Goal: Transaction & Acquisition: Obtain resource

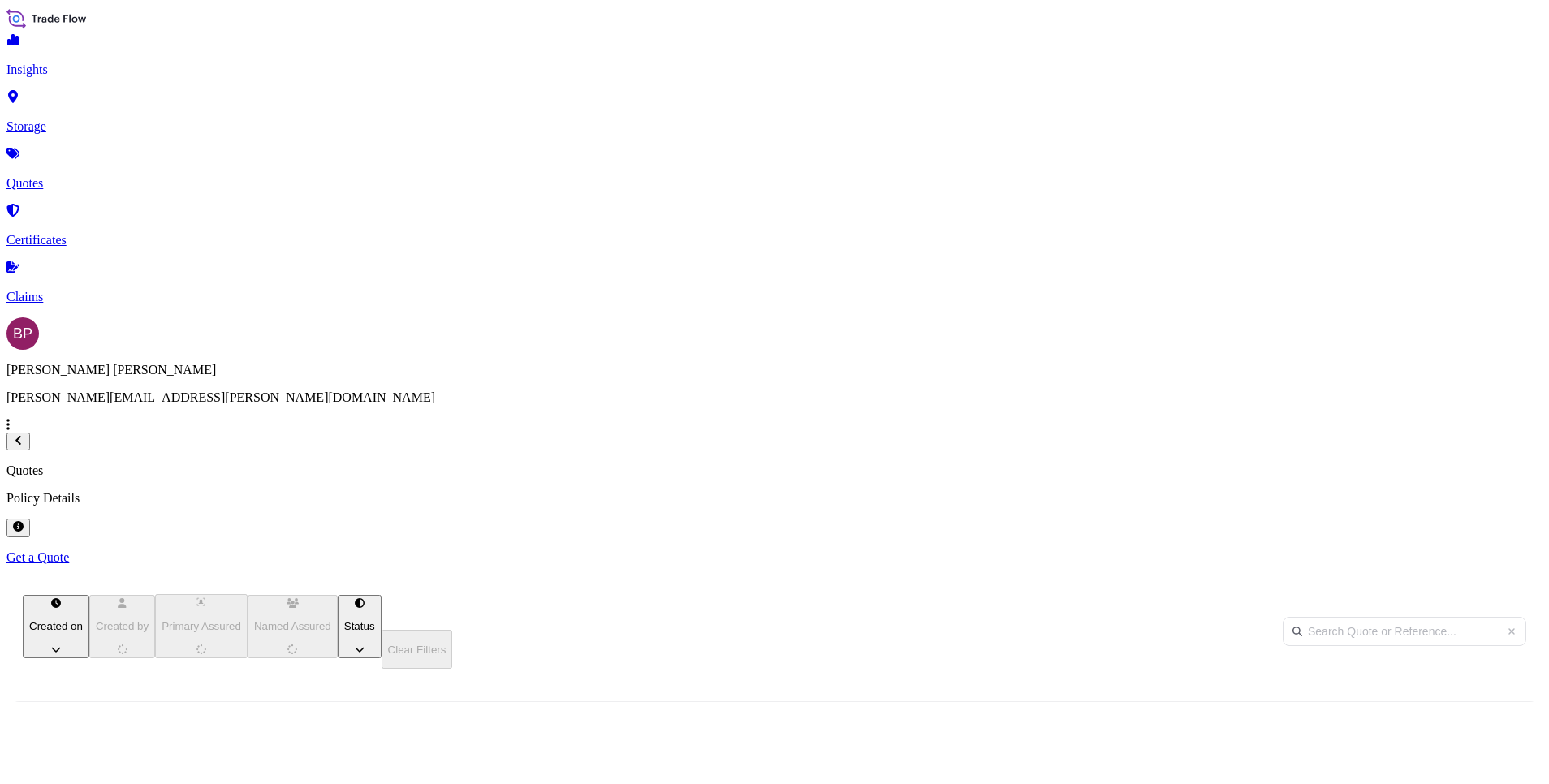
scroll to position [502, 1271]
click at [1494, 551] on p "Get a Quote" at bounding box center [774, 558] width 1536 height 15
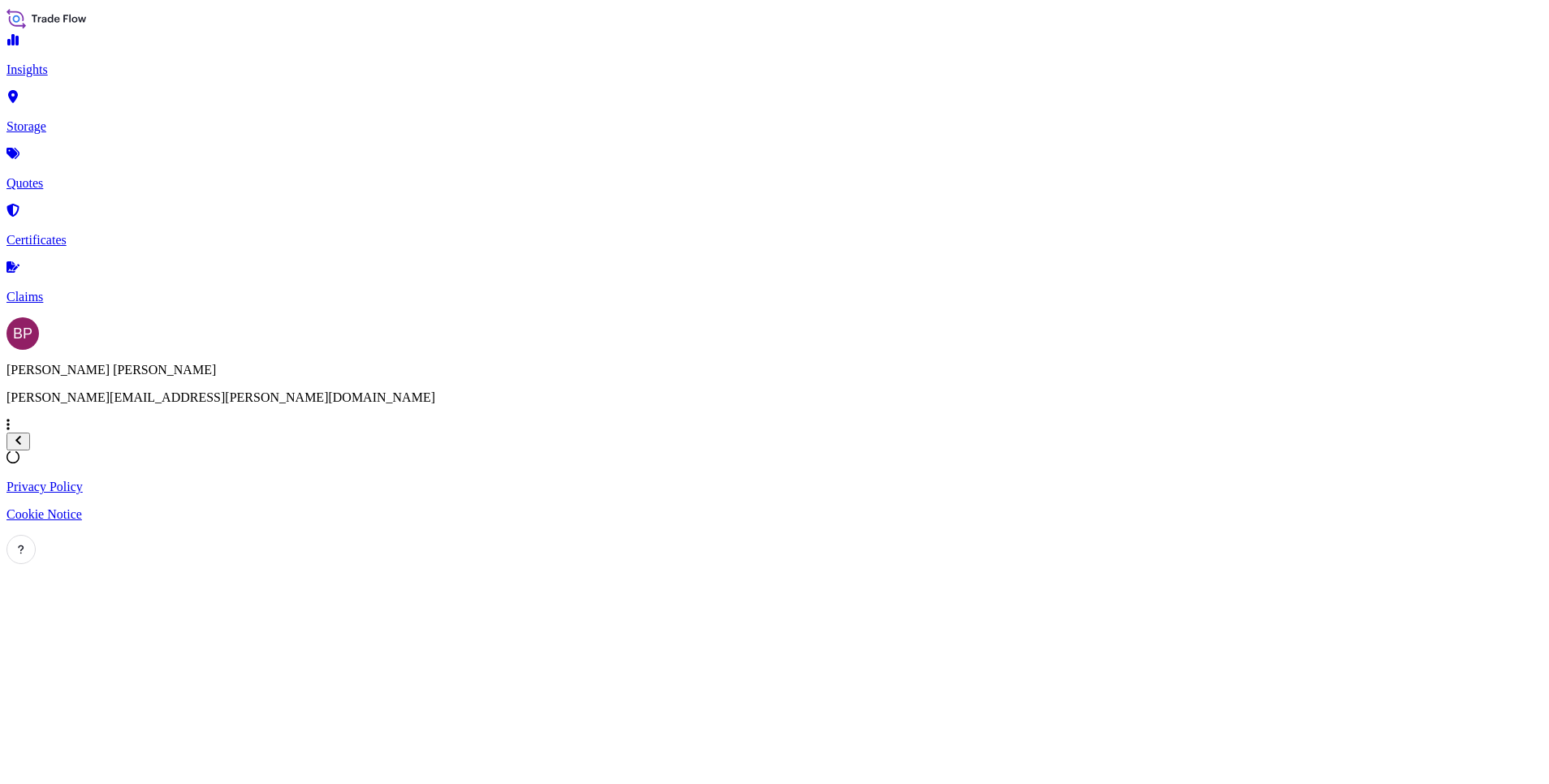
select select "Water"
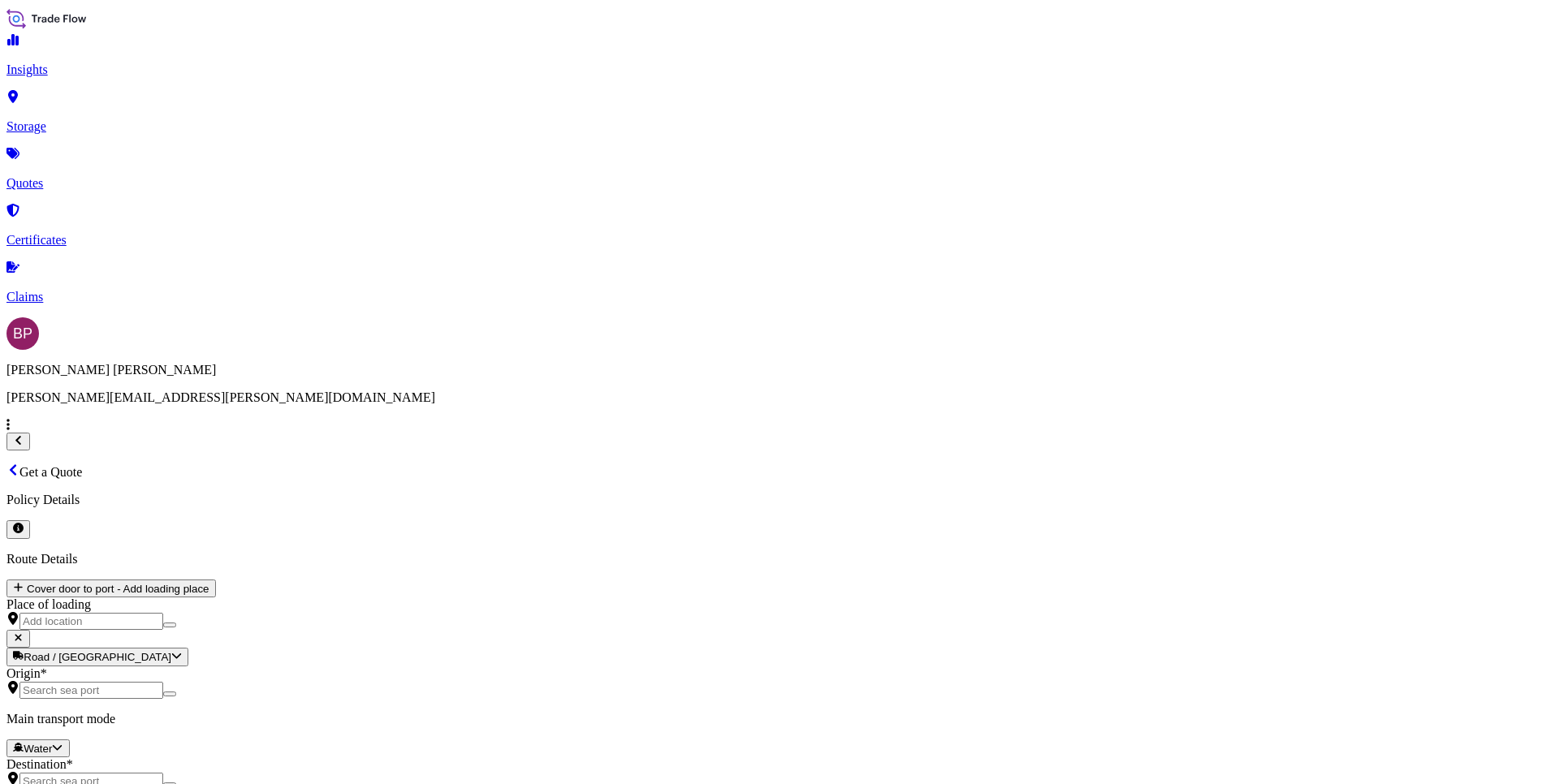
scroll to position [26, 0]
paste input "SSLS3317 AWB# 065-49693442"
type input "SSLS3317 AWB# 065-49693442"
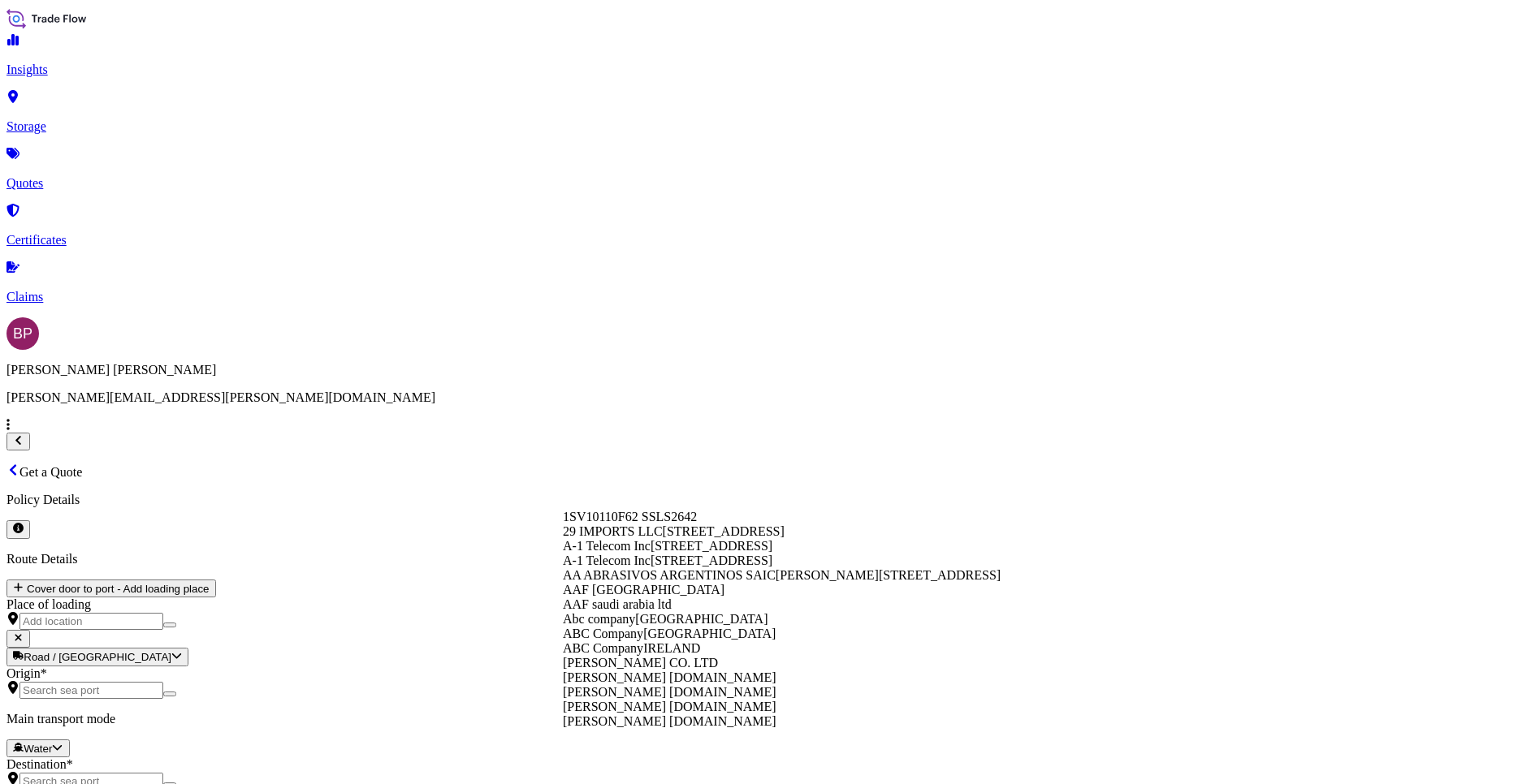
paste input "Energy Projects Support Co. IT"
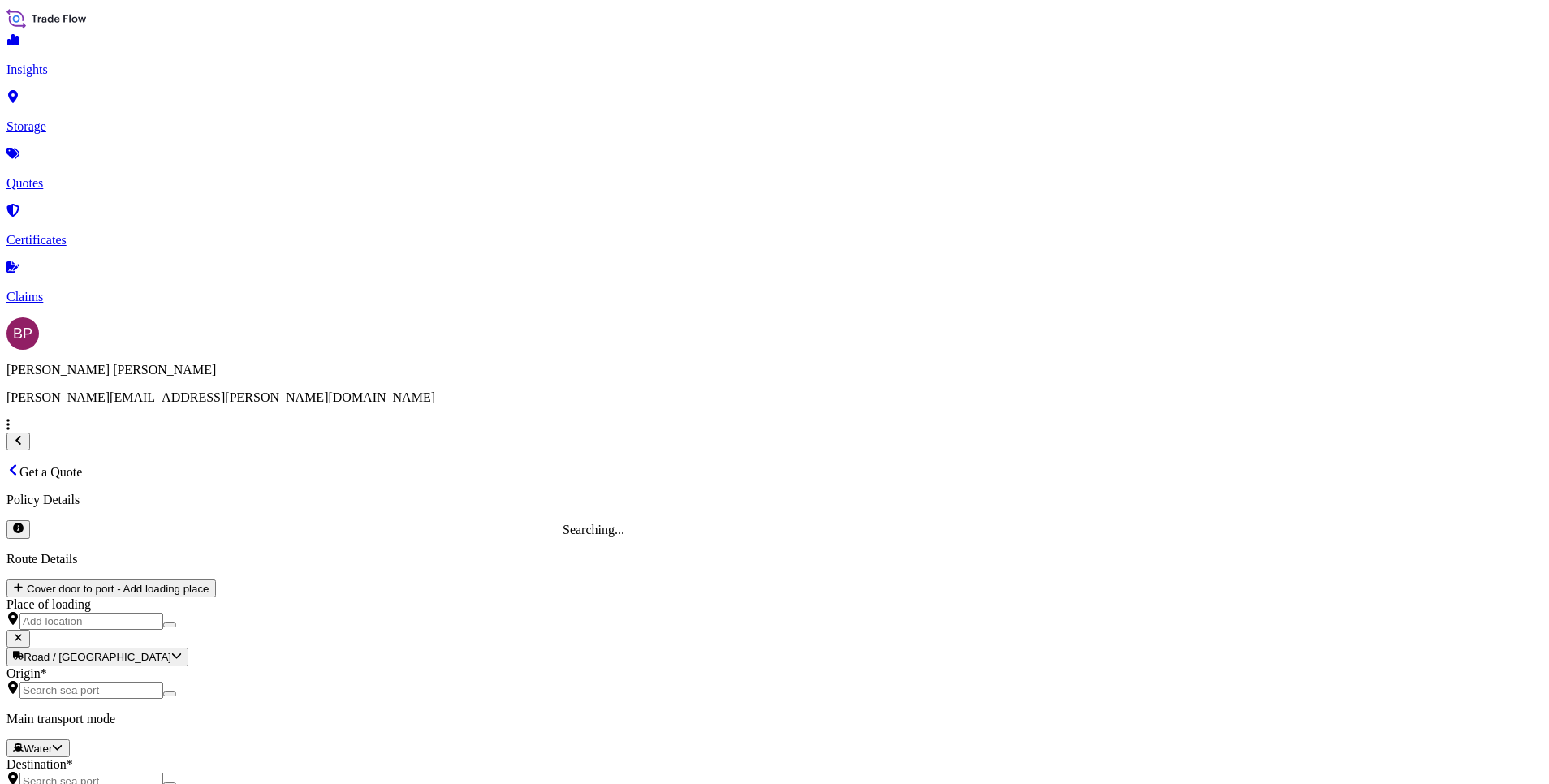
type input "Energy Projects Support Co. IT"
paste textarea "Screw and bracket"
type textarea "Screw and bracket"
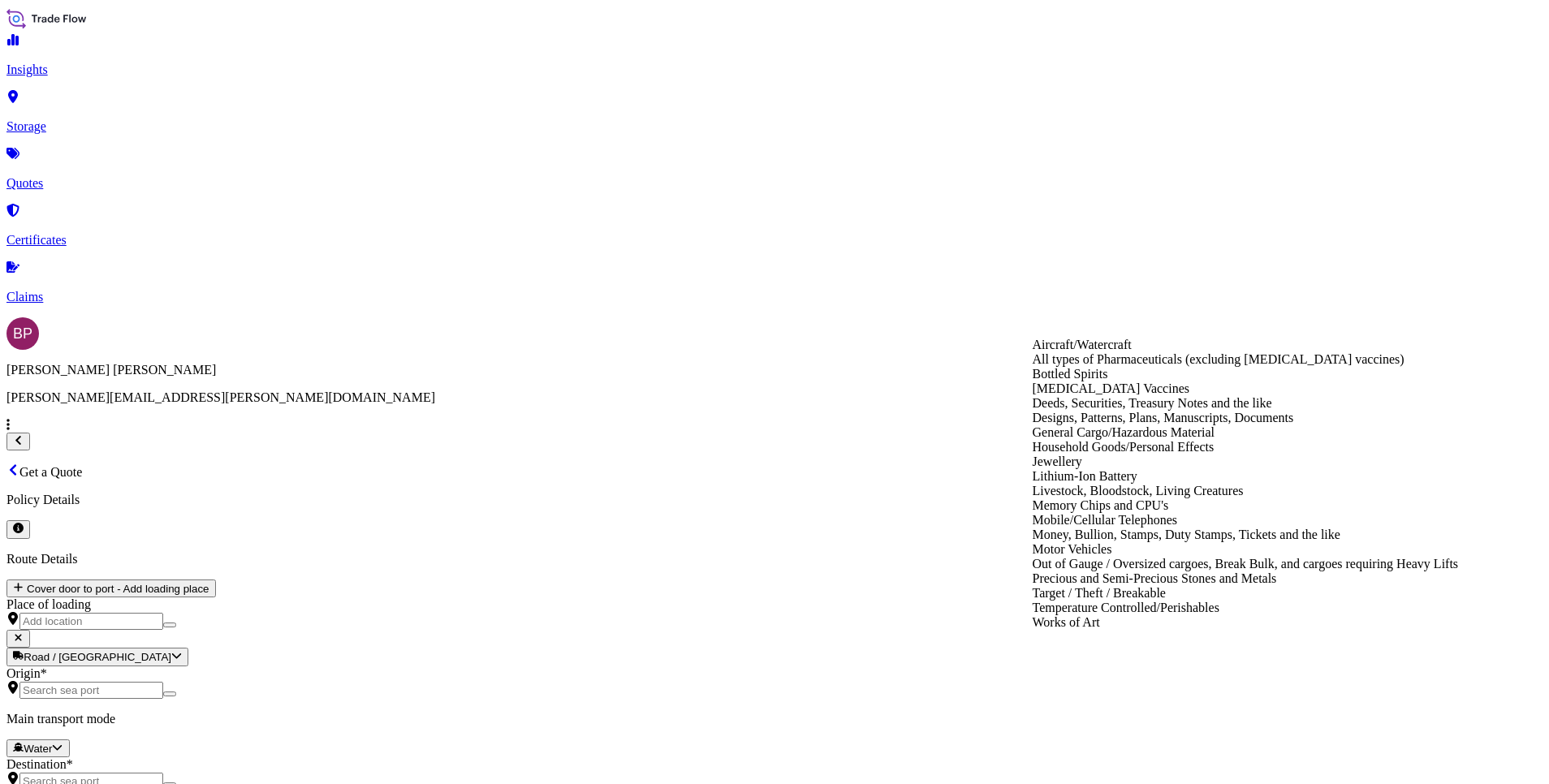
click at [1129, 440] on div "General Cargo/Hazardous Material" at bounding box center [1246, 433] width 426 height 15
type input "General Cargo/Hazardous Material"
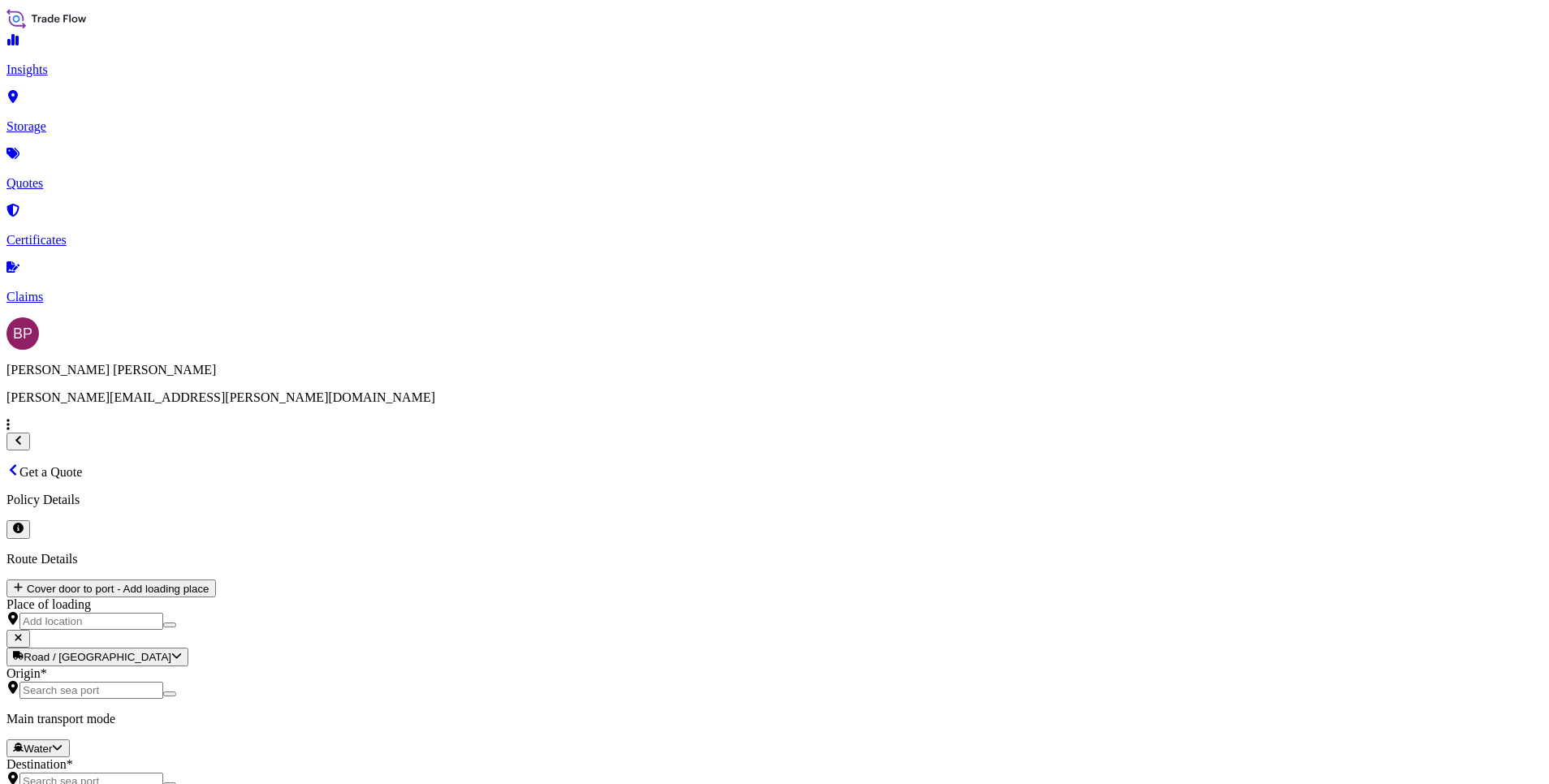
drag, startPoint x: 1148, startPoint y: 379, endPoint x: 1146, endPoint y: 386, distance: 7.3
paste input "35,070.00"
type input "35,070"
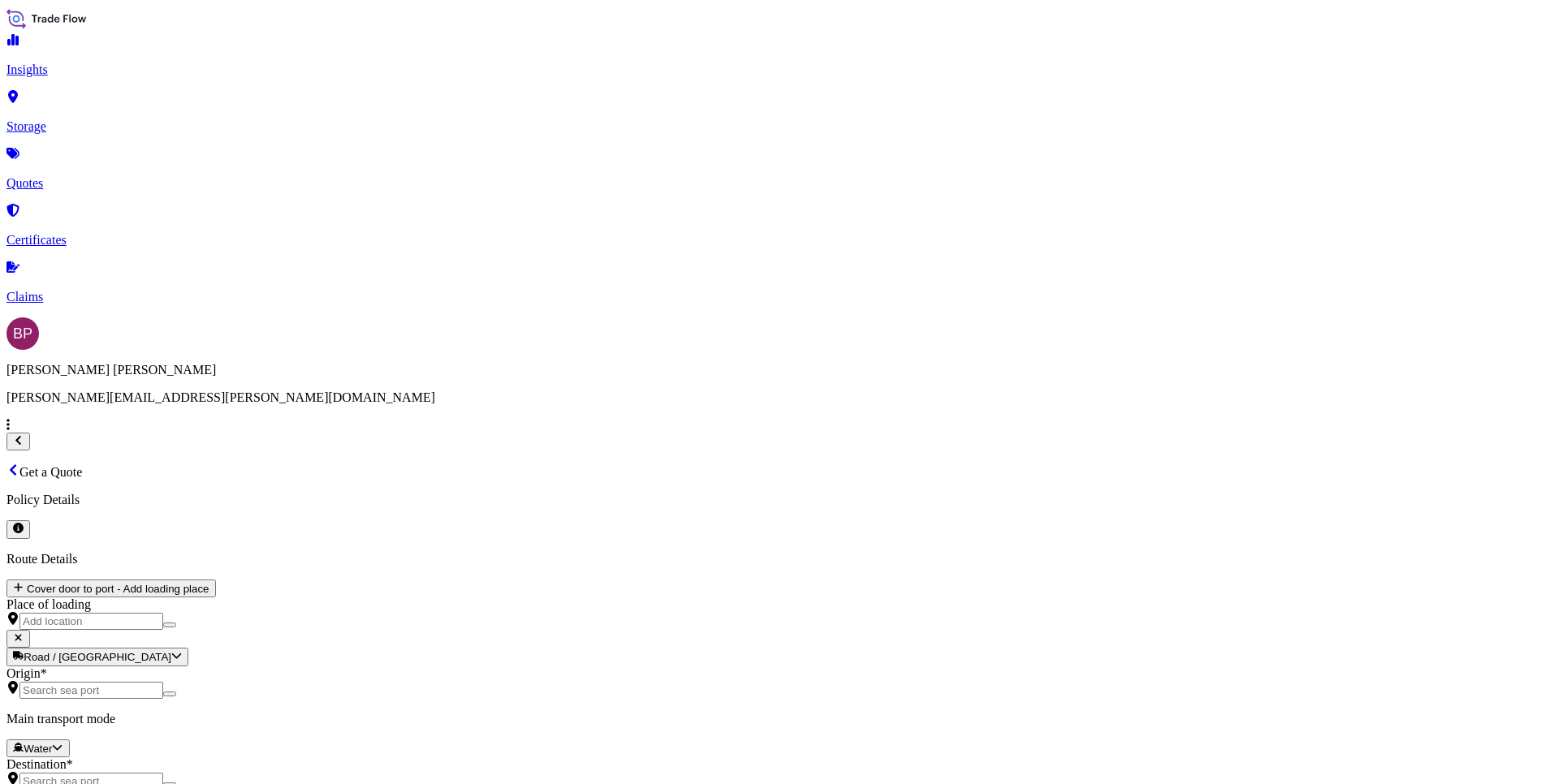
type input "0"
click at [626, 448] on div "1" at bounding box center [619, 456] width 13 height 15
click at [623, 393] on div "MEAI" at bounding box center [650, 386] width 175 height 15
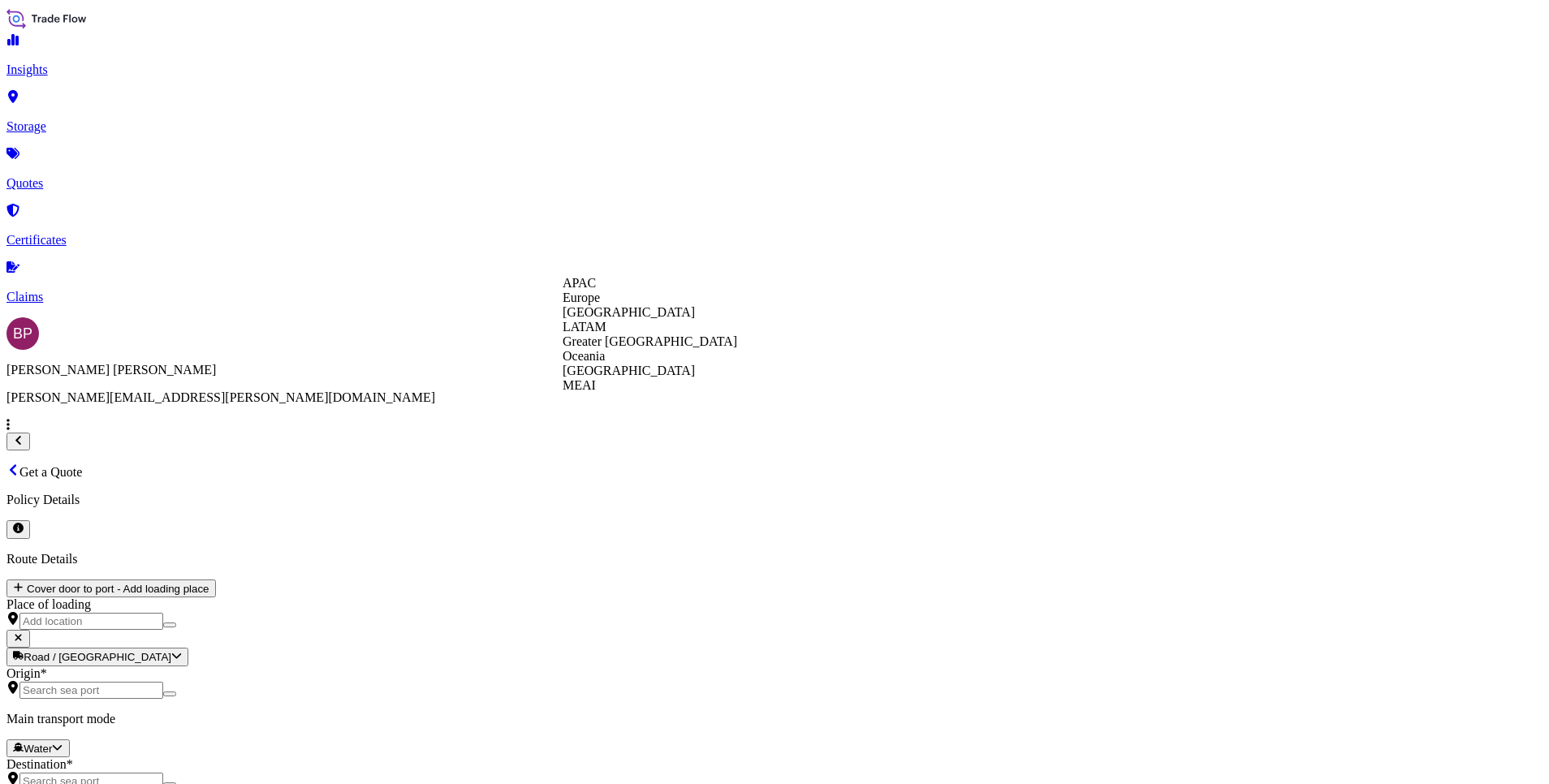
type input "MEAI"
click at [300, 343] on div "Air" at bounding box center [276, 335] width 47 height 16
select select "Air"
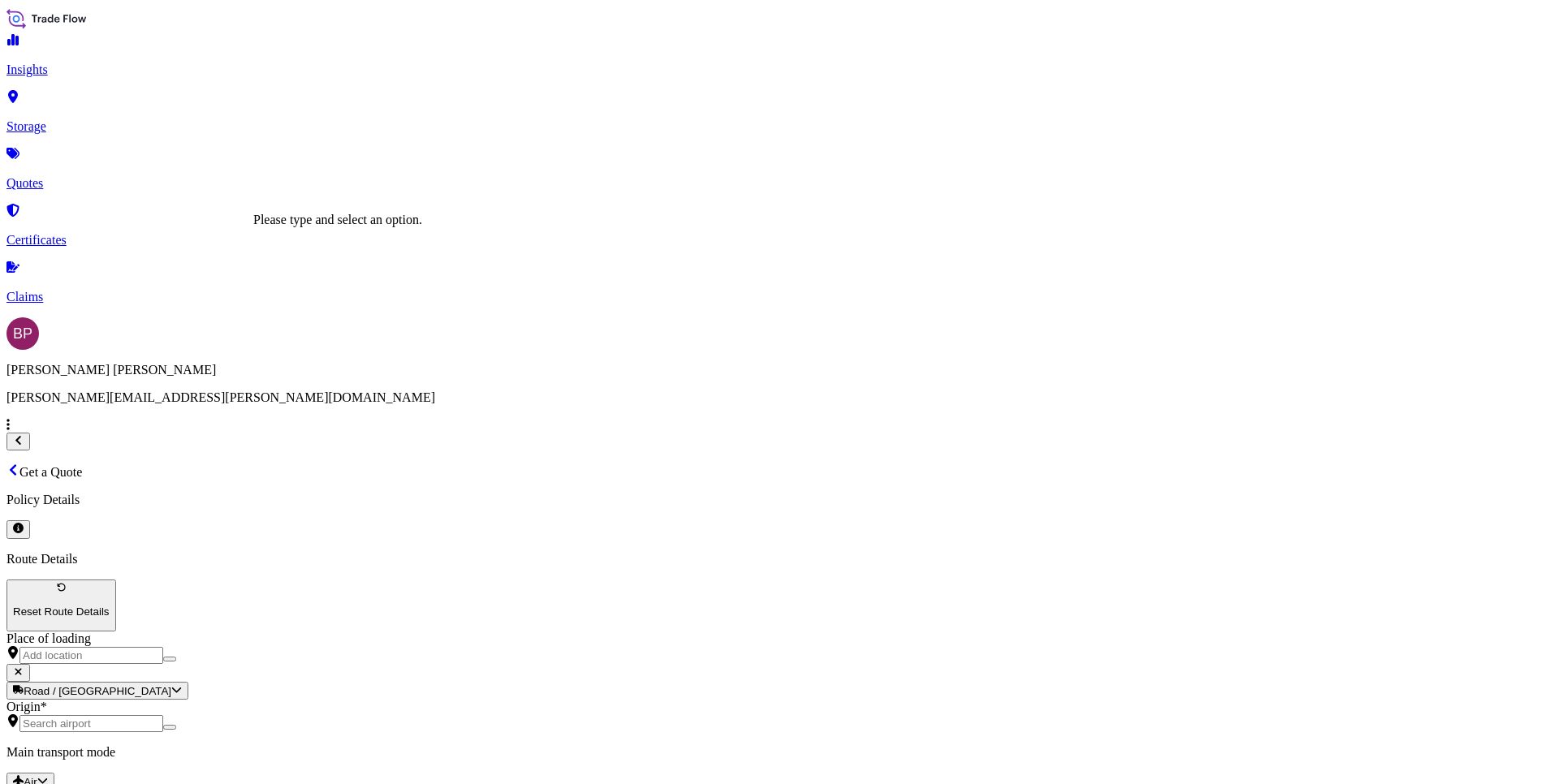
click at [163, 647] on input "Place of loading" at bounding box center [91, 655] width 144 height 17
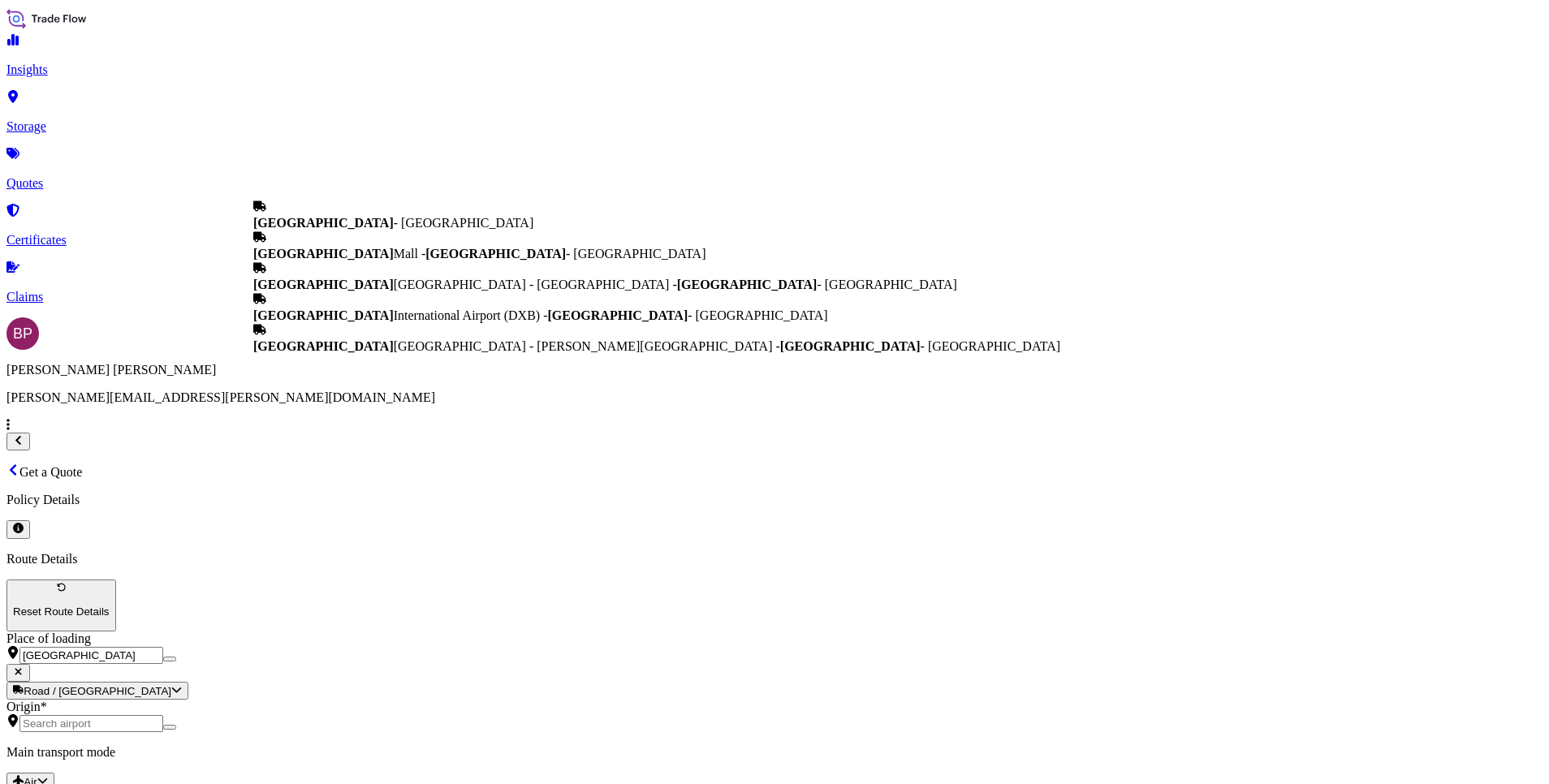
click at [411, 229] on span "[GEOGRAPHIC_DATA] - [GEOGRAPHIC_DATA]" at bounding box center [393, 222] width 280 height 14
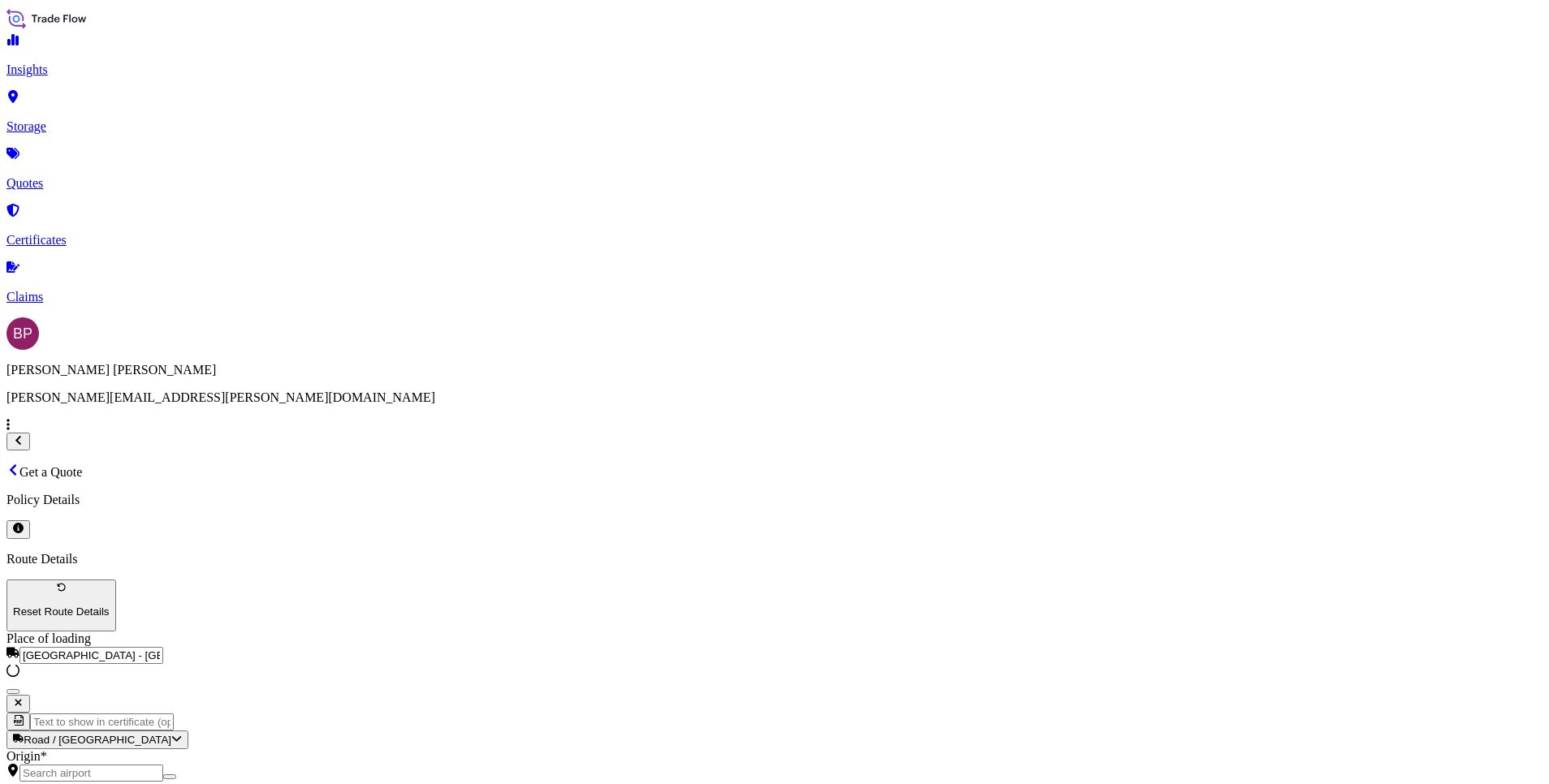
type input "[GEOGRAPHIC_DATA] - [GEOGRAPHIC_DATA]"
click at [358, 749] on div "Origin *" at bounding box center [774, 766] width 1536 height 33
click at [163, 765] on input "Origin *" at bounding box center [91, 773] width 144 height 17
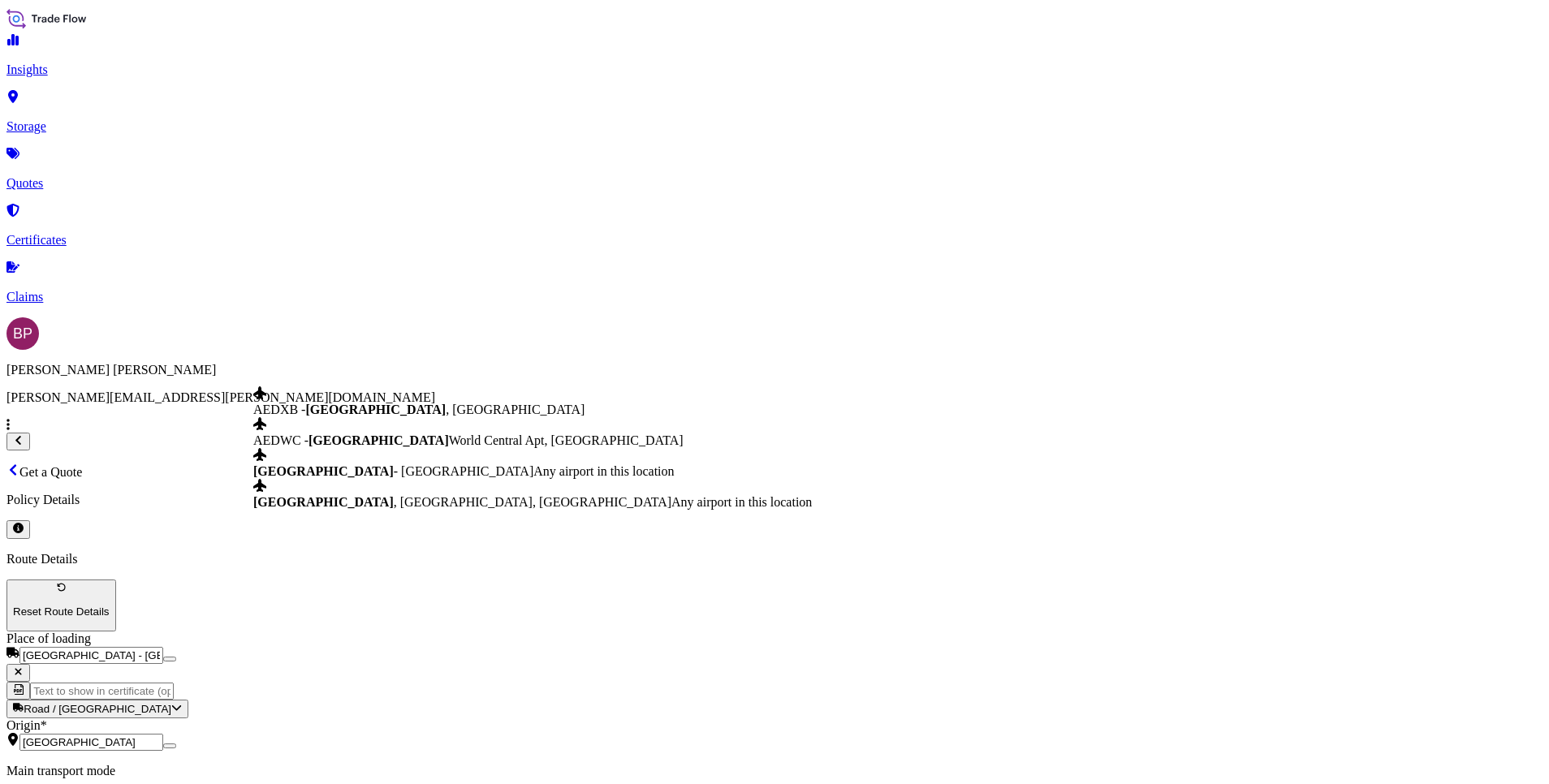
click at [533, 478] on span "Any airport in this location" at bounding box center [604, 471] width 141 height 14
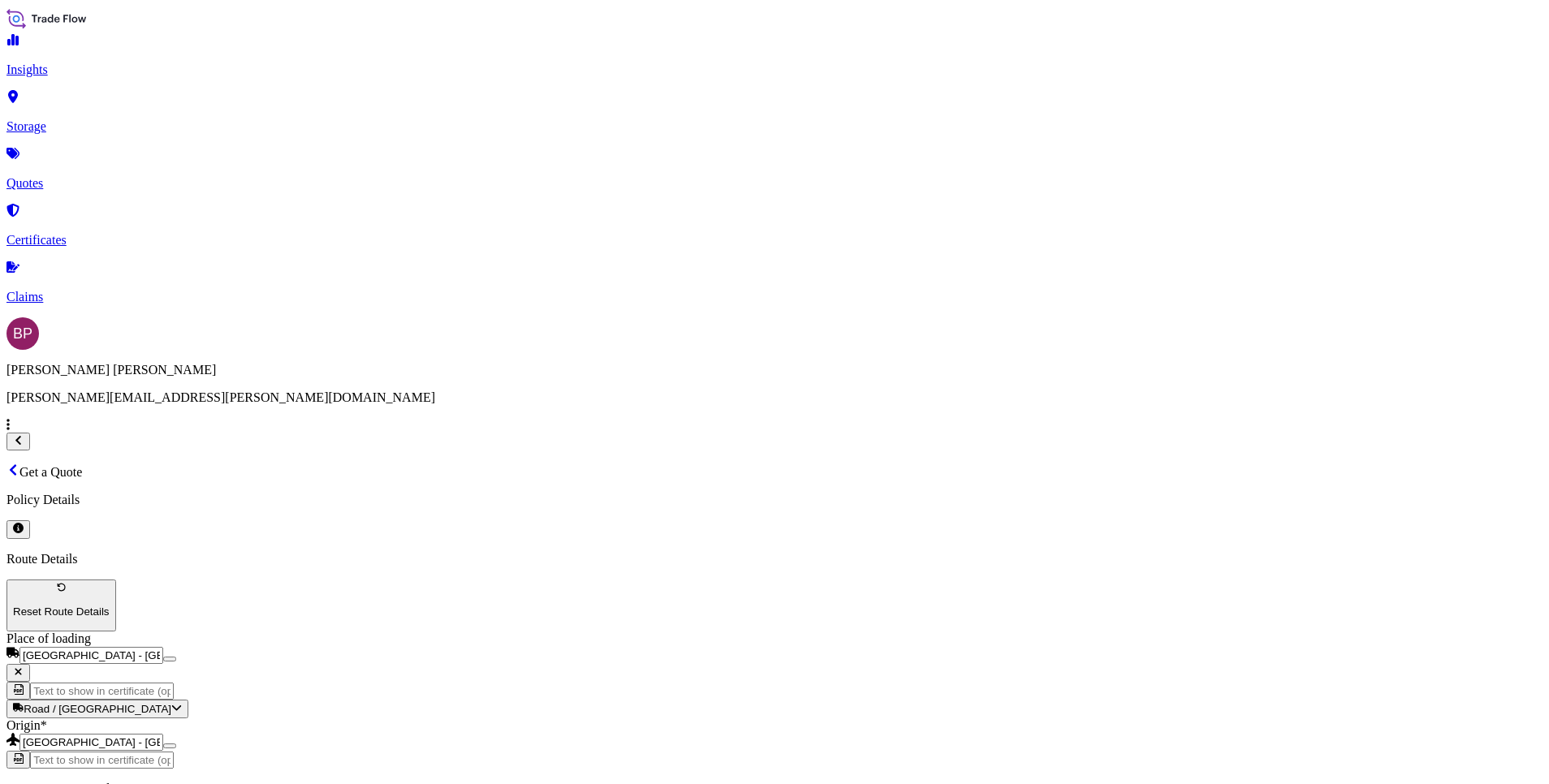
type input "[GEOGRAPHIC_DATA] - [GEOGRAPHIC_DATA]"
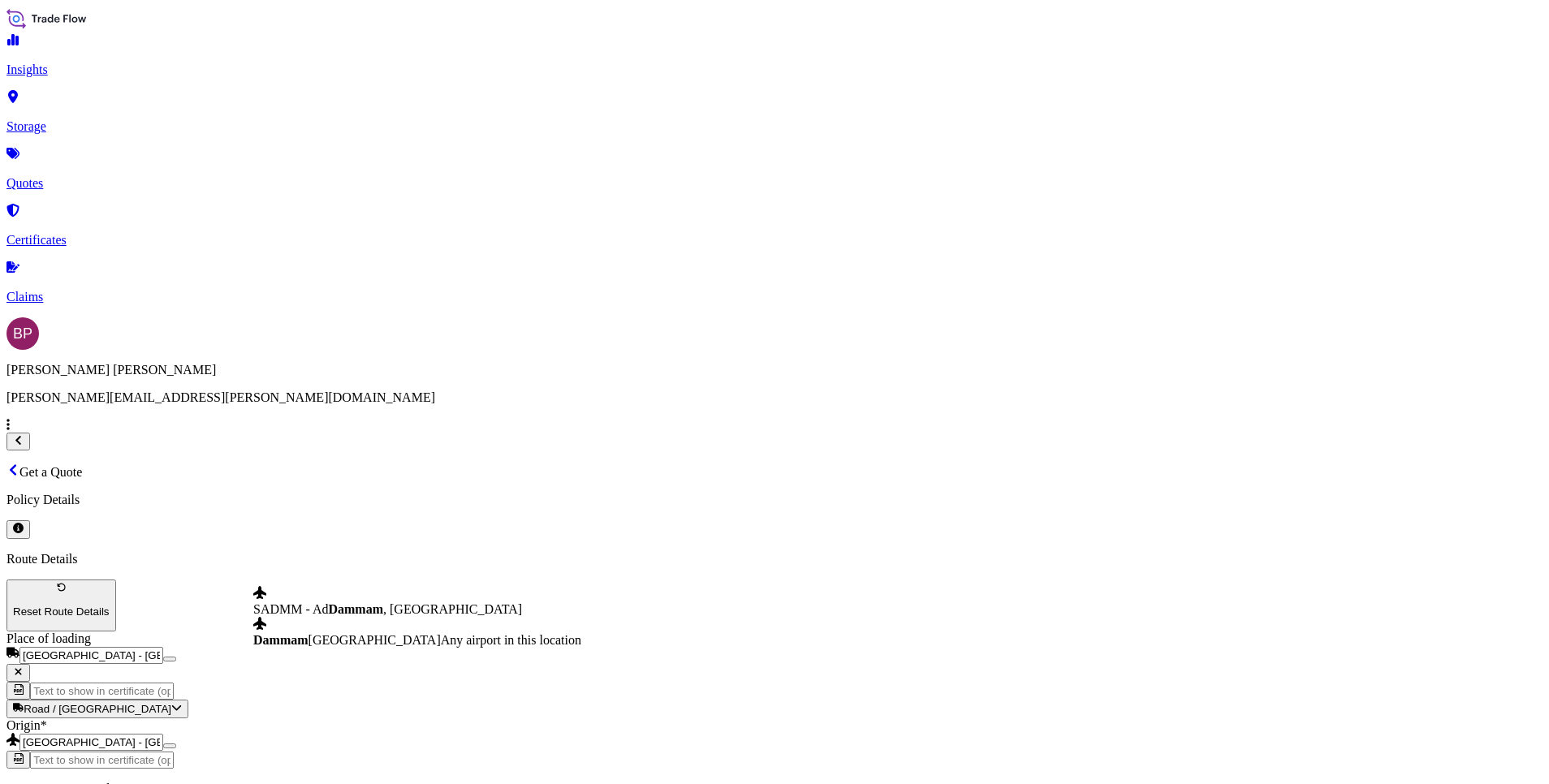
click at [441, 647] on span "Any airport in this location" at bounding box center [511, 639] width 141 height 14
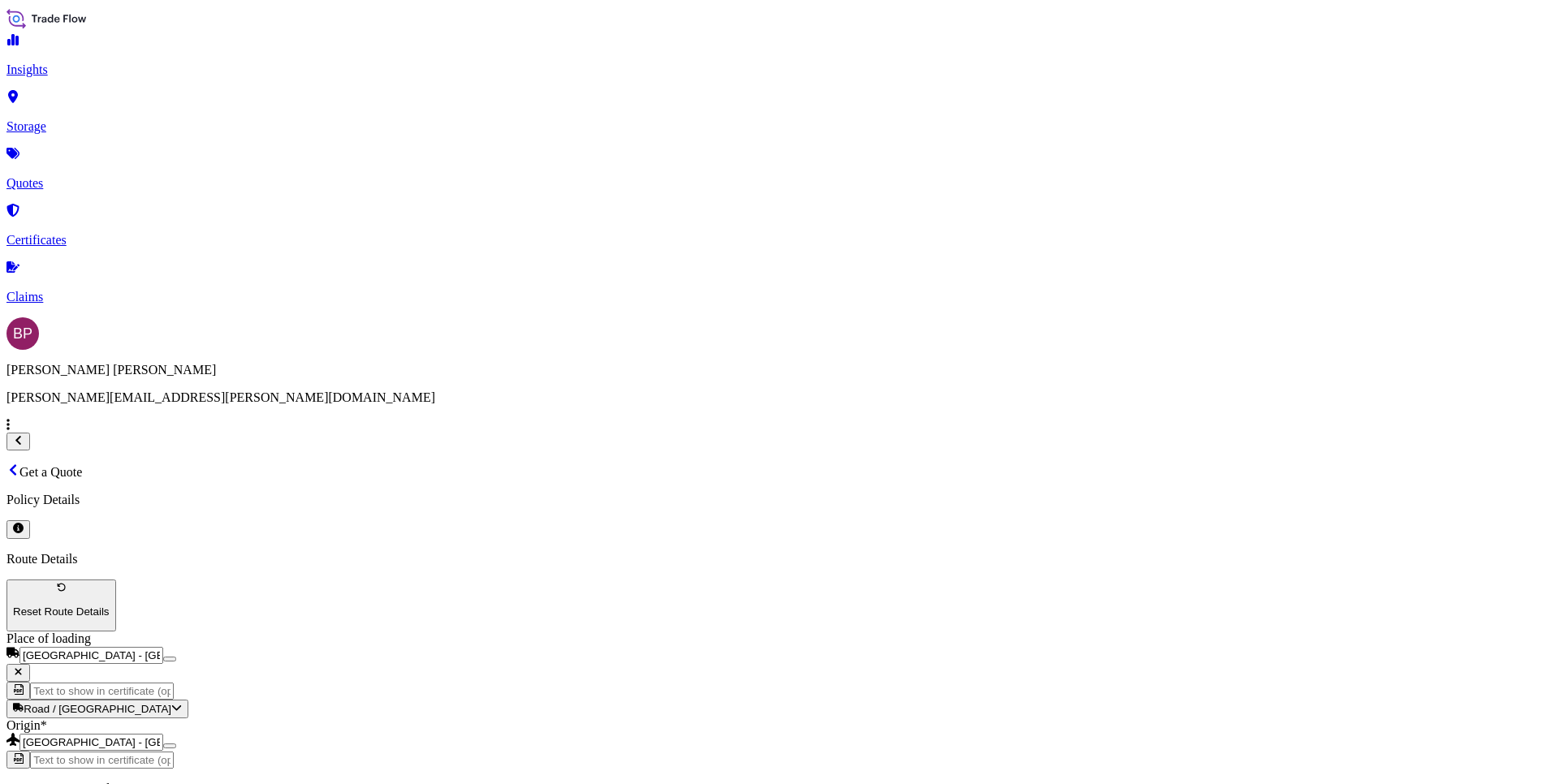
type input "Dammam [GEOGRAPHIC_DATA]"
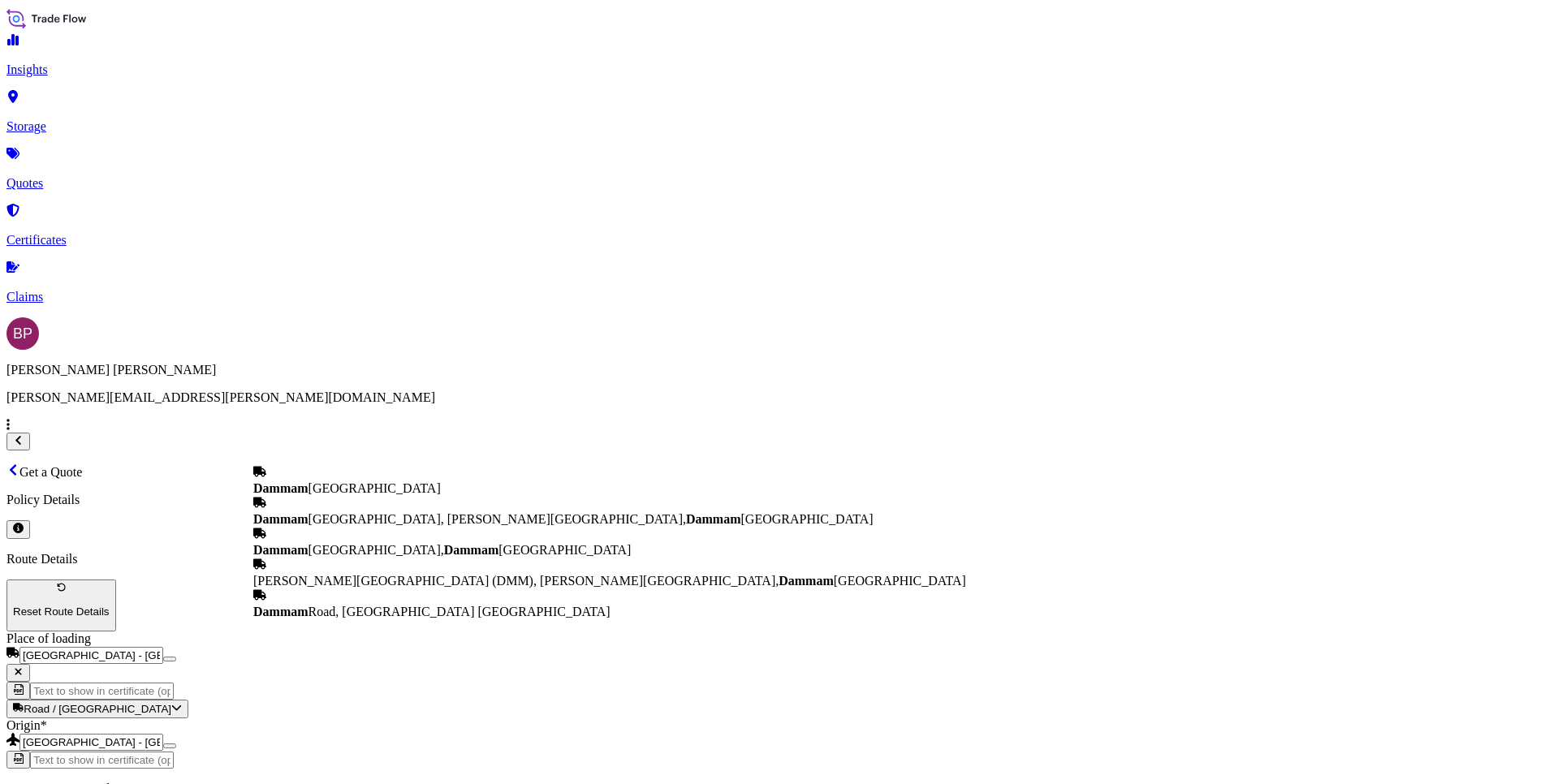
click at [409, 481] on span "Dammam [GEOGRAPHIC_DATA]" at bounding box center [347, 488] width 188 height 14
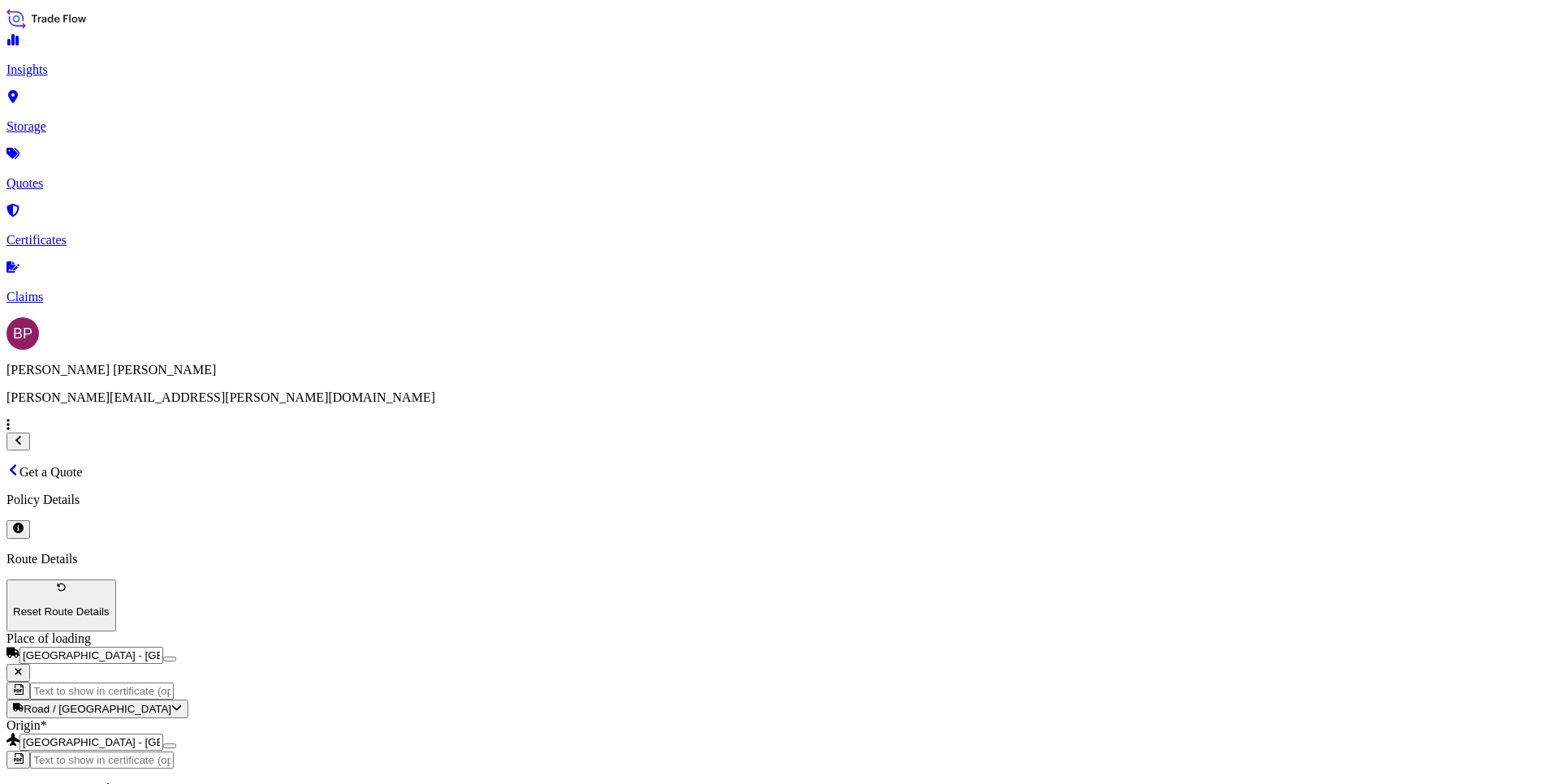
type input "Dammam [GEOGRAPHIC_DATA]"
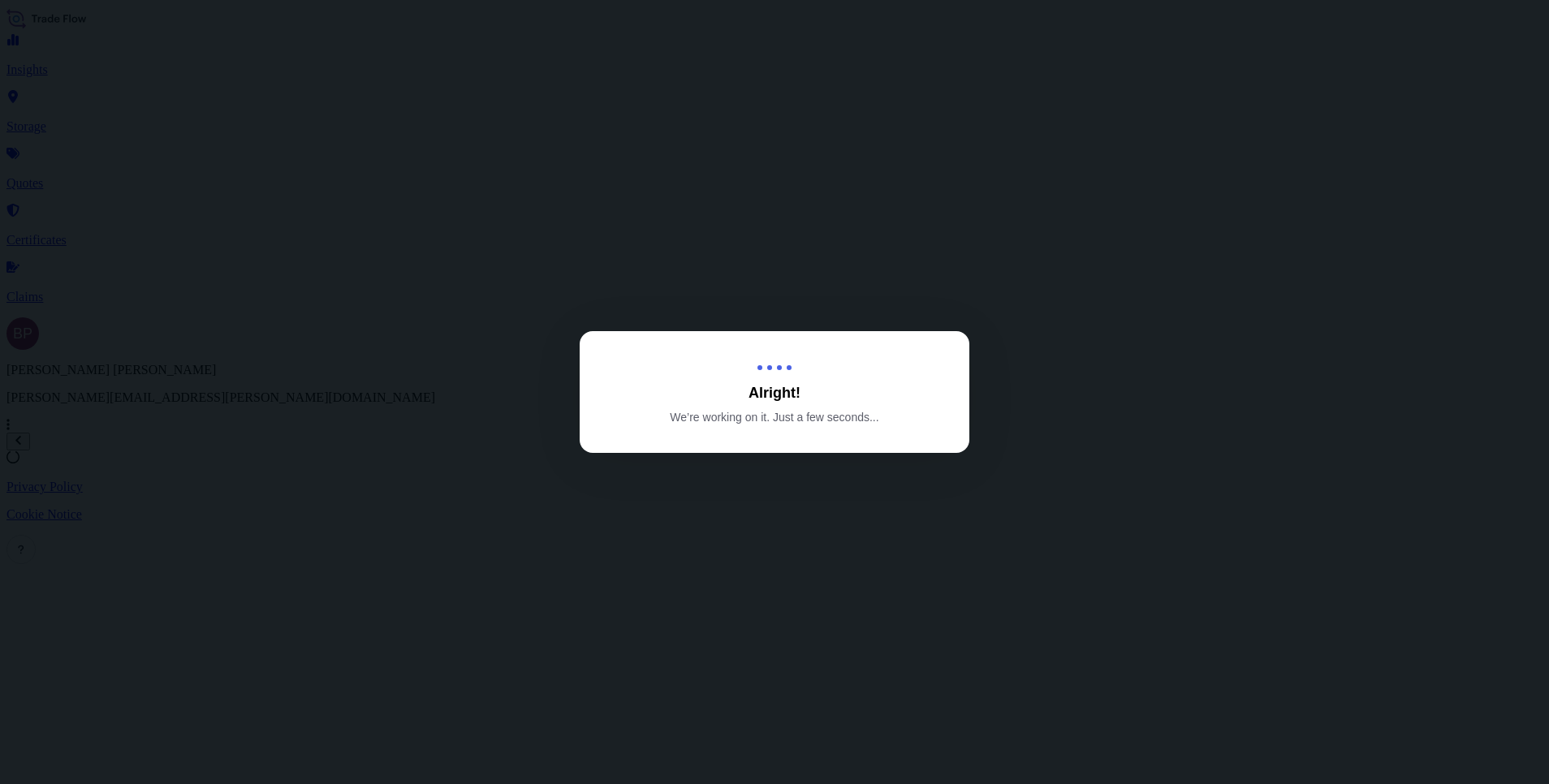
select select "Road / [GEOGRAPHIC_DATA]"
select select "Air"
select select "Road / [GEOGRAPHIC_DATA]"
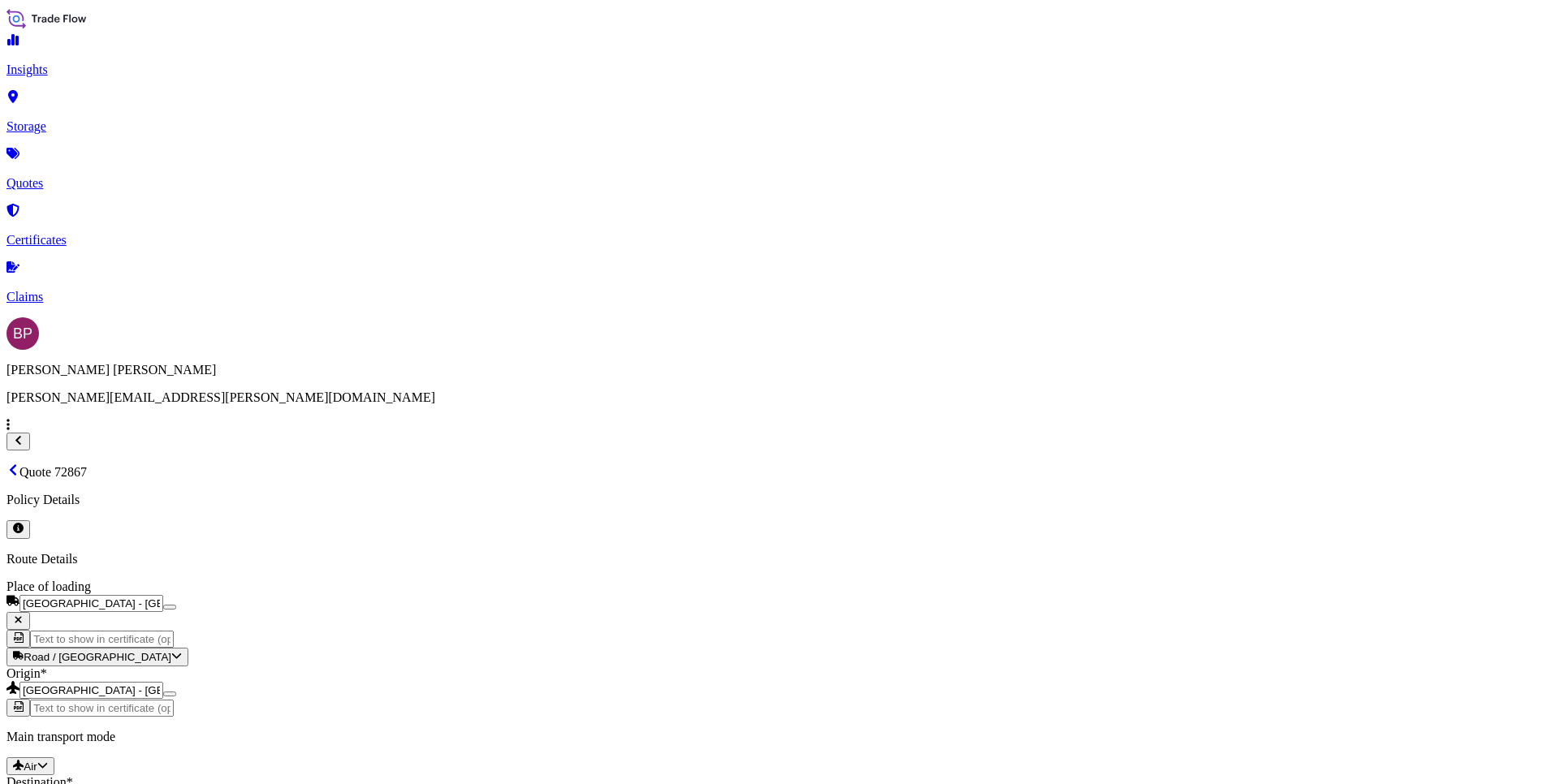
scroll to position [2407, 0]
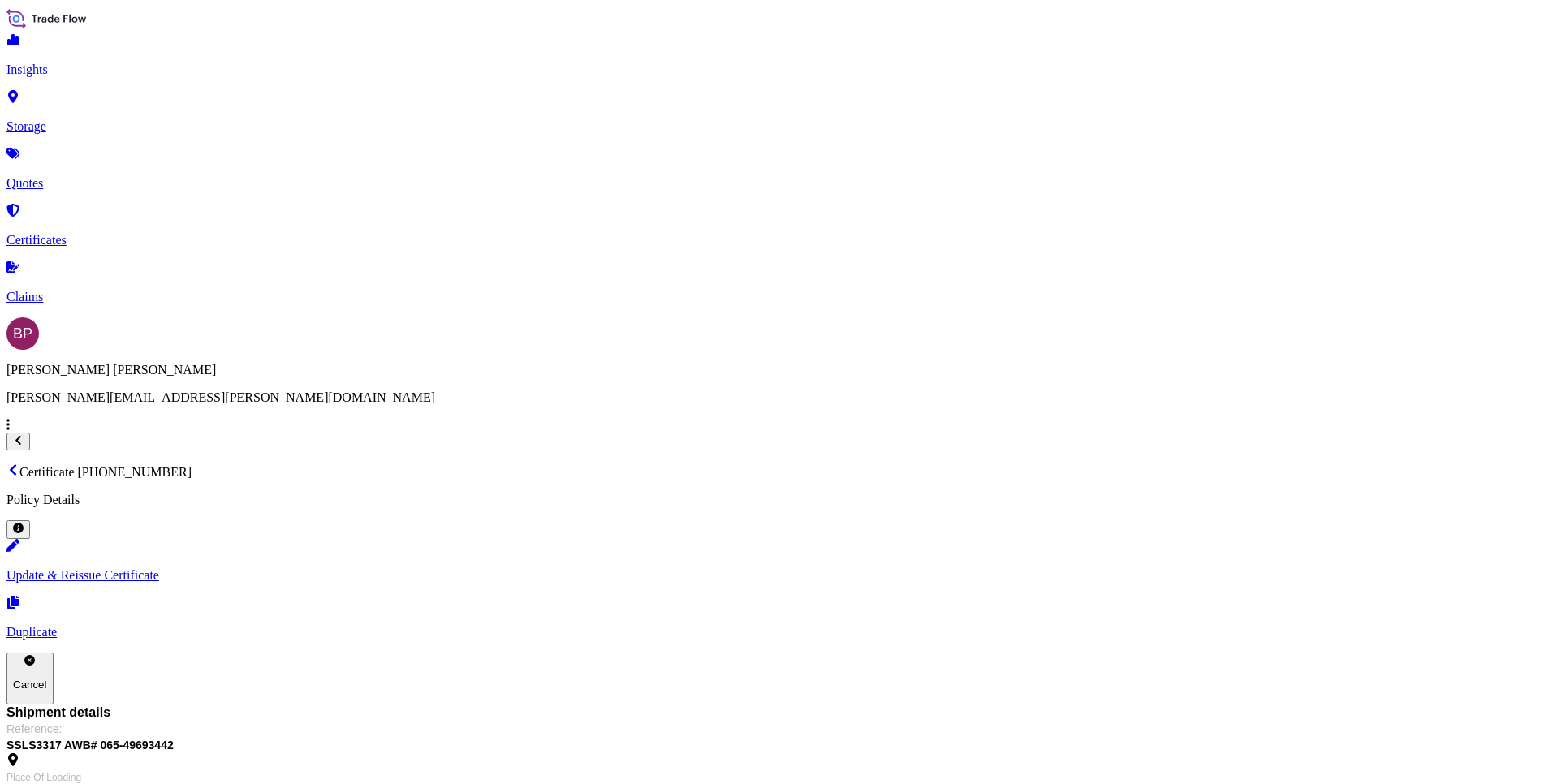
click at [81, 177] on p "Quotes" at bounding box center [774, 184] width 1536 height 15
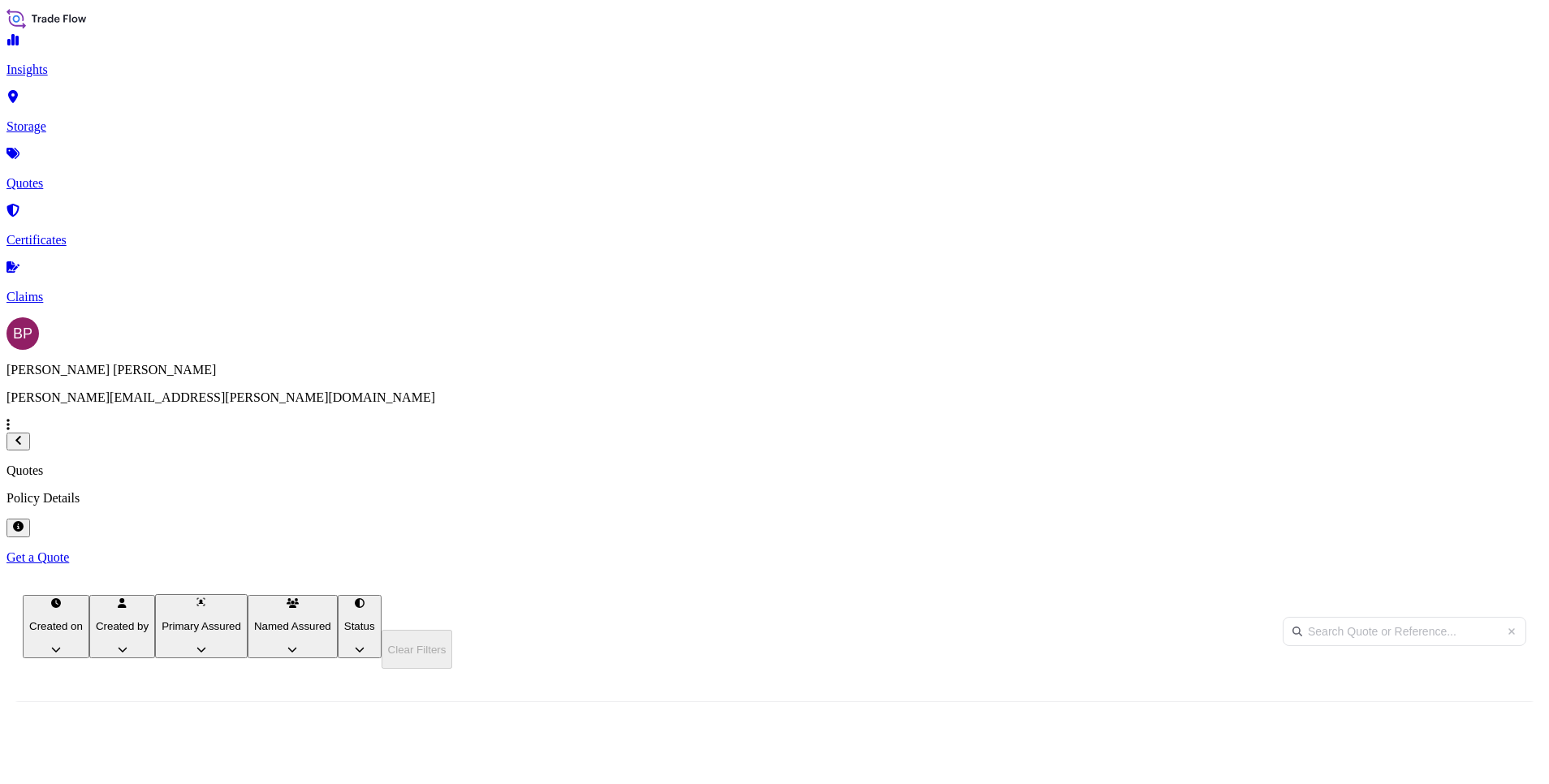
scroll to position [502, 1271]
click at [1477, 551] on p "Get a Quote" at bounding box center [774, 558] width 1536 height 15
select select "Water"
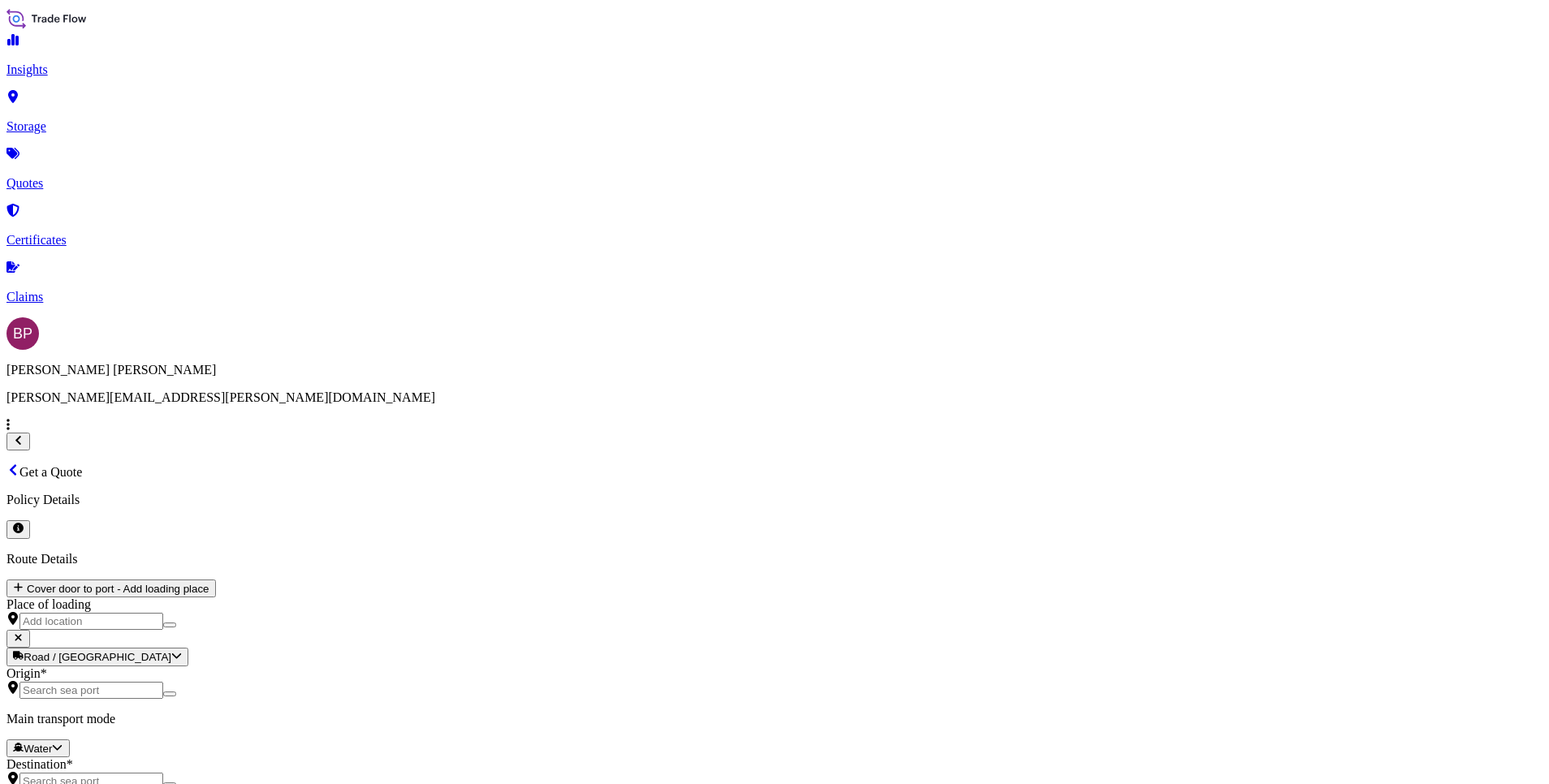
scroll to position [26, 0]
paste input "SSLS3332"
type input "SSLS3332"
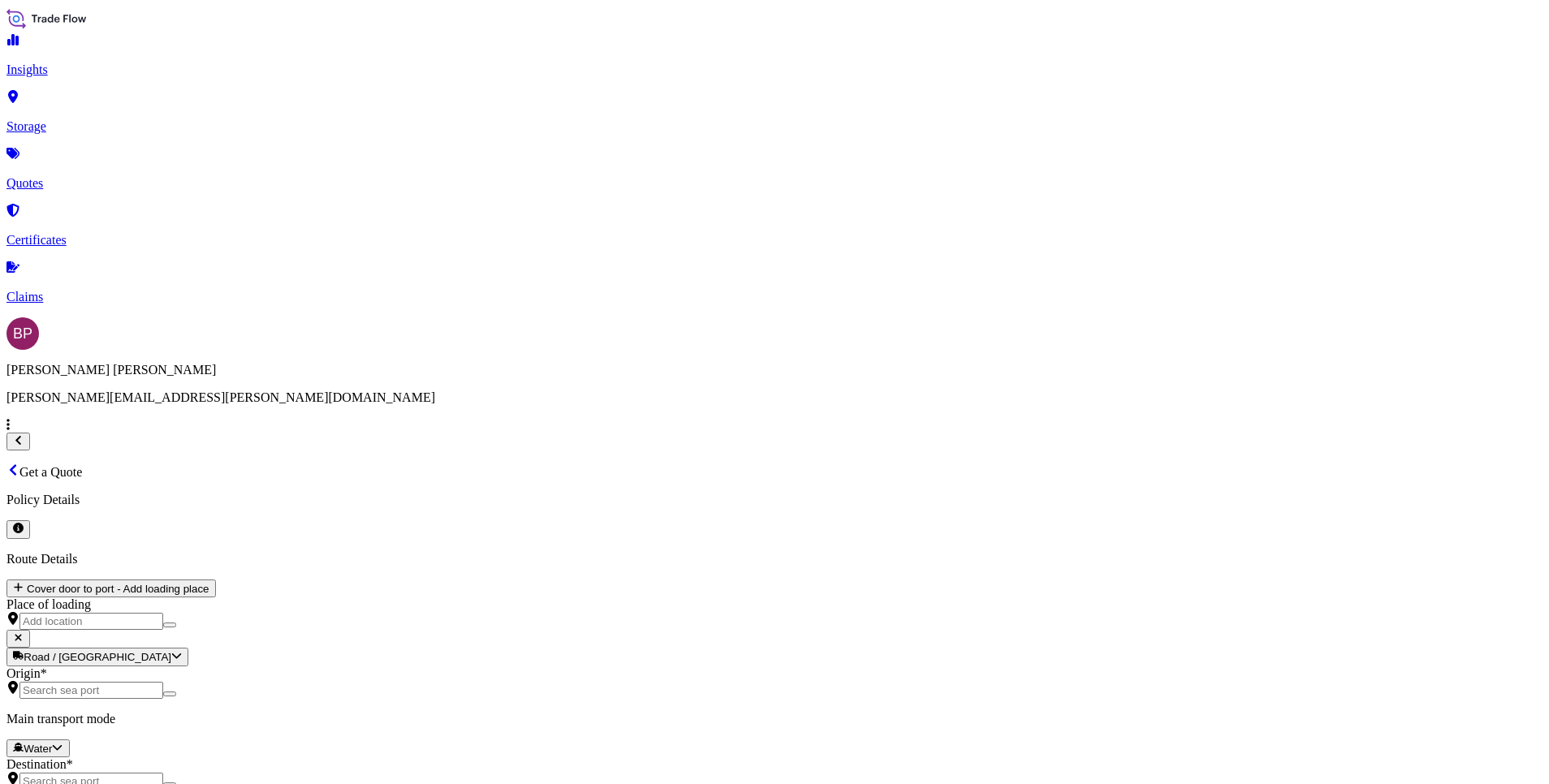
paste input "Oloom Al Shabaka Communication LLC-Wiconnect"
type input "Oloom Al Shabaka Communication LLC-Wiconnect"
paste textarea "Server with built in battery"
type textarea "Server with built in battery"
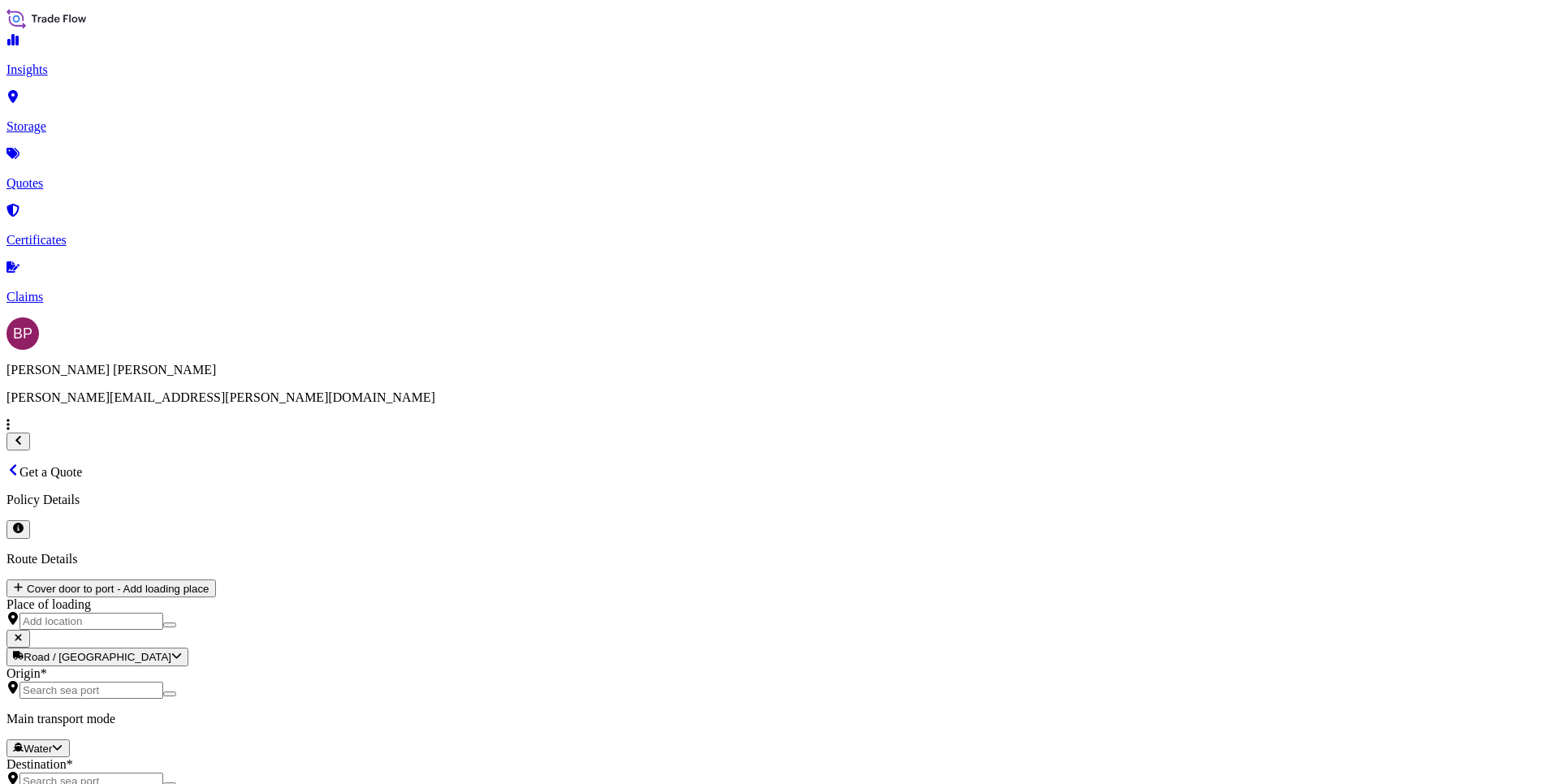
paste input "37776"
type input "37,776"
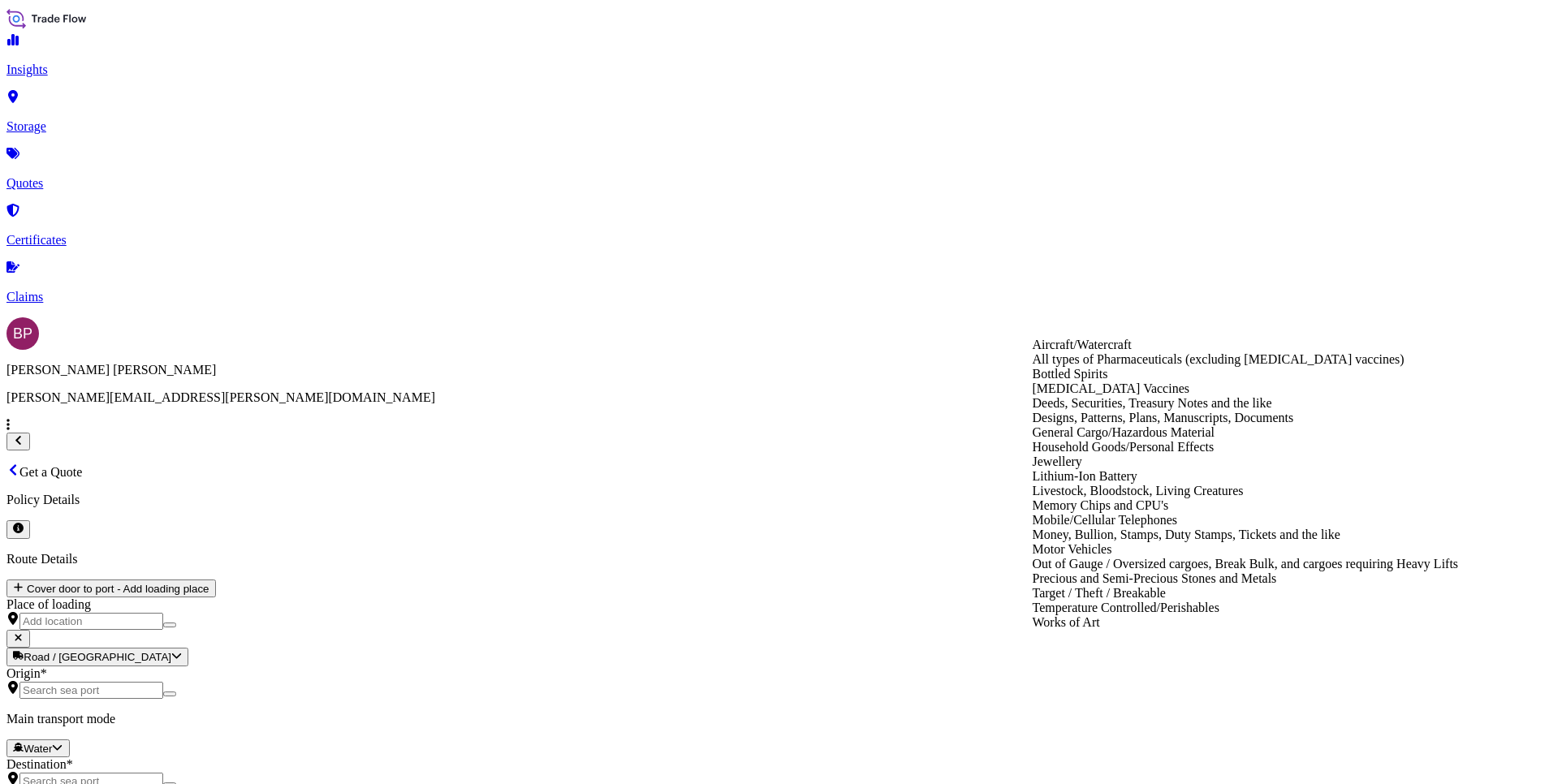
click at [1123, 440] on div "General Cargo/Hazardous Material" at bounding box center [1246, 433] width 426 height 15
type input "General Cargo/Hazardous Material"
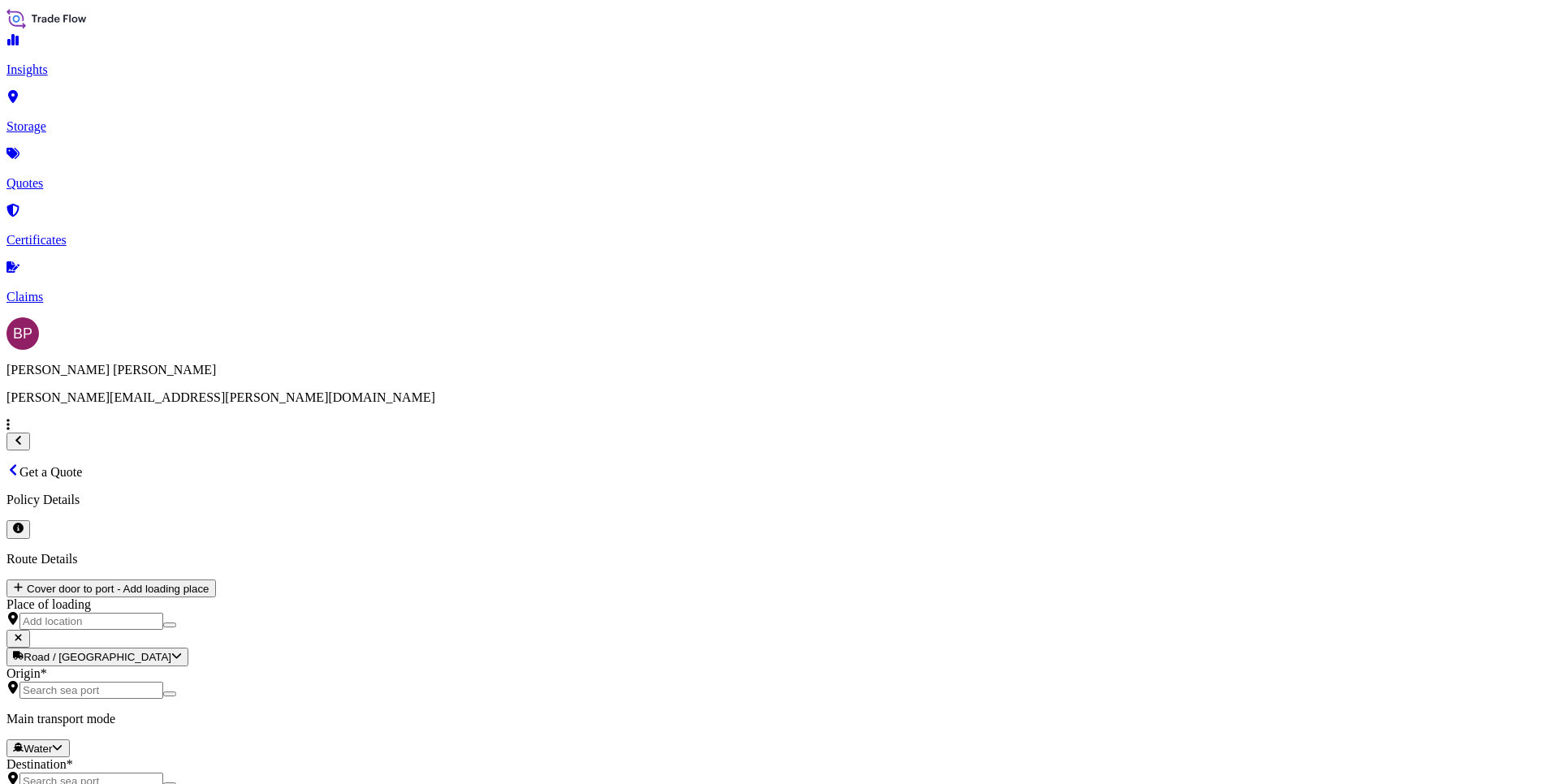
click at [632, 393] on div "MEAI" at bounding box center [650, 386] width 175 height 15
type input "MEAI"
drag, startPoint x: 1094, startPoint y: 553, endPoint x: 963, endPoint y: 532, distance: 132.7
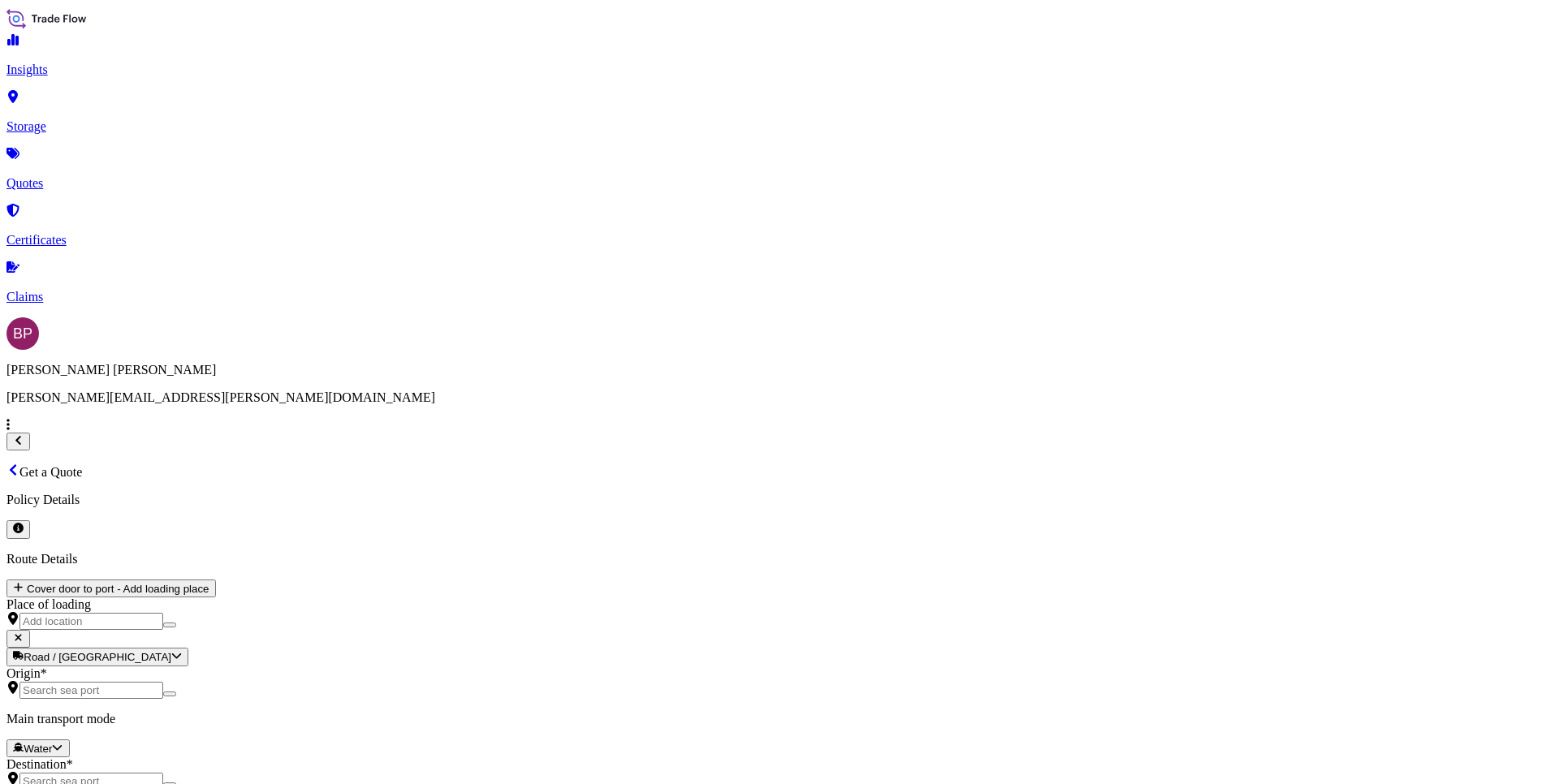
type input "0"
click at [675, 448] on div "4" at bounding box center [668, 456] width 13 height 15
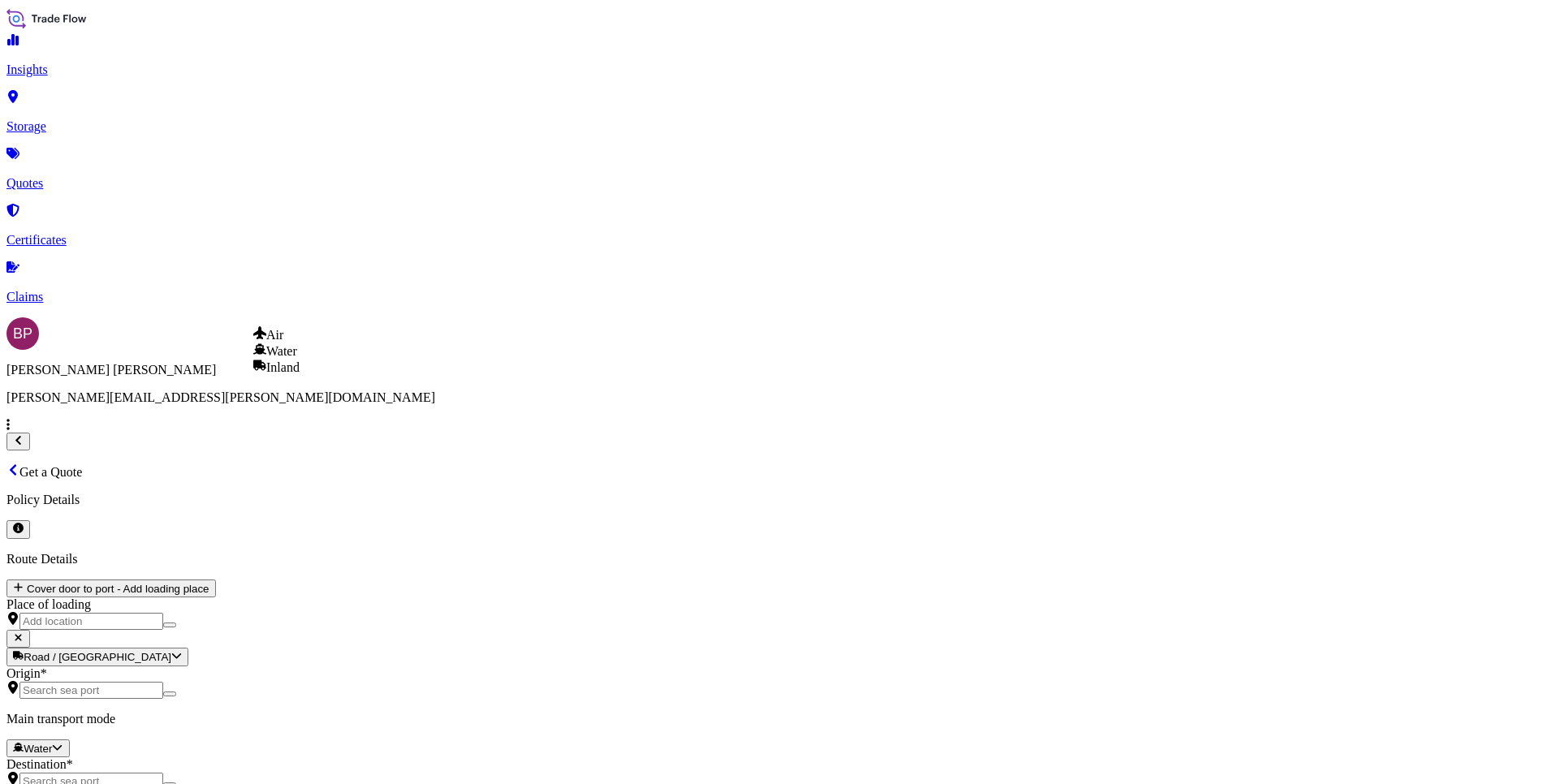
click at [300, 343] on div "Air" at bounding box center [276, 335] width 47 height 16
select select "Air"
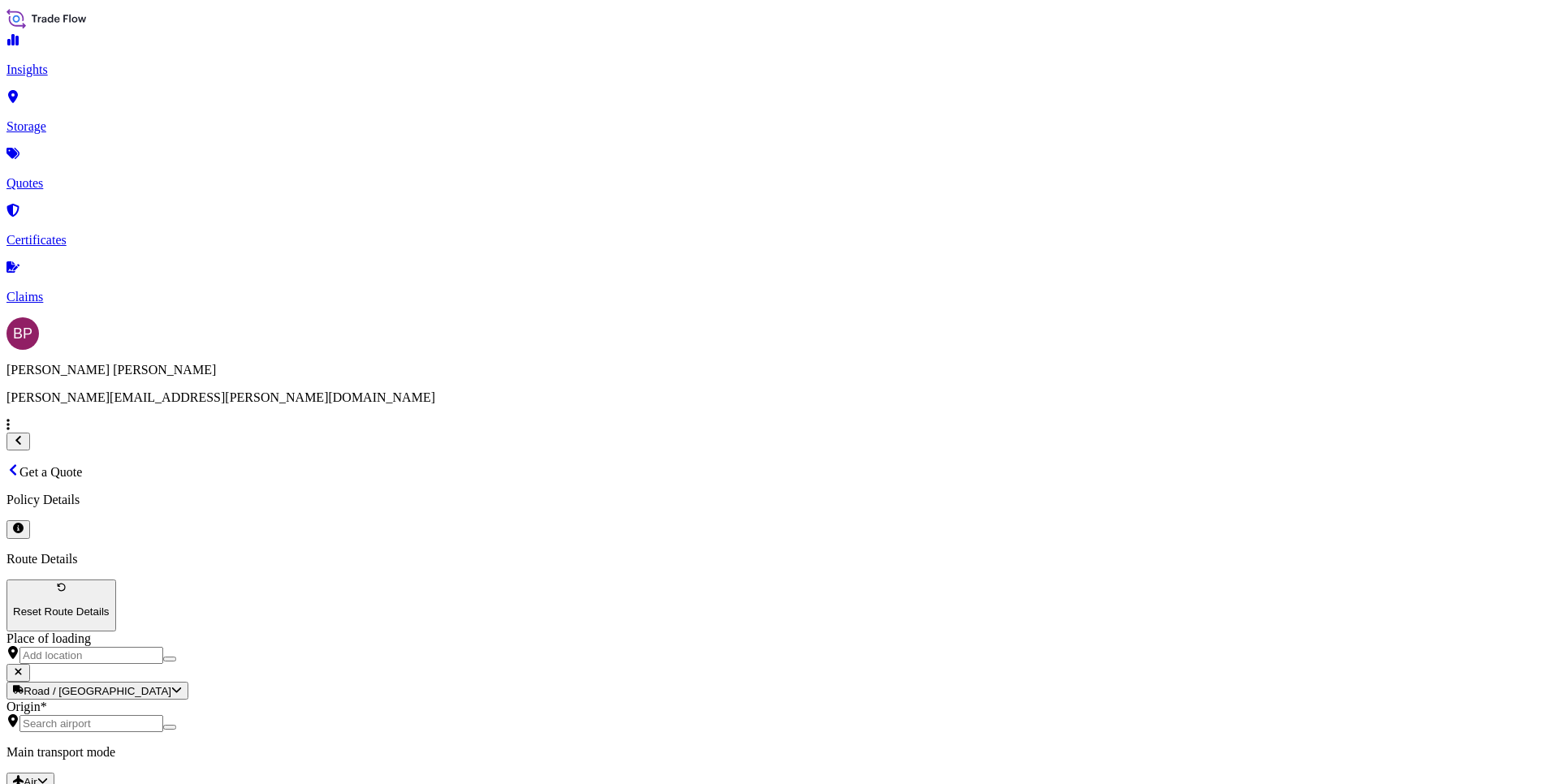
click at [163, 647] on input "Place of loading" at bounding box center [91, 655] width 144 height 17
paste input "[GEOGRAPHIC_DATA]"
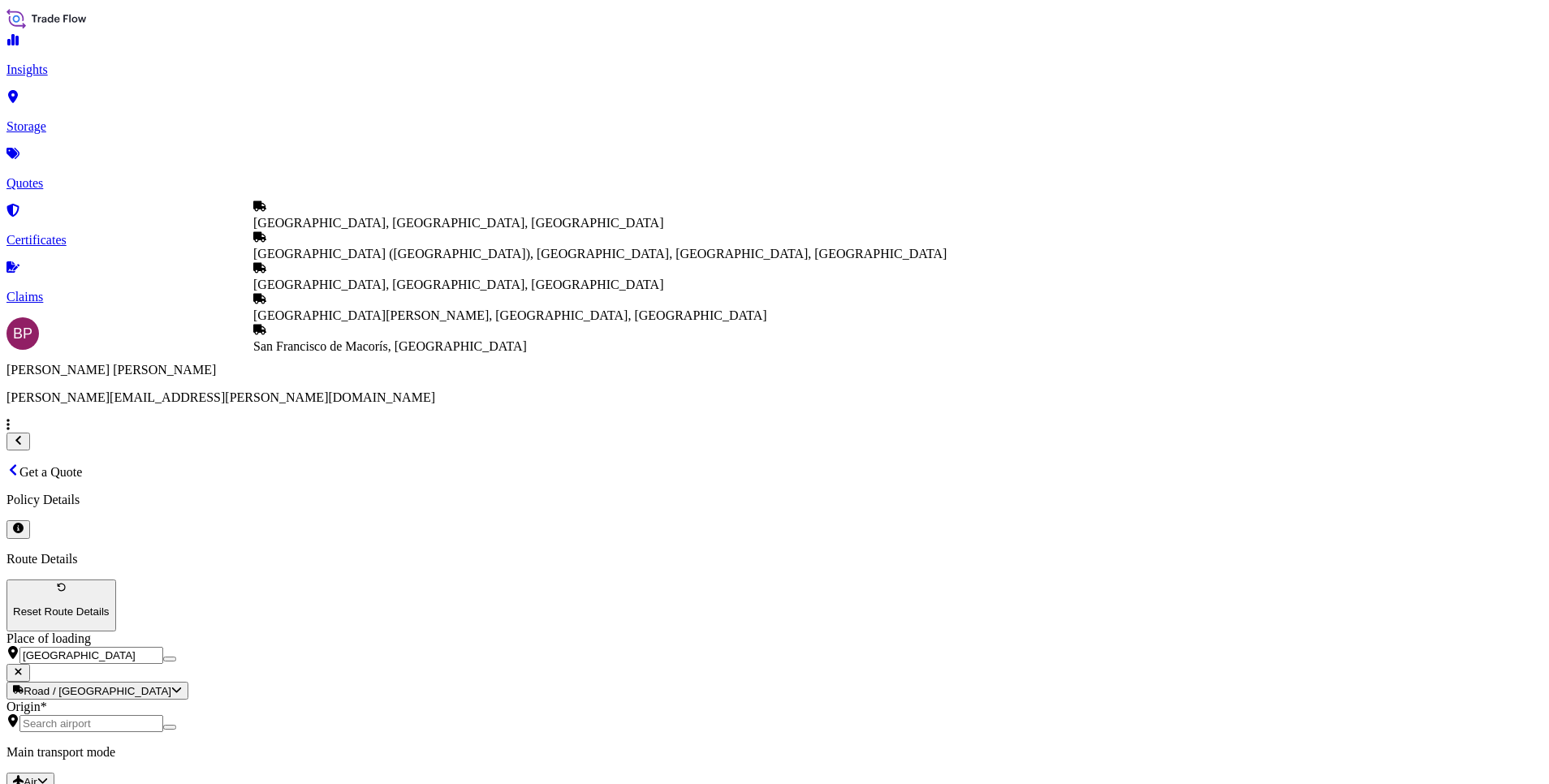
click at [454, 220] on div "[GEOGRAPHIC_DATA], [GEOGRAPHIC_DATA], [GEOGRAPHIC_DATA]" at bounding box center [600, 215] width 694 height 31
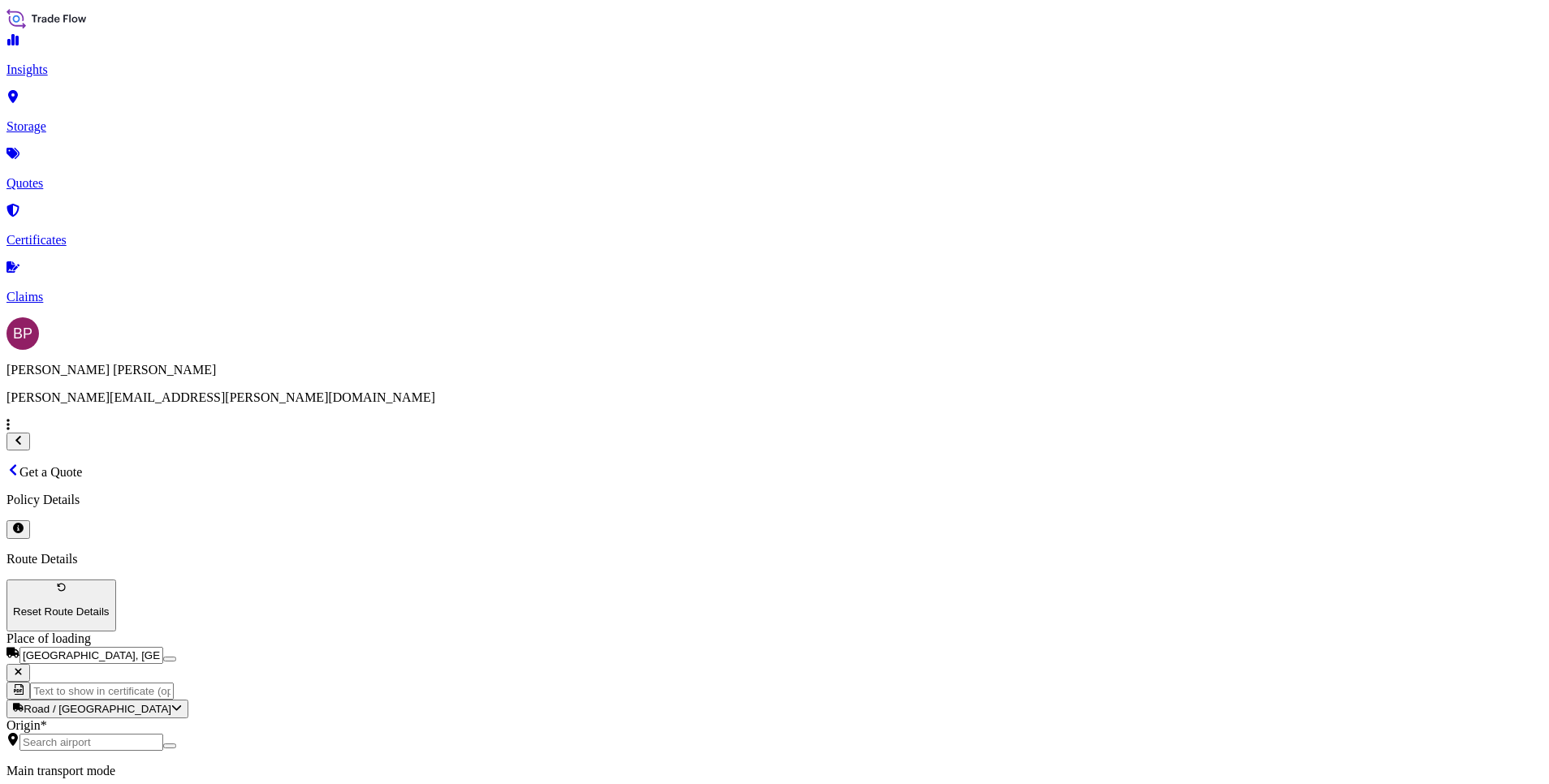
type input "[GEOGRAPHIC_DATA], [GEOGRAPHIC_DATA], [GEOGRAPHIC_DATA]"
click at [163, 734] on input "Origin *" at bounding box center [91, 742] width 144 height 17
paste input "[GEOGRAPHIC_DATA]"
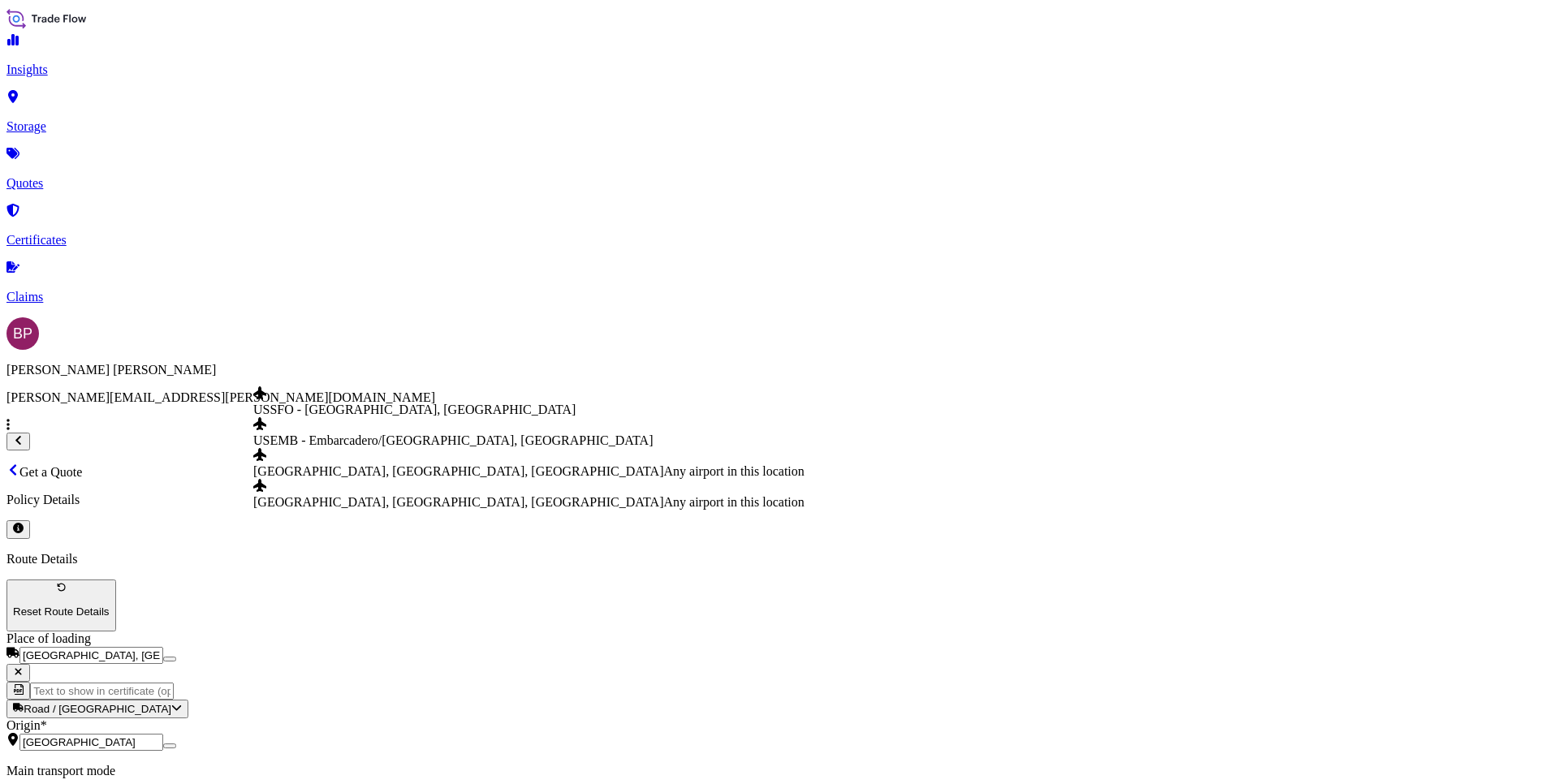
click at [504, 718] on div at bounding box center [774, 718] width 1536 height 0
click at [163, 734] on input "[GEOGRAPHIC_DATA]" at bounding box center [91, 742] width 144 height 17
click at [420, 478] on span "[GEOGRAPHIC_DATA], [GEOGRAPHIC_DATA], [GEOGRAPHIC_DATA]" at bounding box center [458, 471] width 410 height 14
type input "[GEOGRAPHIC_DATA], [GEOGRAPHIC_DATA], [GEOGRAPHIC_DATA]"
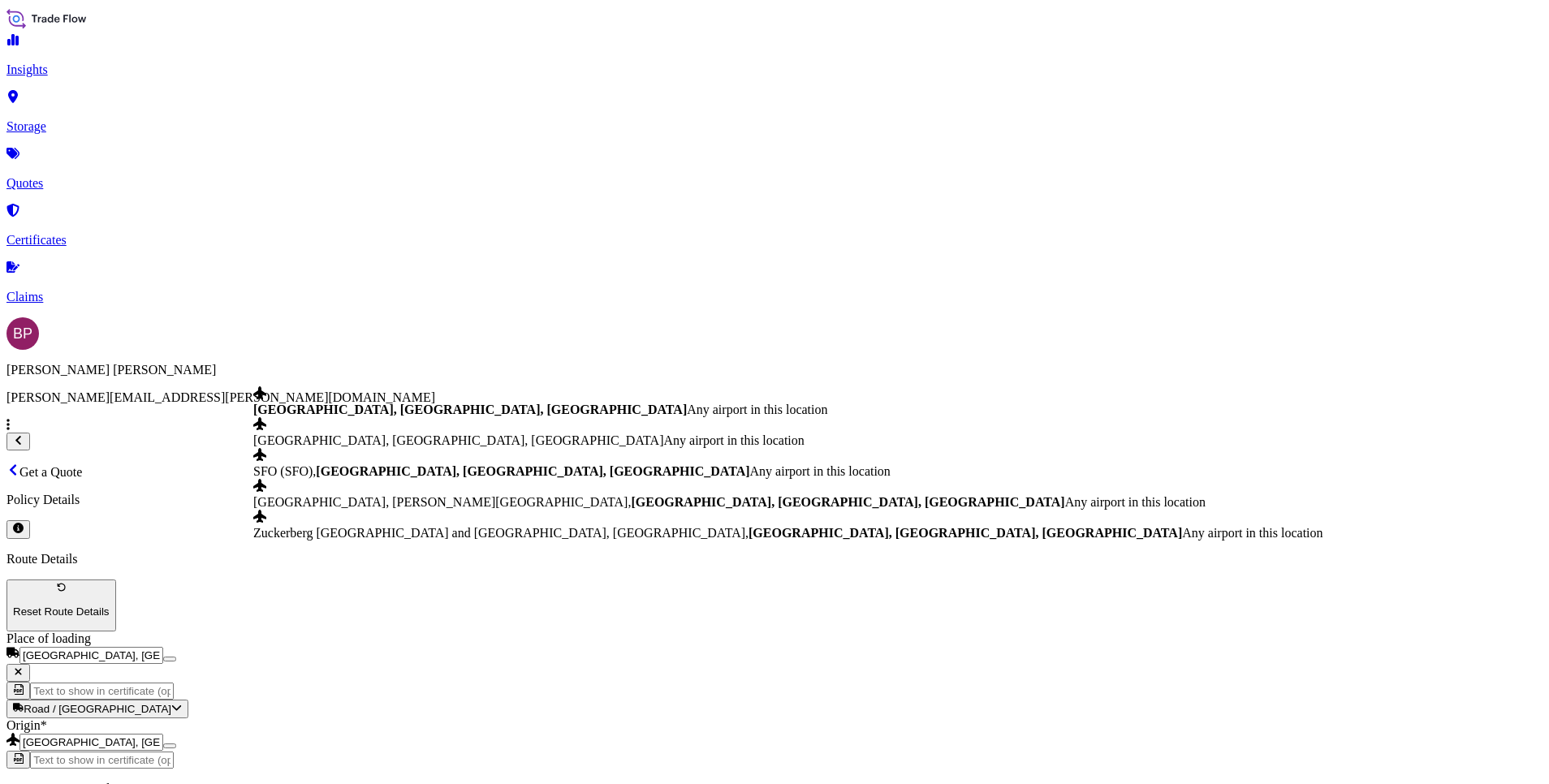
click at [687, 416] on span "Any airport in this location" at bounding box center [758, 409] width 141 height 14
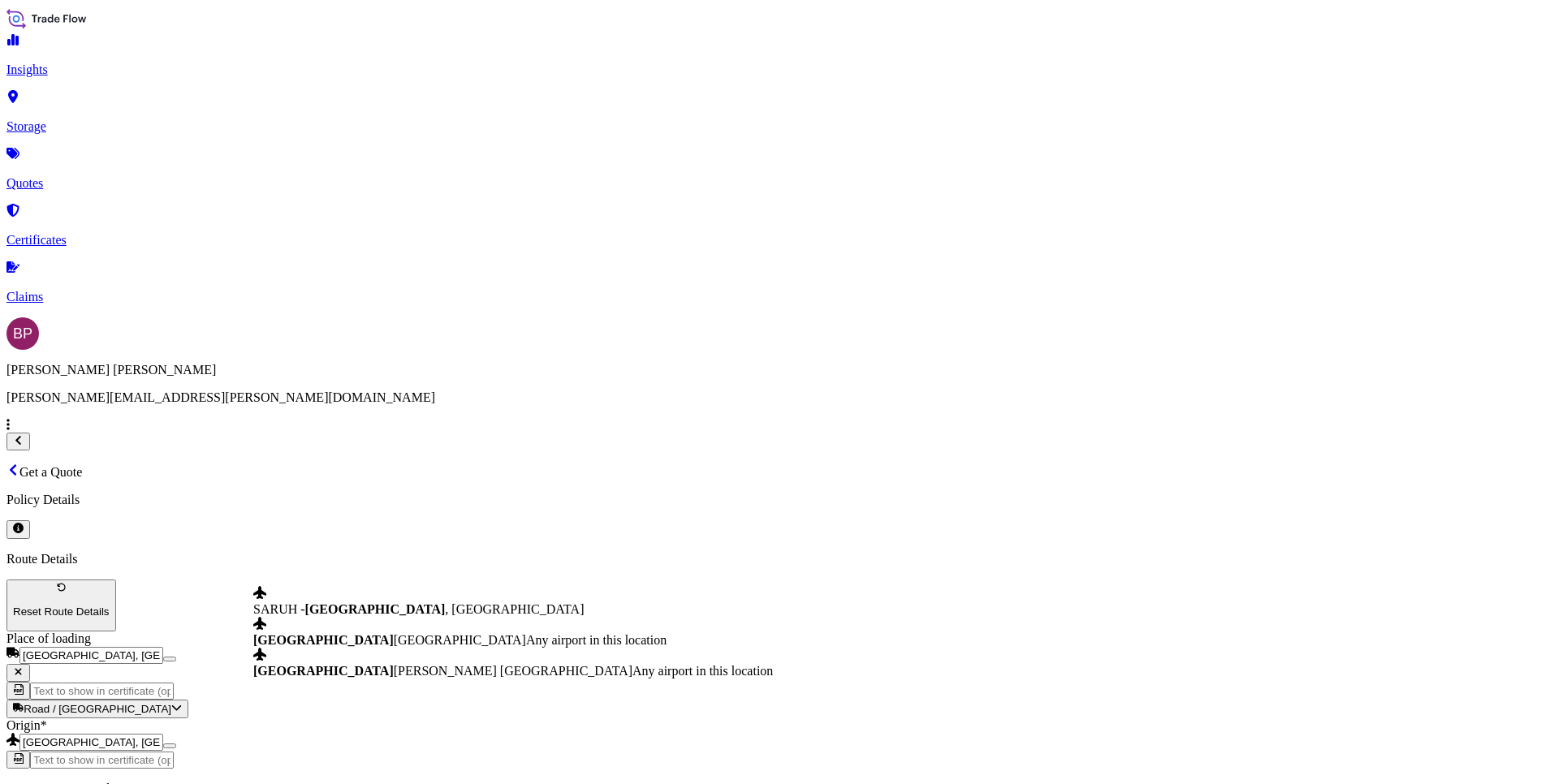
click at [526, 647] on span "Any airport in this location" at bounding box center [597, 639] width 141 height 14
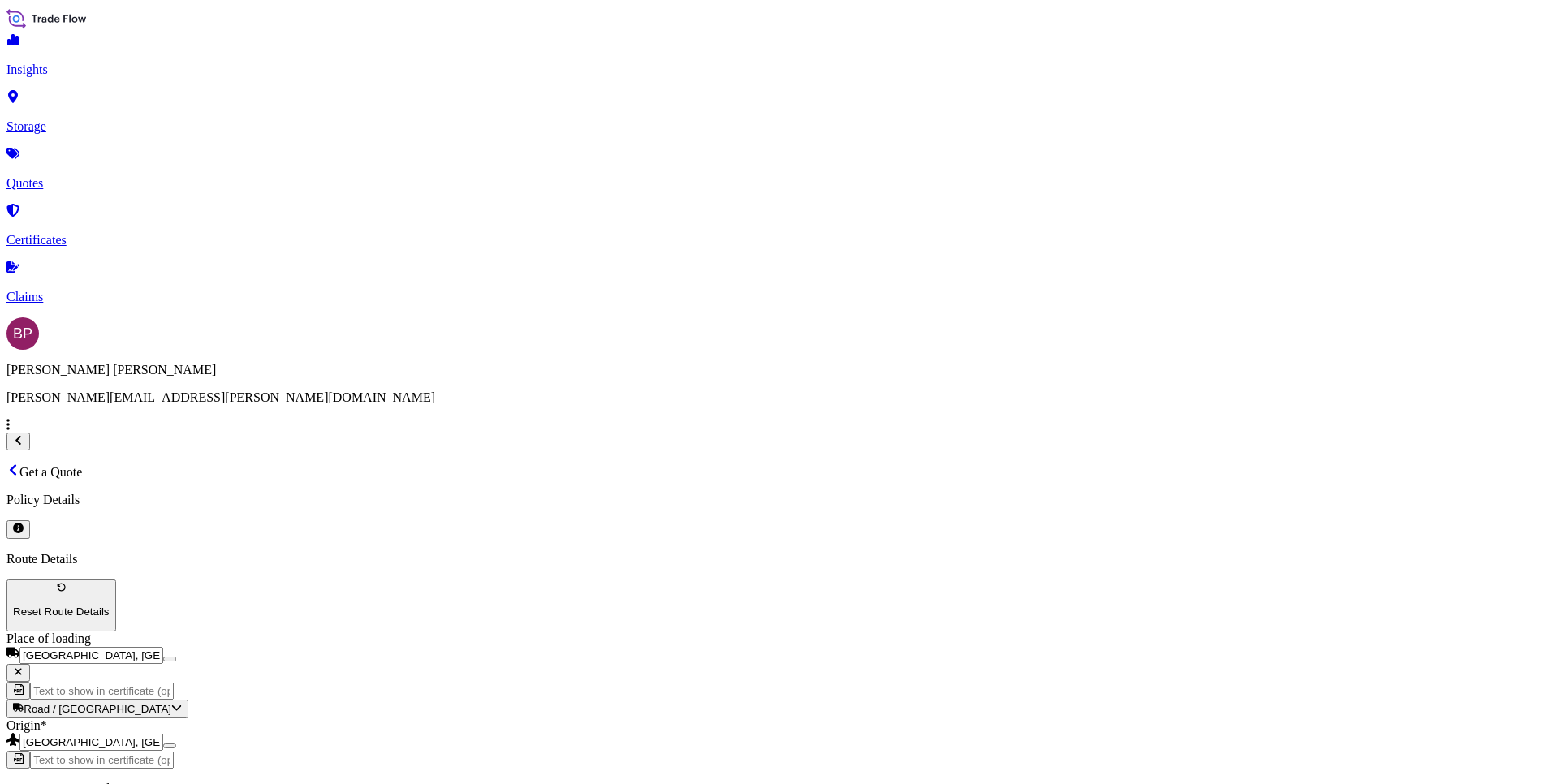
type input "[GEOGRAPHIC_DATA] [GEOGRAPHIC_DATA]"
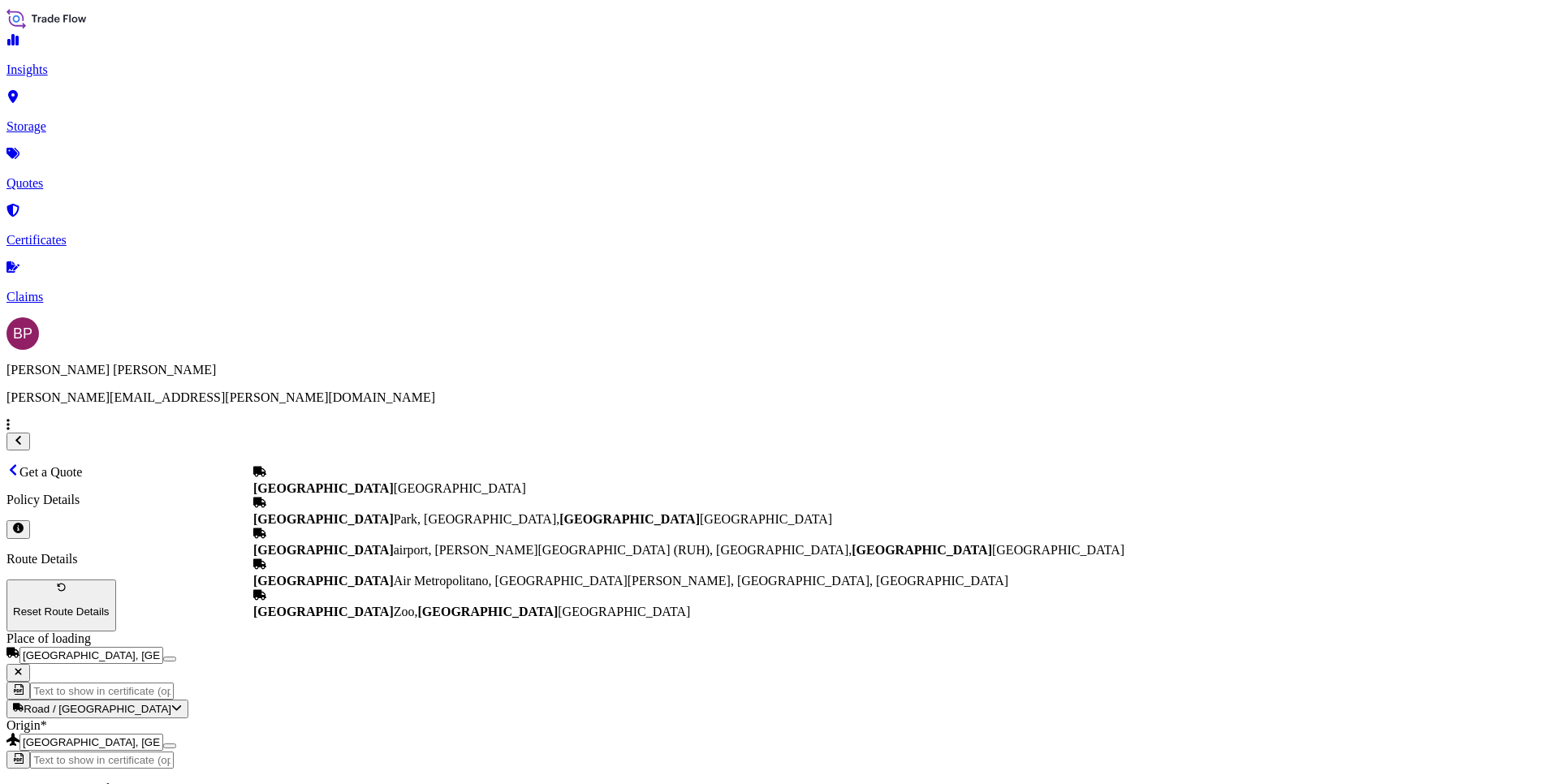
click at [409, 481] on span "[GEOGRAPHIC_DATA] [GEOGRAPHIC_DATA]" at bounding box center [390, 488] width 273 height 14
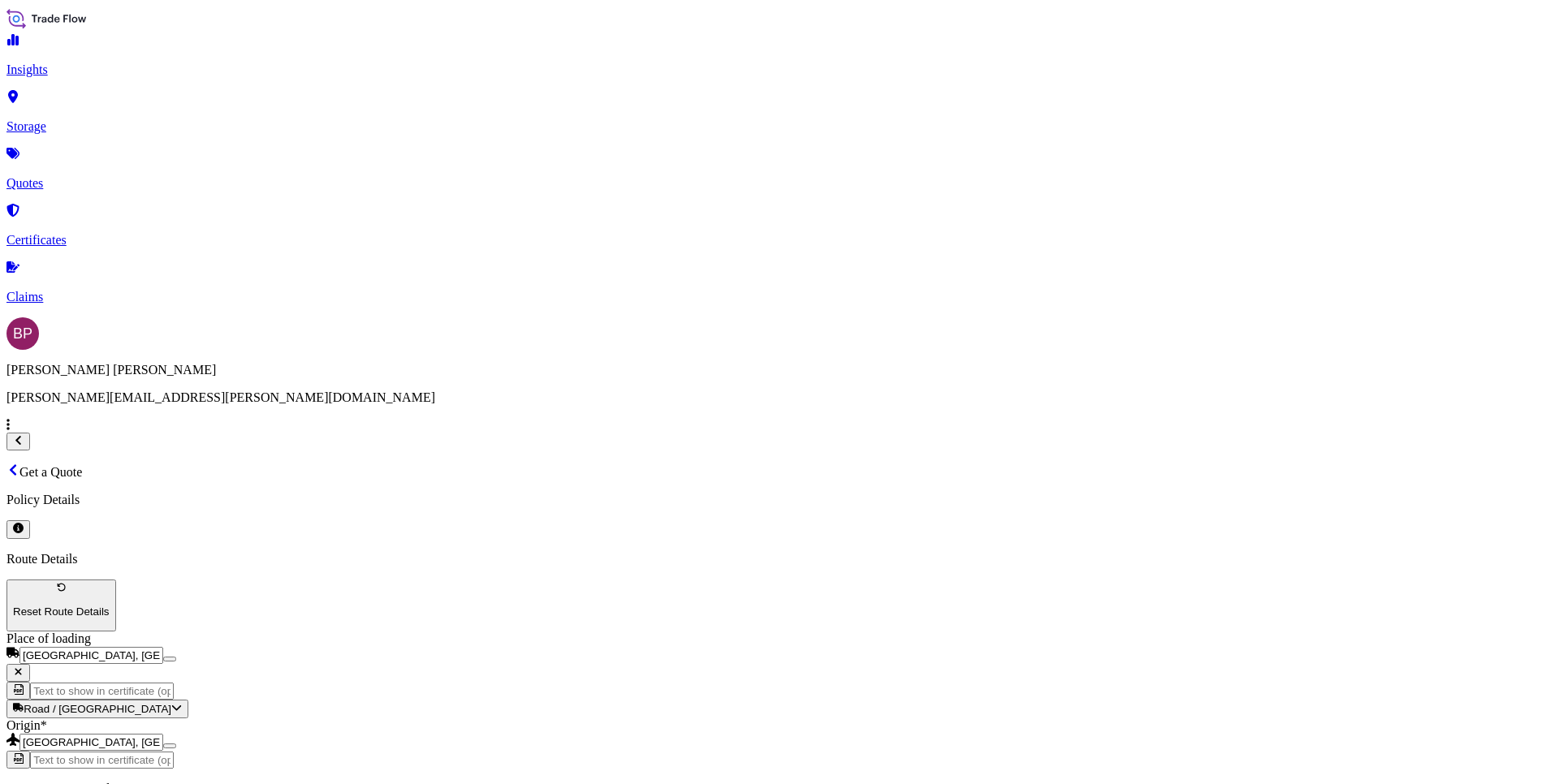
type input "[GEOGRAPHIC_DATA] [GEOGRAPHIC_DATA]"
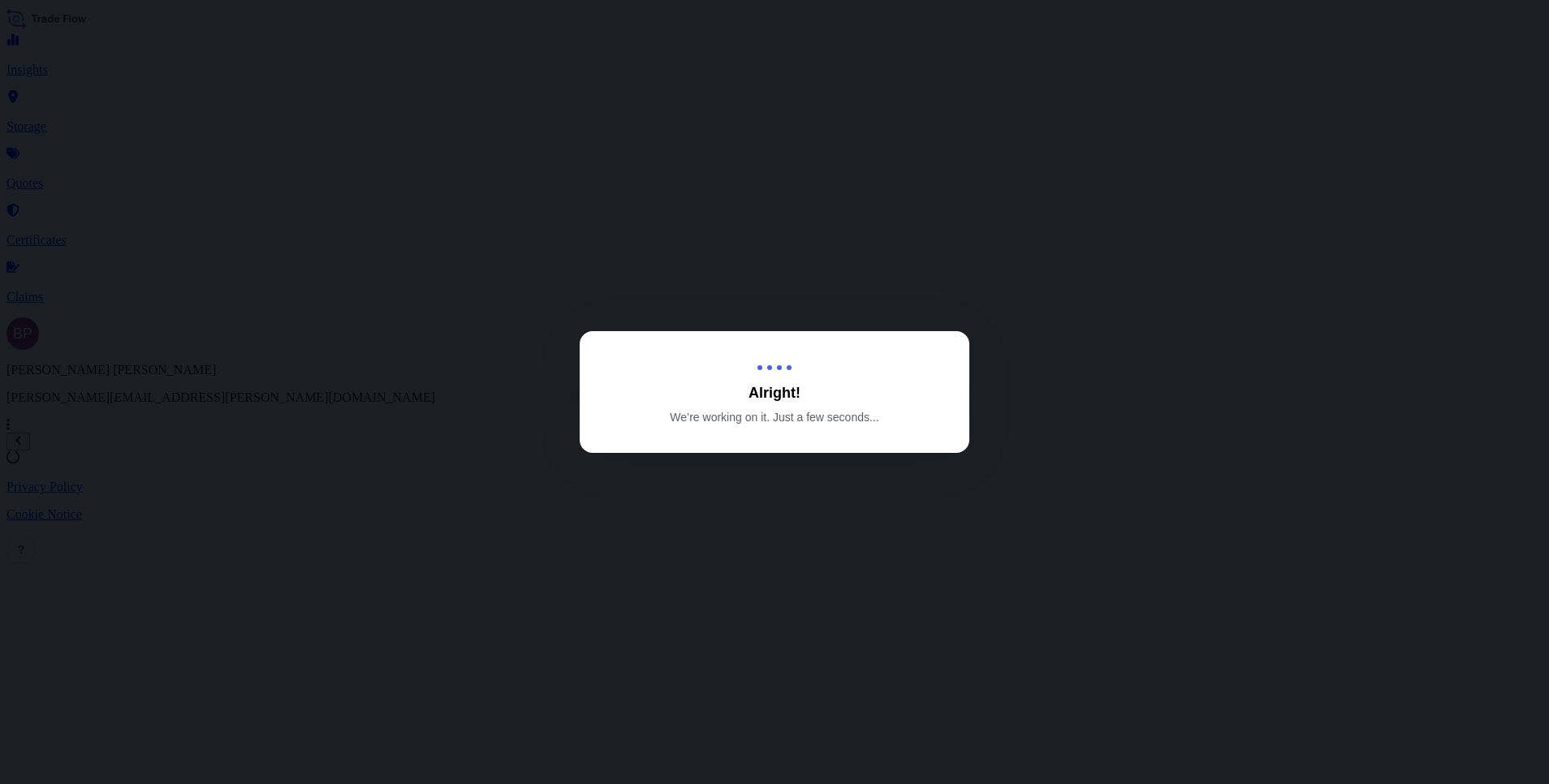
select select "Road / [GEOGRAPHIC_DATA]"
select select "Air"
select select "Road / [GEOGRAPHIC_DATA]"
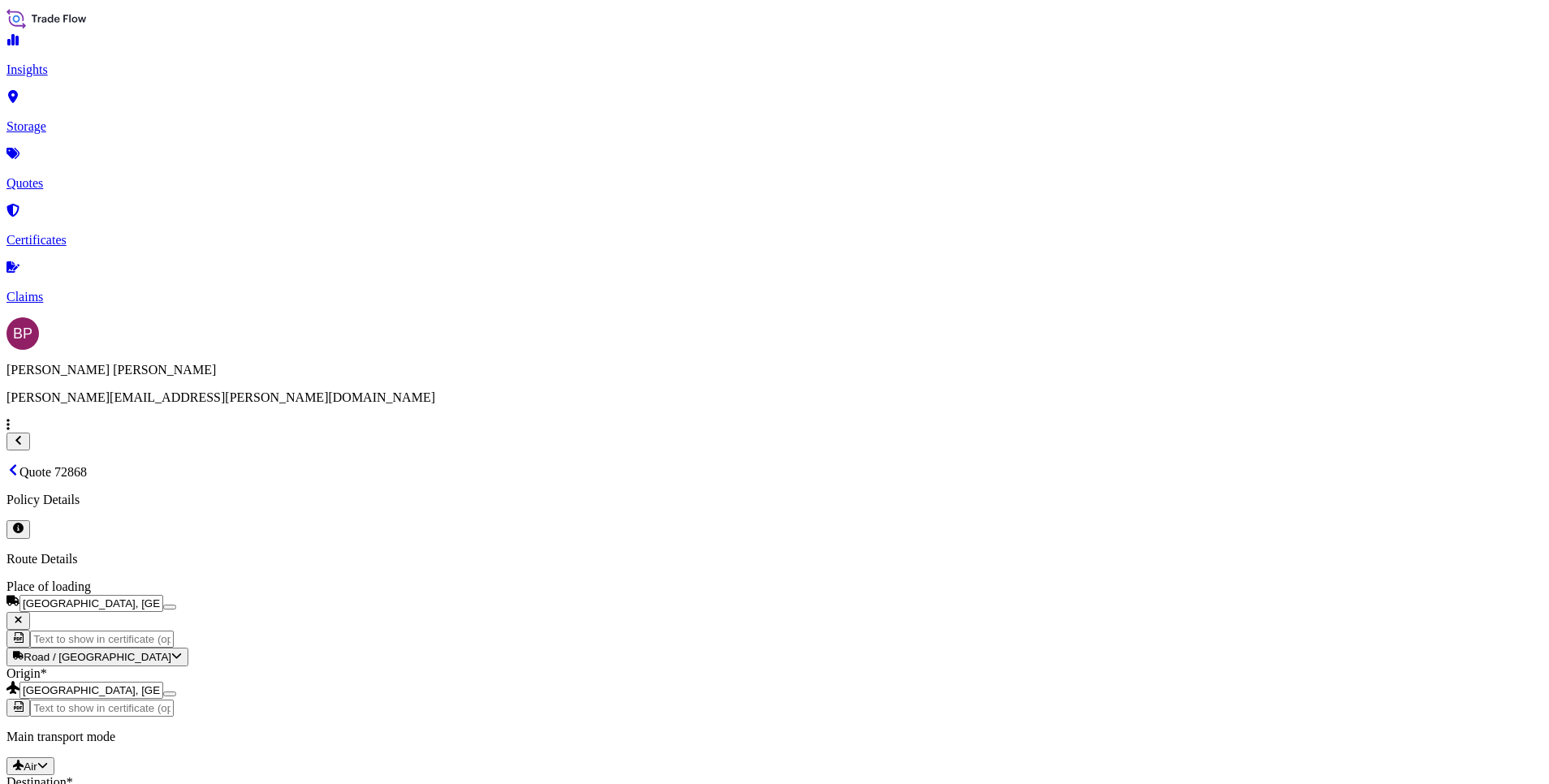
scroll to position [2407, 0]
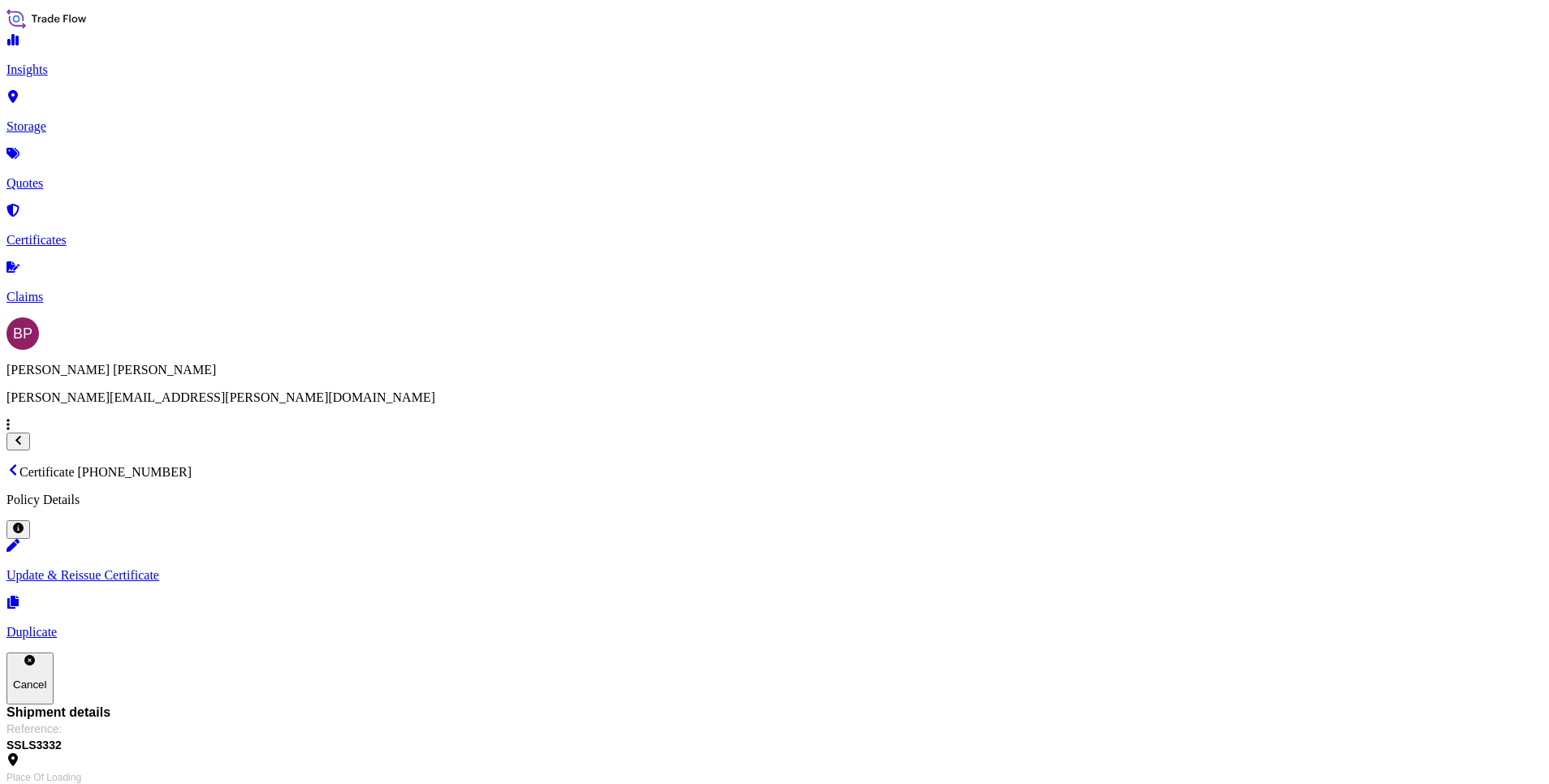
click at [87, 177] on p "Quotes" at bounding box center [774, 184] width 1536 height 15
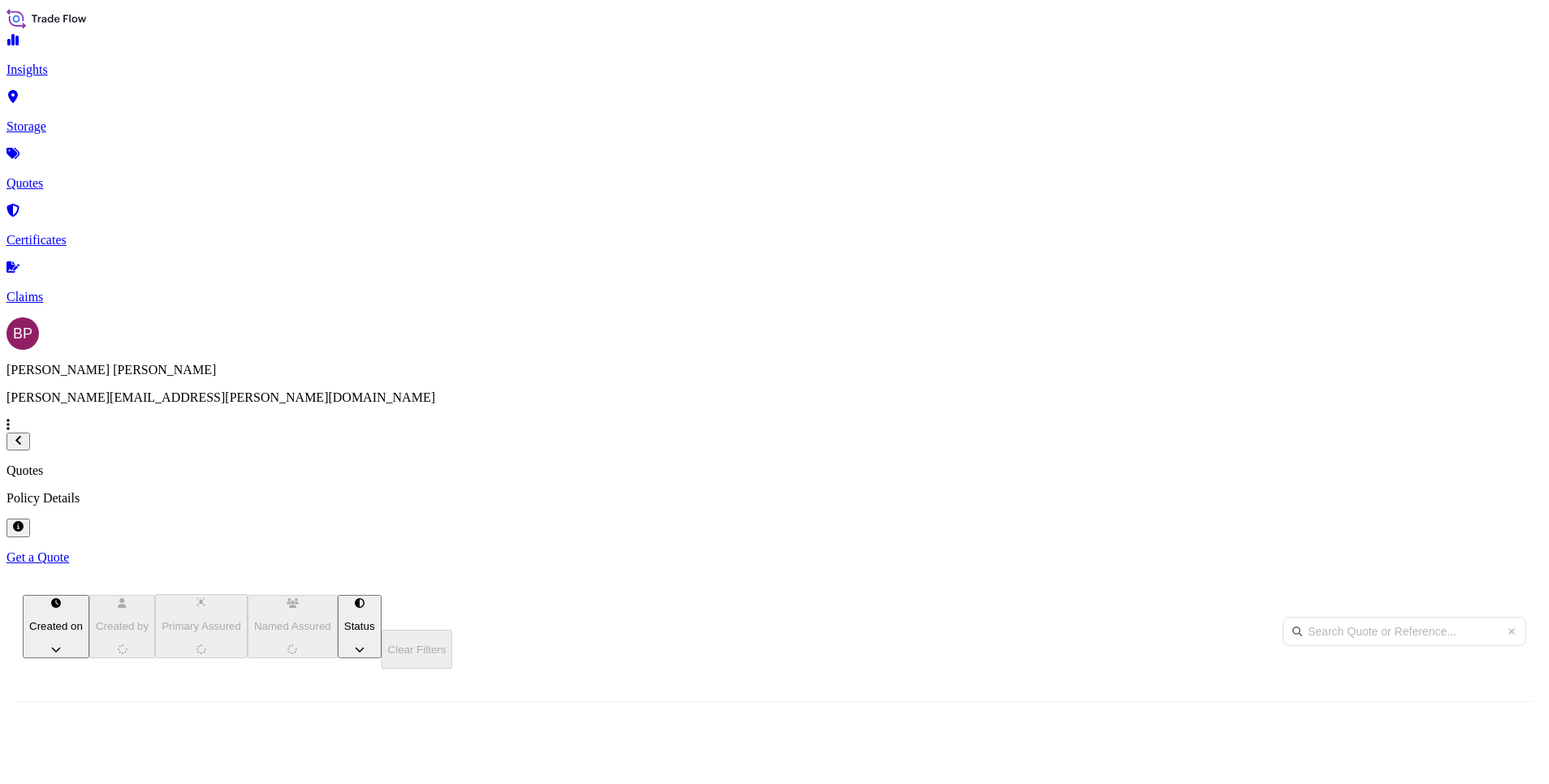
scroll to position [502, 1271]
click at [1477, 551] on link "Get a Quote" at bounding box center [774, 558] width 1536 height 15
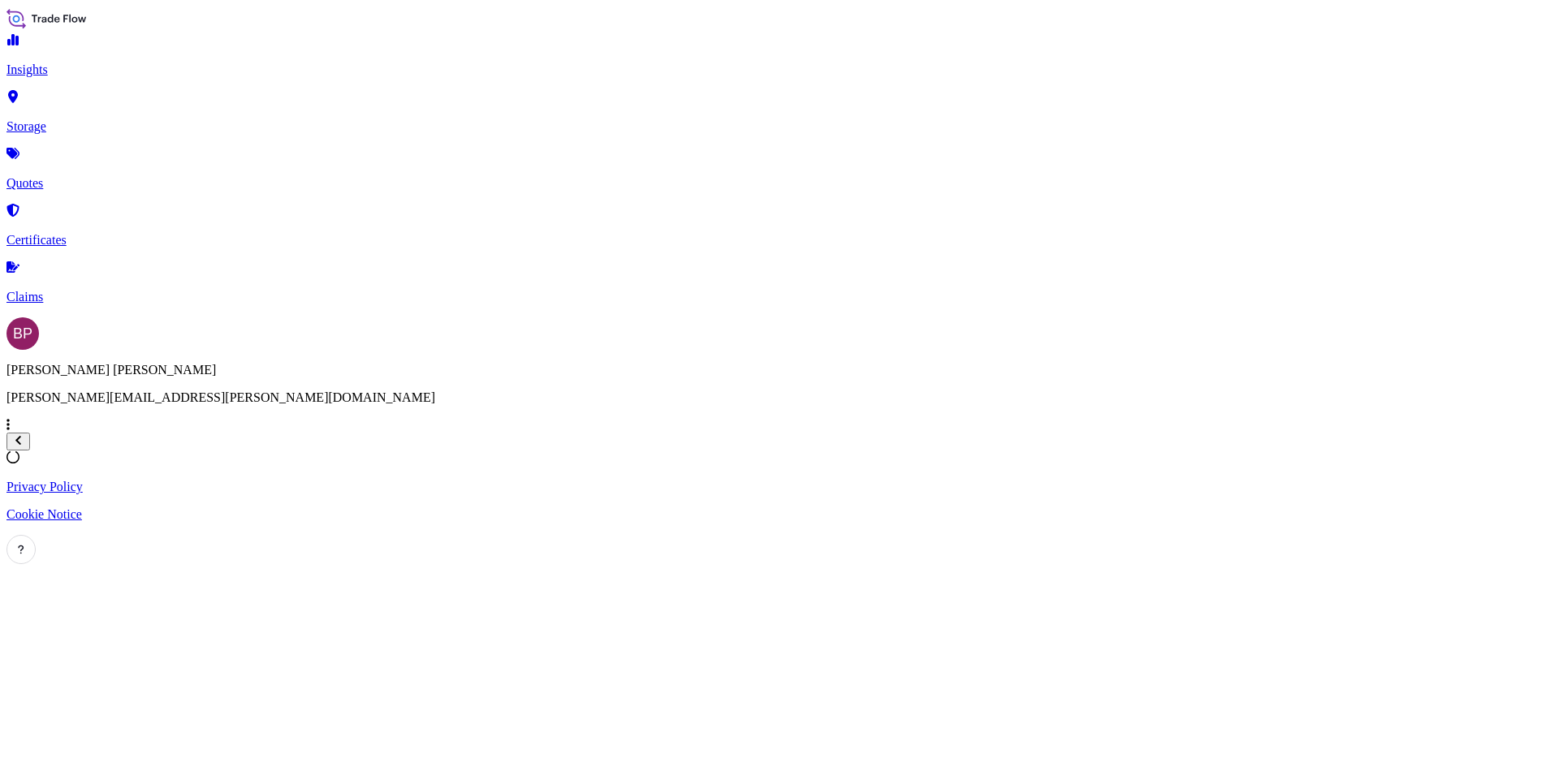
select select "Water"
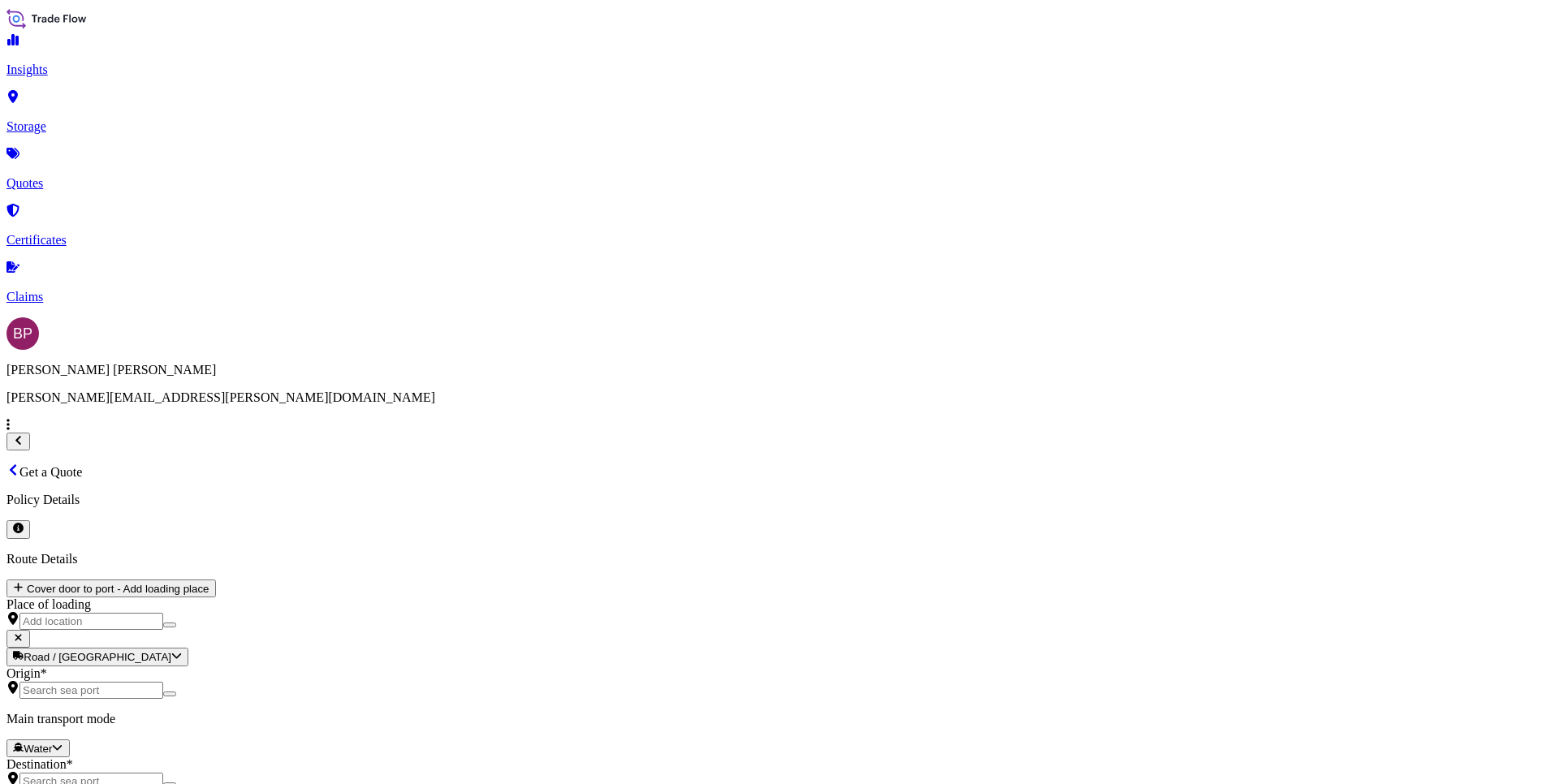
scroll to position [26, 0]
paste input "SSLS3342A"
type input "SSLS3342A"
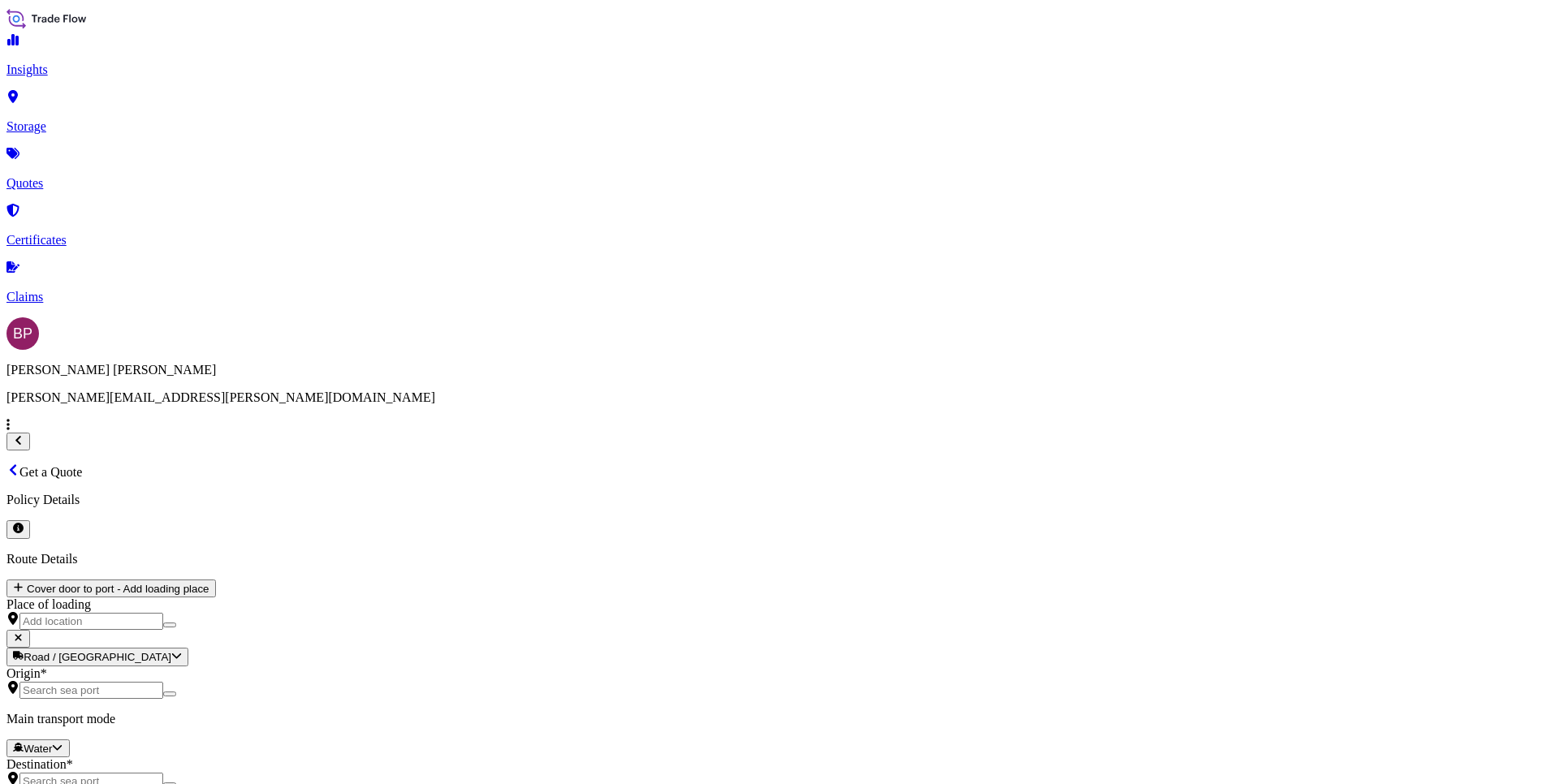
paste textarea "Hitachi Rail Solutions (CR 1010773405)"
type textarea "Hitachi Rail Solutions (CR 1010773405)"
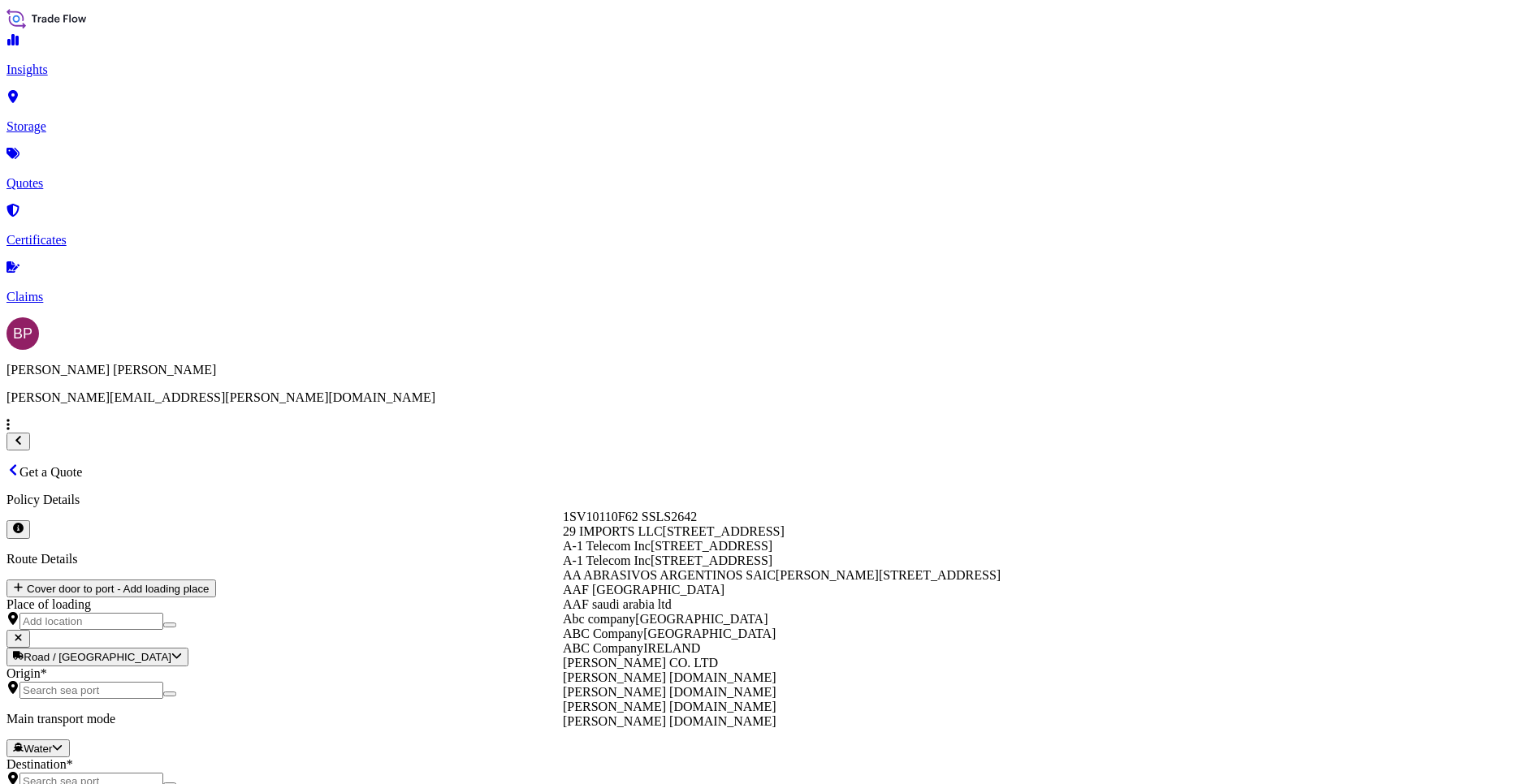
paste input "Hitachi Rail Solutions (CR 1010773405)"
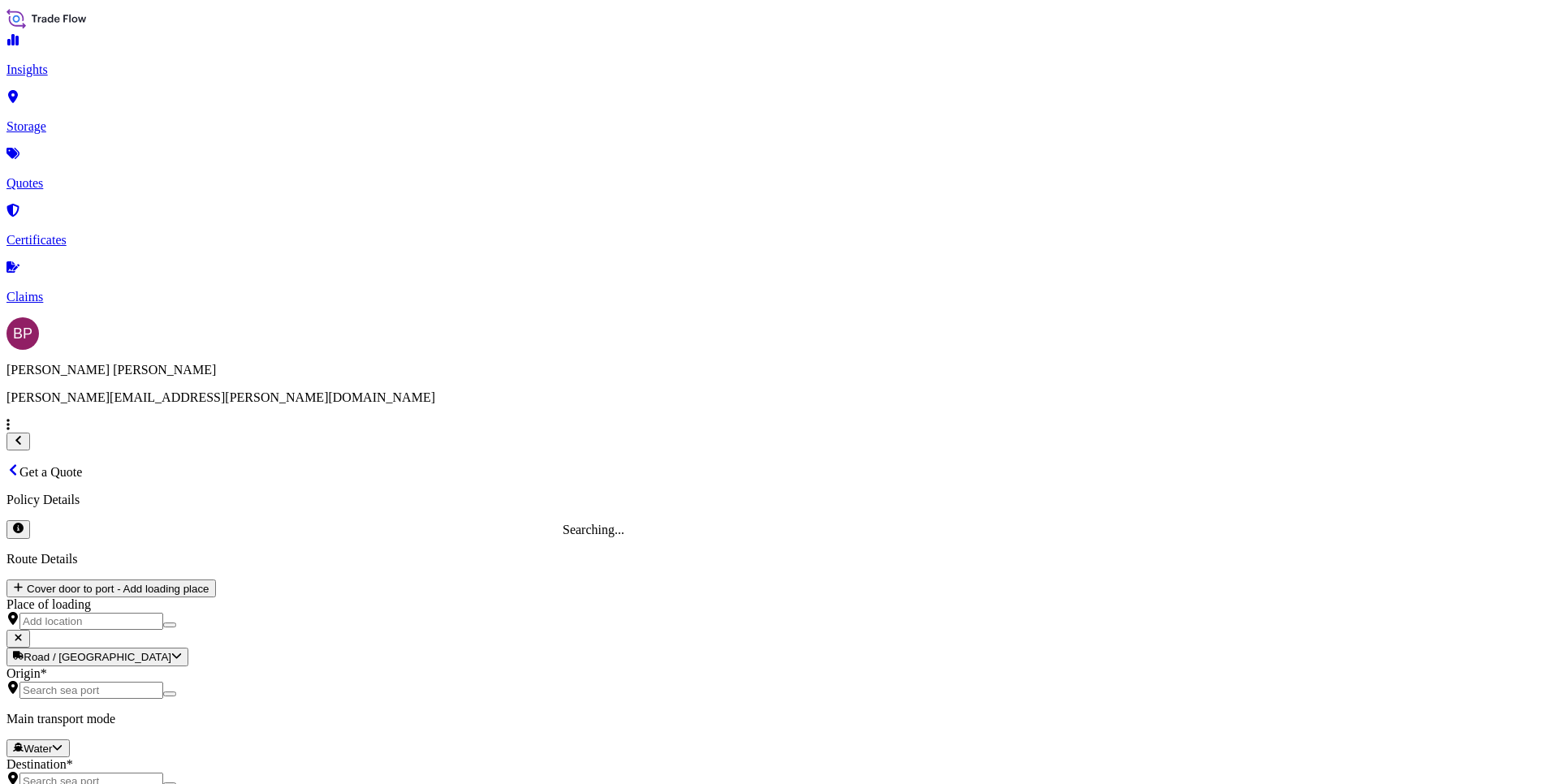
type input "Hitachi Rail Solutions (CR 1010773405)"
drag, startPoint x: 802, startPoint y: 378, endPoint x: 534, endPoint y: 371, distance: 268.1
paste textarea "Point Machines"
type textarea "Point Machines"
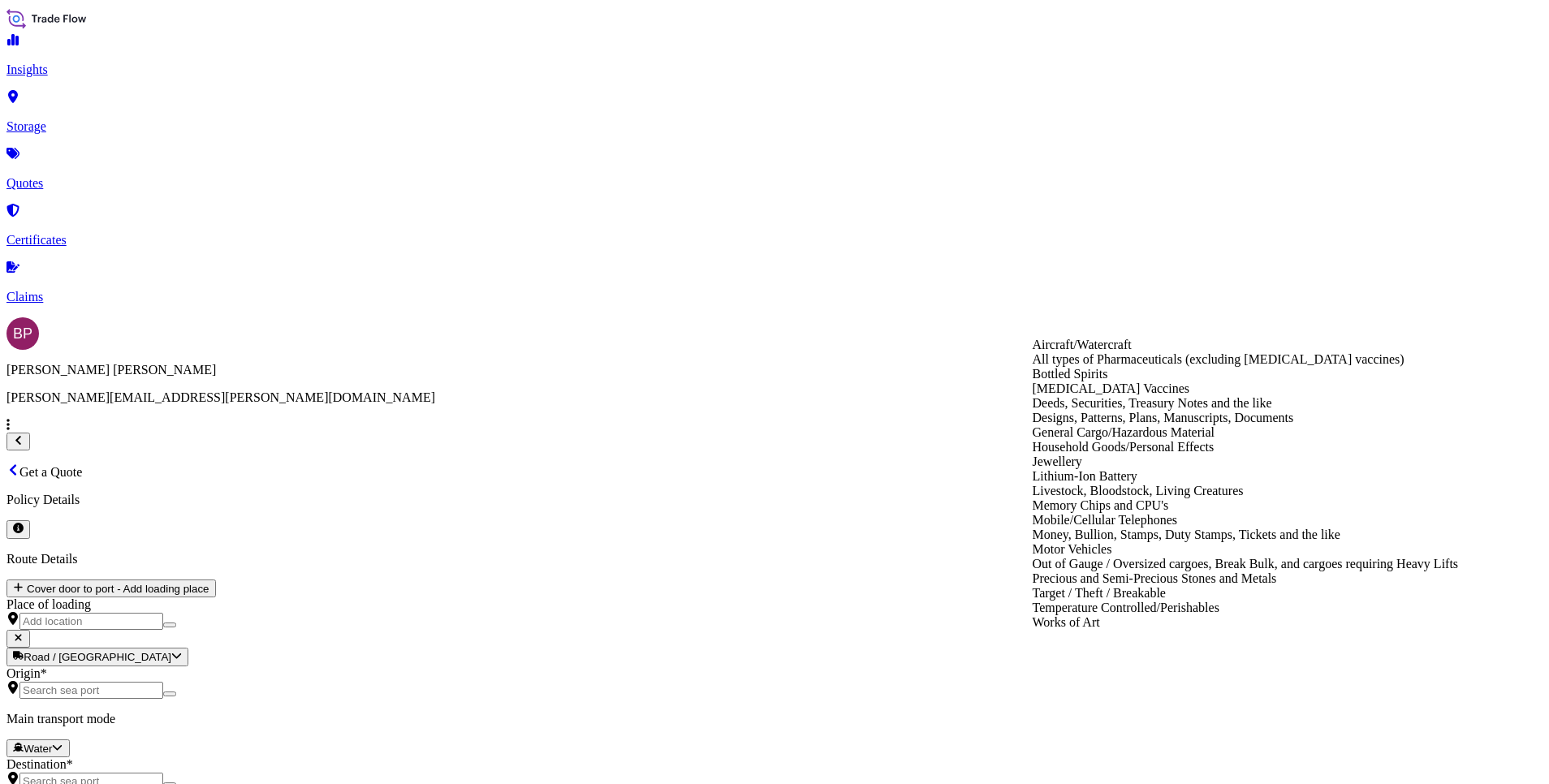
click at [1135, 440] on div "General Cargo/Hazardous Material" at bounding box center [1246, 433] width 426 height 15
type input "General Cargo/Hazardous Material"
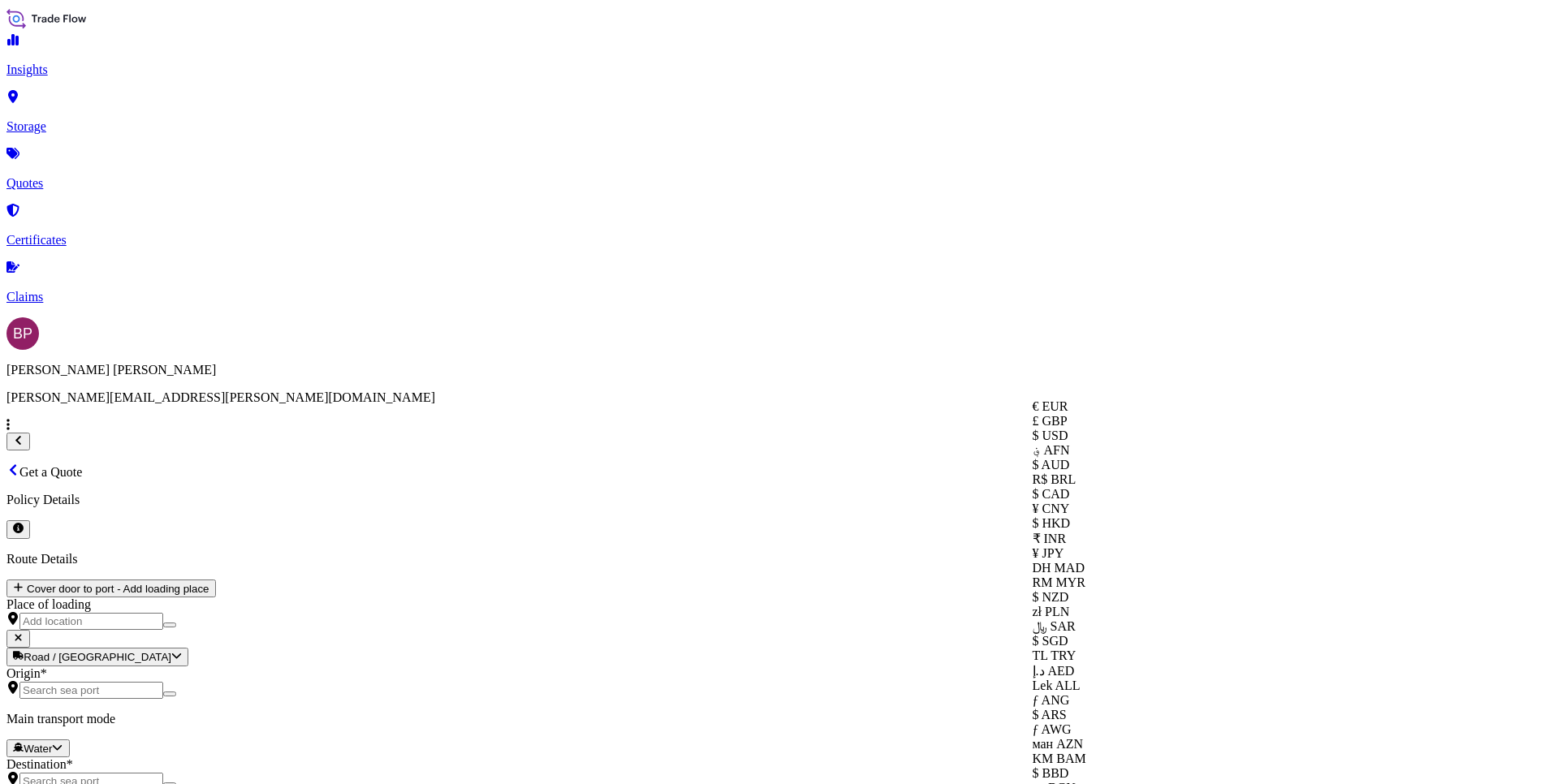
scroll to position [273, 0]
click at [1080, 619] on div "﷼ SAR" at bounding box center [1084, 627] width 103 height 15
type input "﷼ SAR"
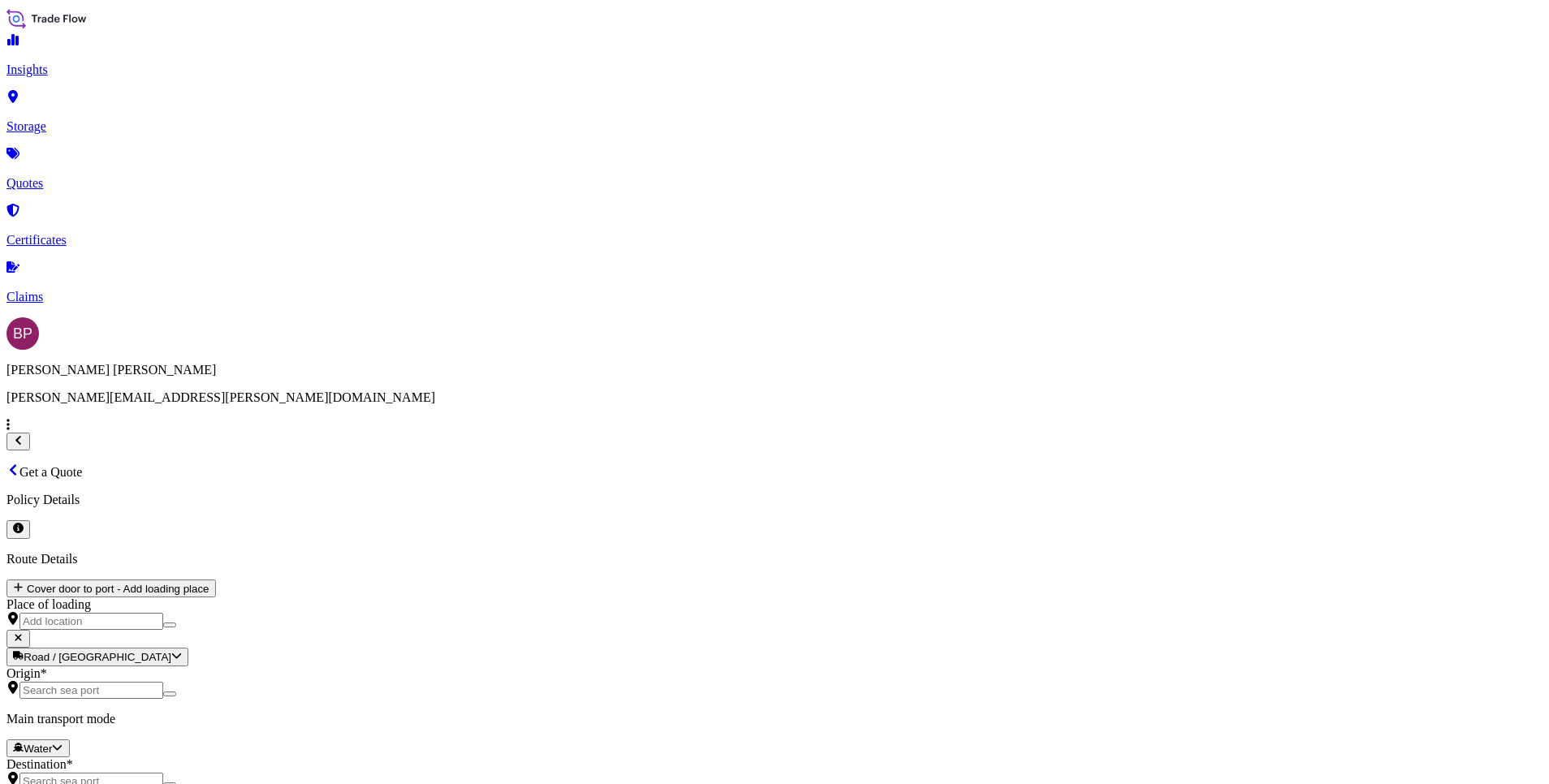
paste input "1,44,000.00"
type input "144,000"
drag, startPoint x: 1015, startPoint y: 542, endPoint x: 719, endPoint y: 532, distance: 296.2
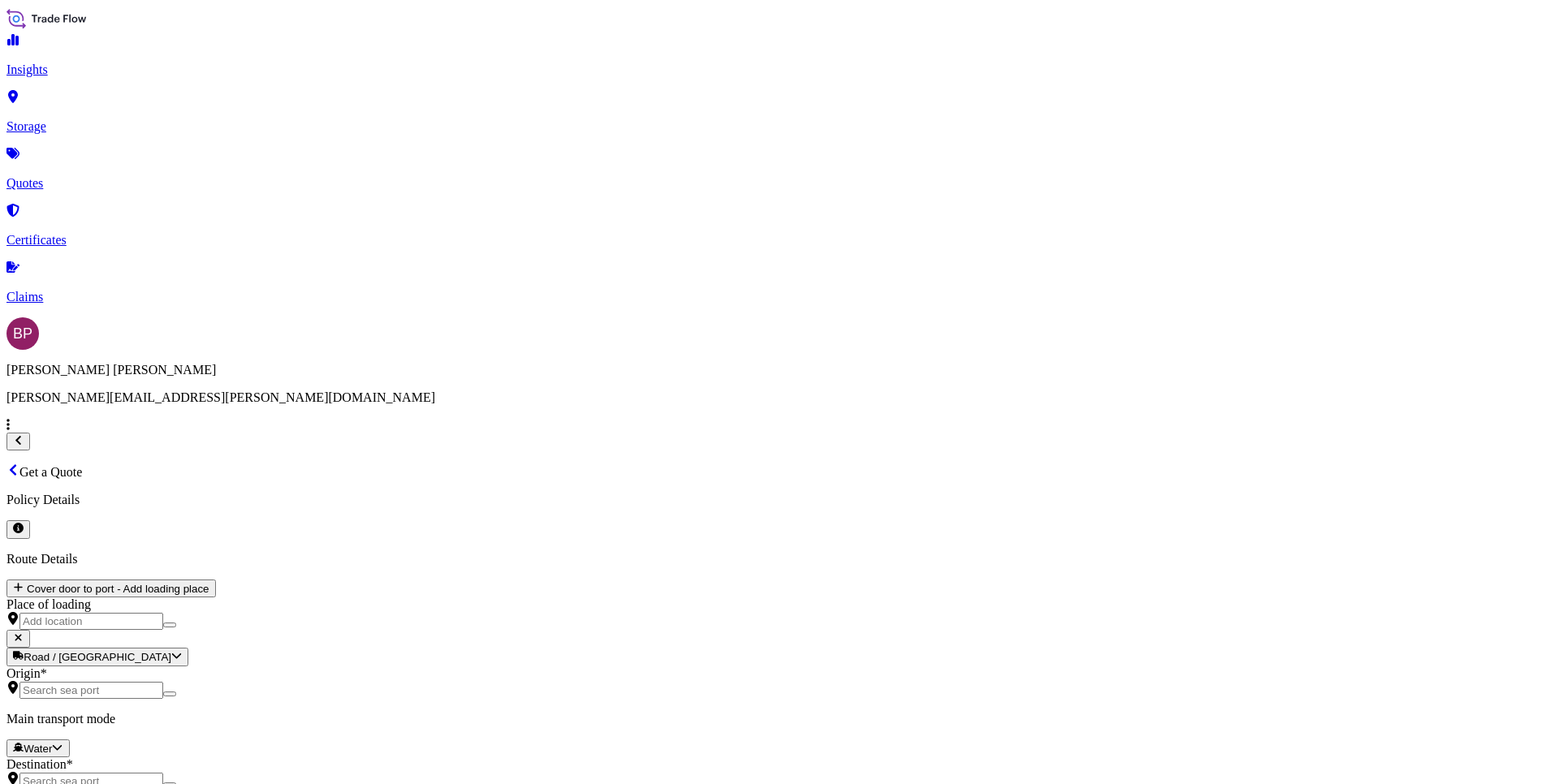
type input "0"
click at [300, 374] on span "Inland" at bounding box center [283, 367] width 33 height 14
select select "Inland"
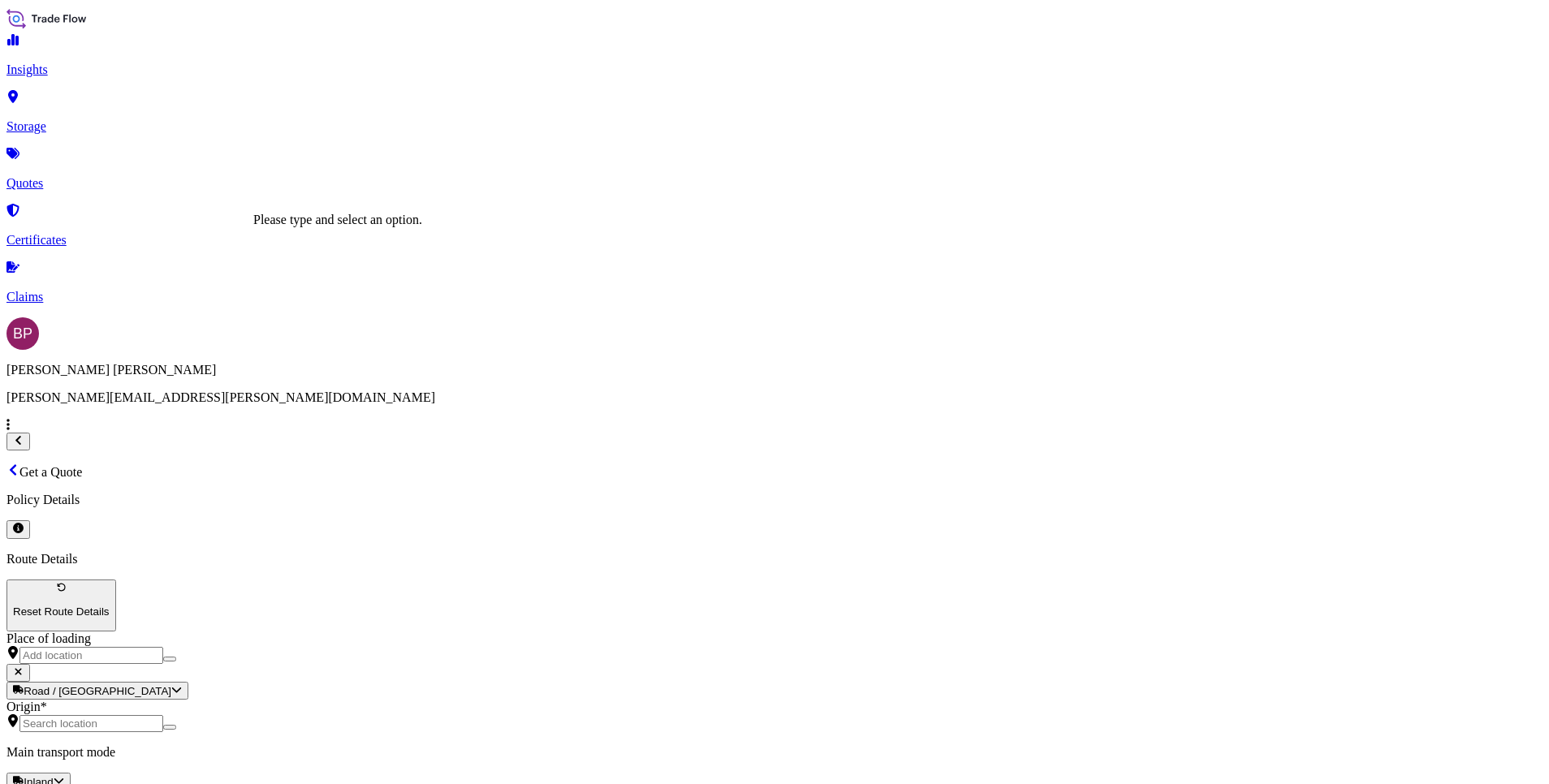
click at [163, 715] on input "Origin *" at bounding box center [91, 724] width 144 height 17
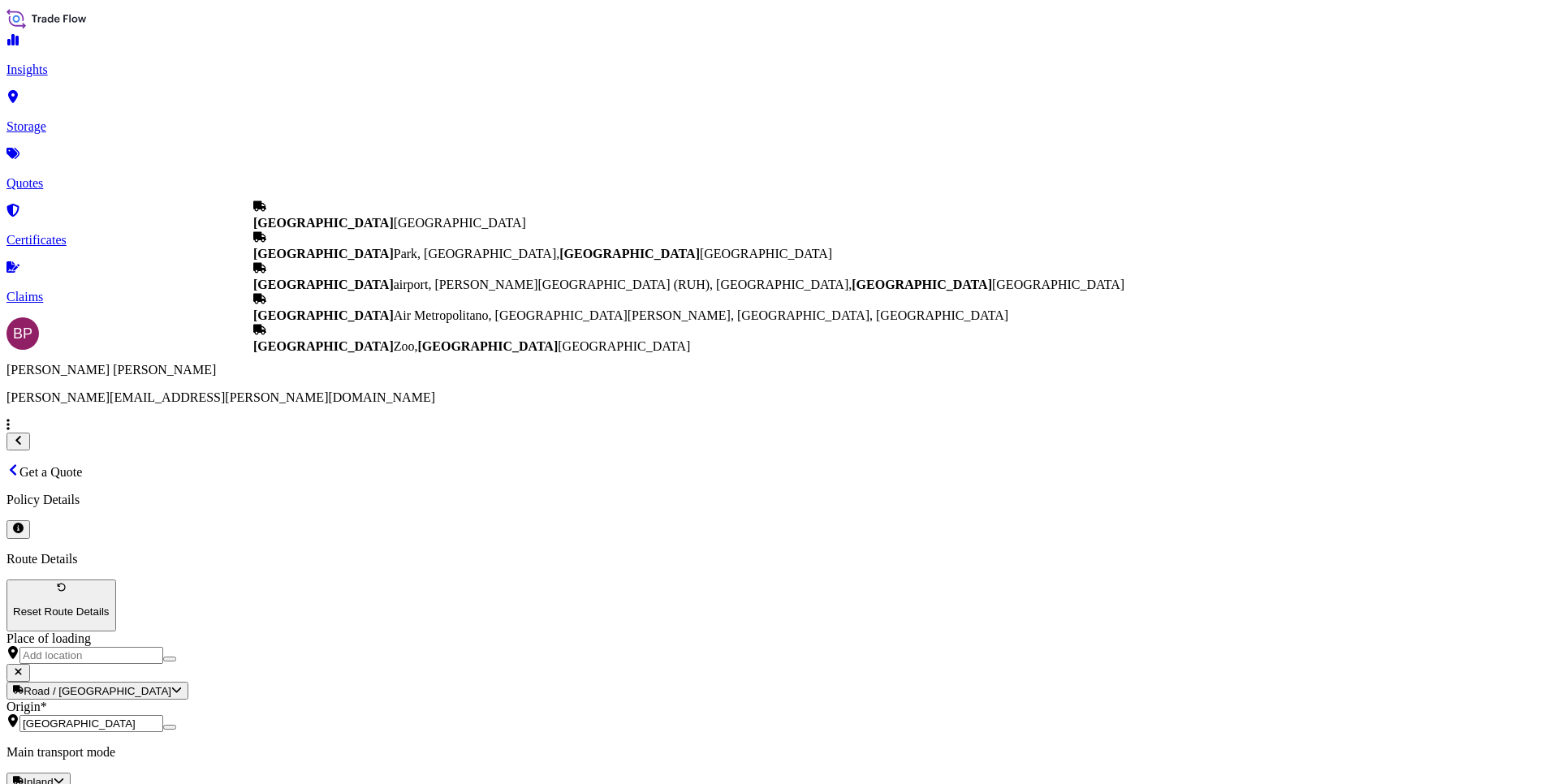
click at [377, 228] on span "[GEOGRAPHIC_DATA] [GEOGRAPHIC_DATA]" at bounding box center [390, 222] width 273 height 14
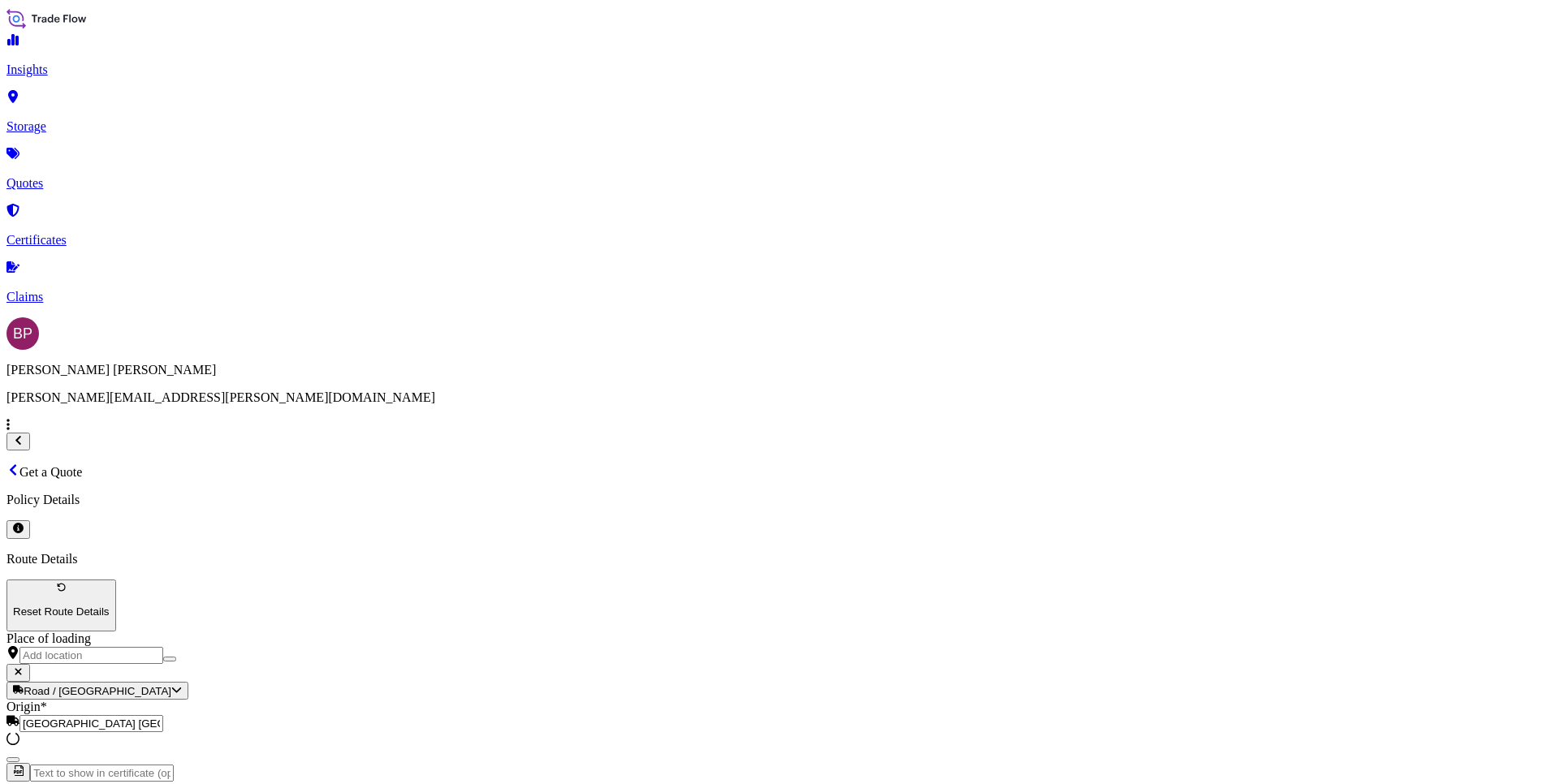
type input "[GEOGRAPHIC_DATA] [GEOGRAPHIC_DATA]"
paste input "Al Nariyah"
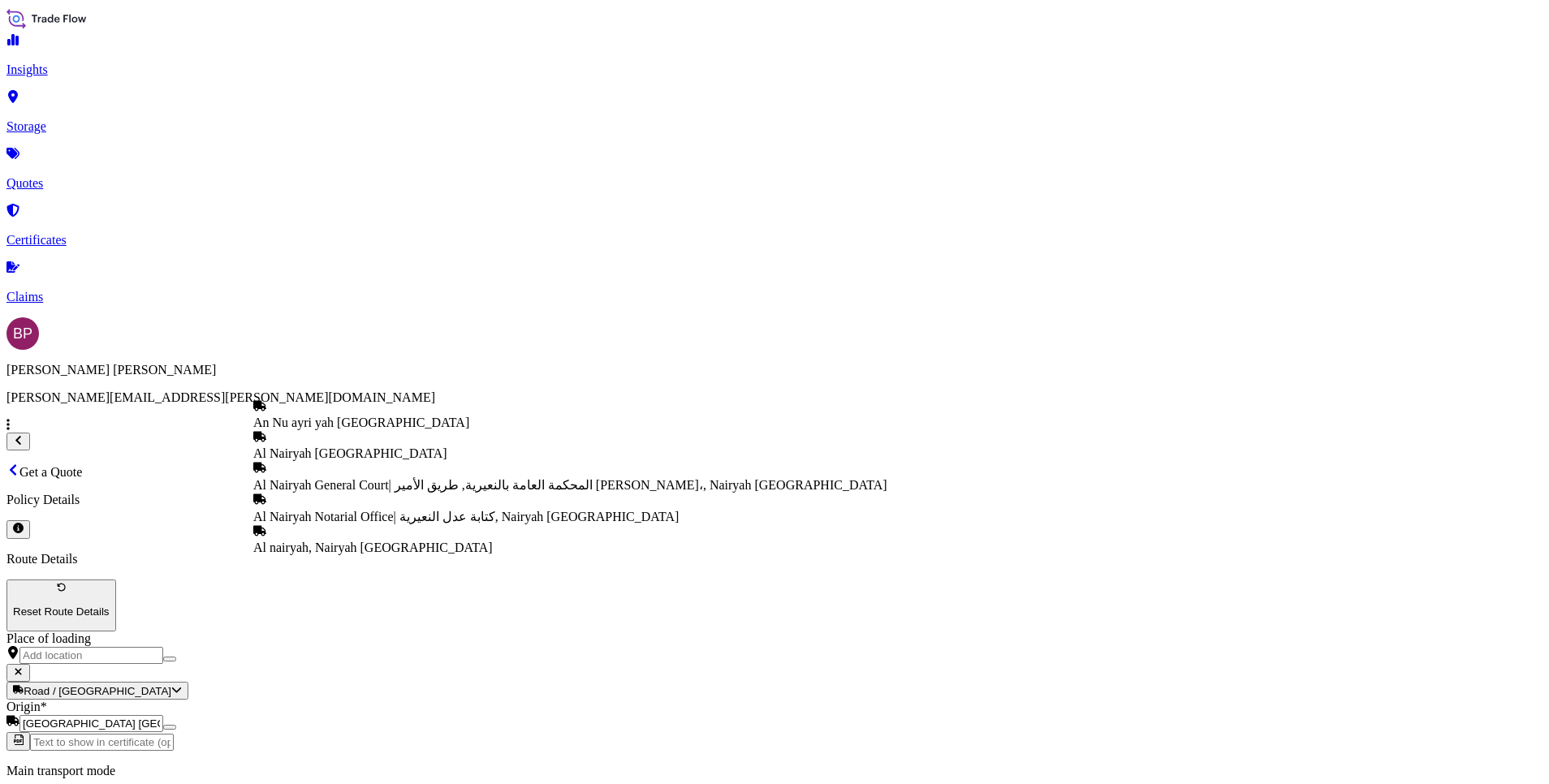
click at [458, 427] on div "An Nu ayri yah [GEOGRAPHIC_DATA]" at bounding box center [570, 415] width 634 height 31
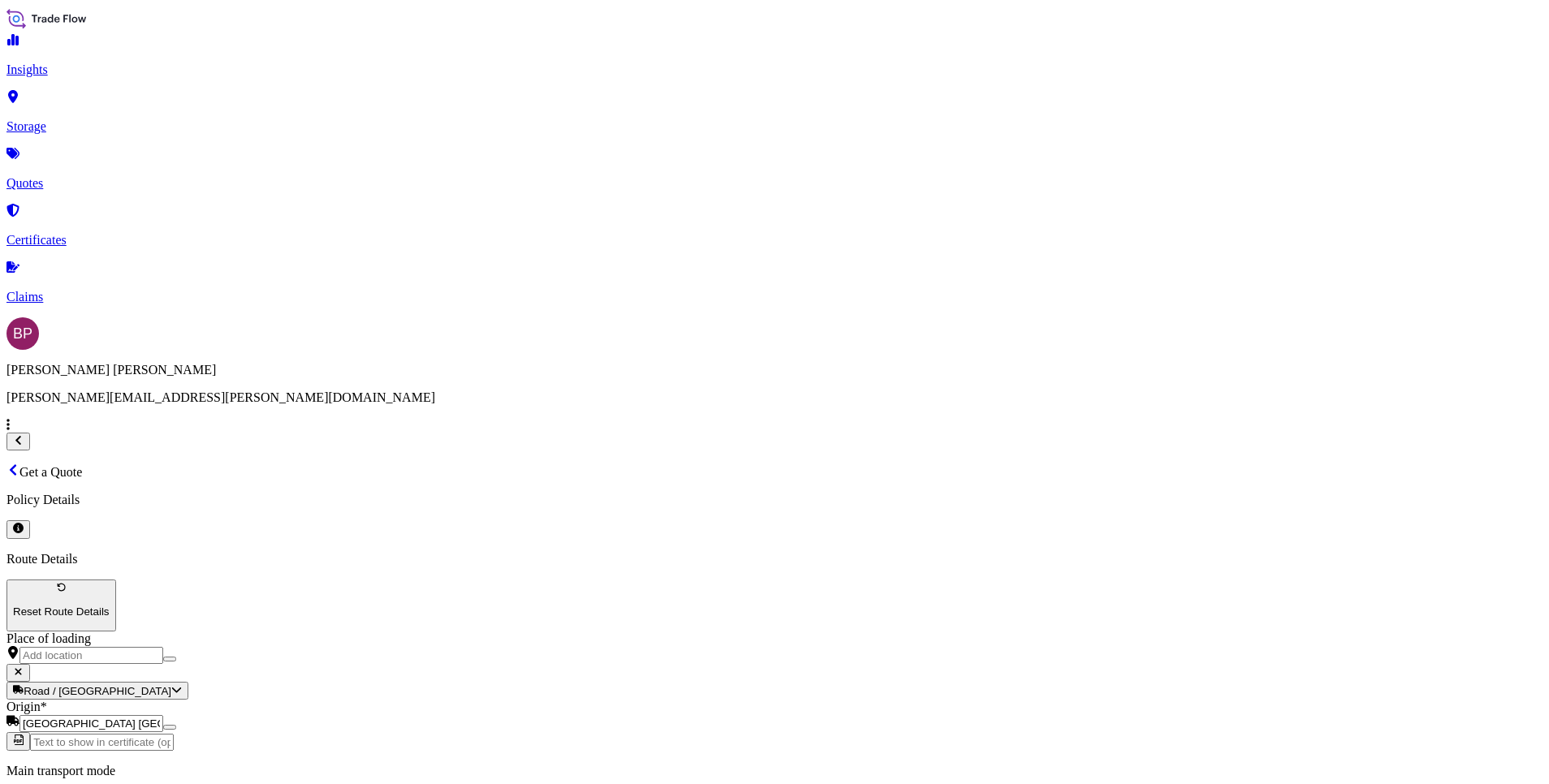
type input "An Nu ayri yah [GEOGRAPHIC_DATA]"
click at [664, 393] on div "MEAI" at bounding box center [650, 386] width 175 height 15
type input "MEAI"
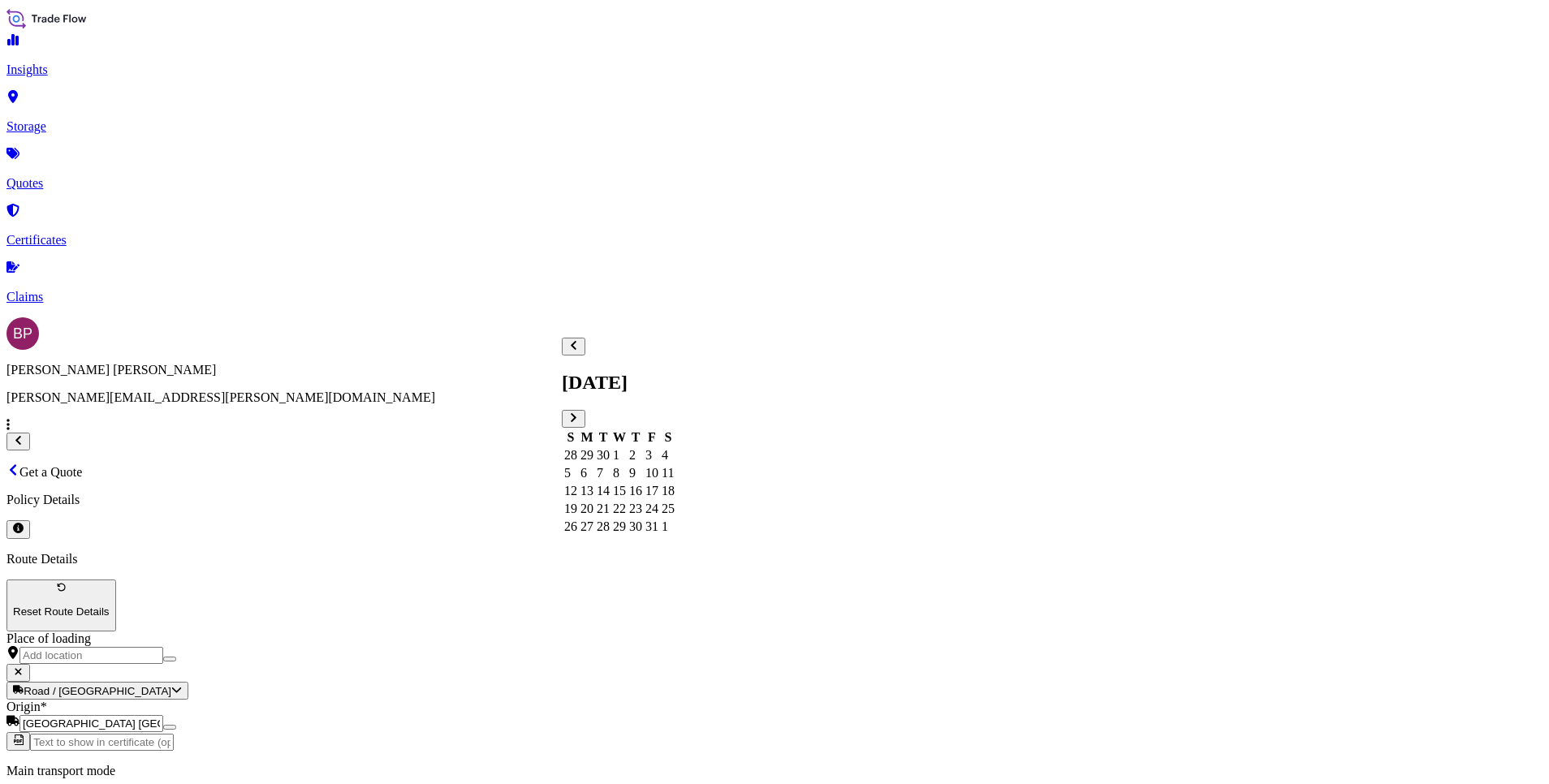
click at [626, 448] on div "1" at bounding box center [619, 456] width 13 height 15
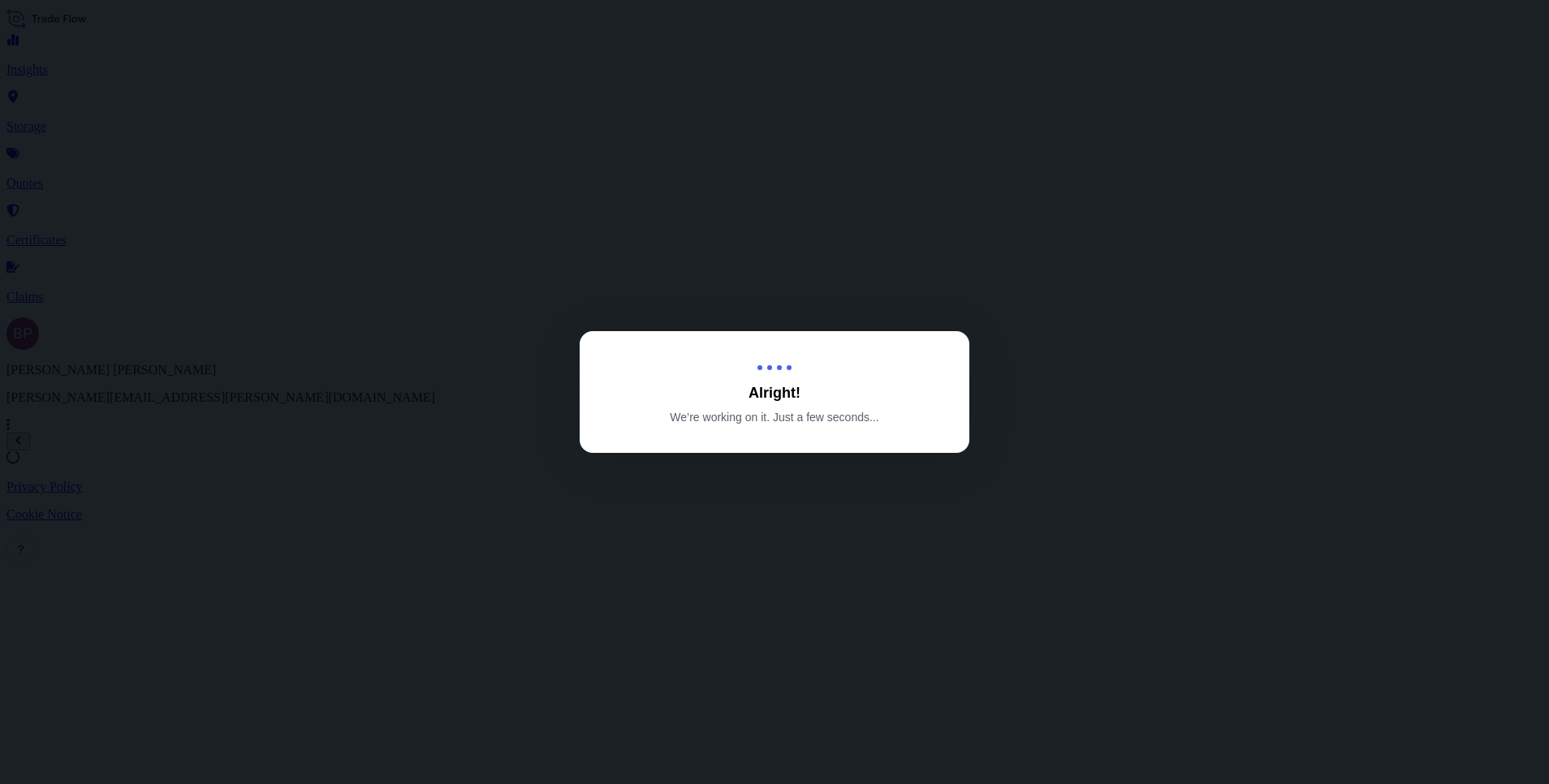
select select "Inland"
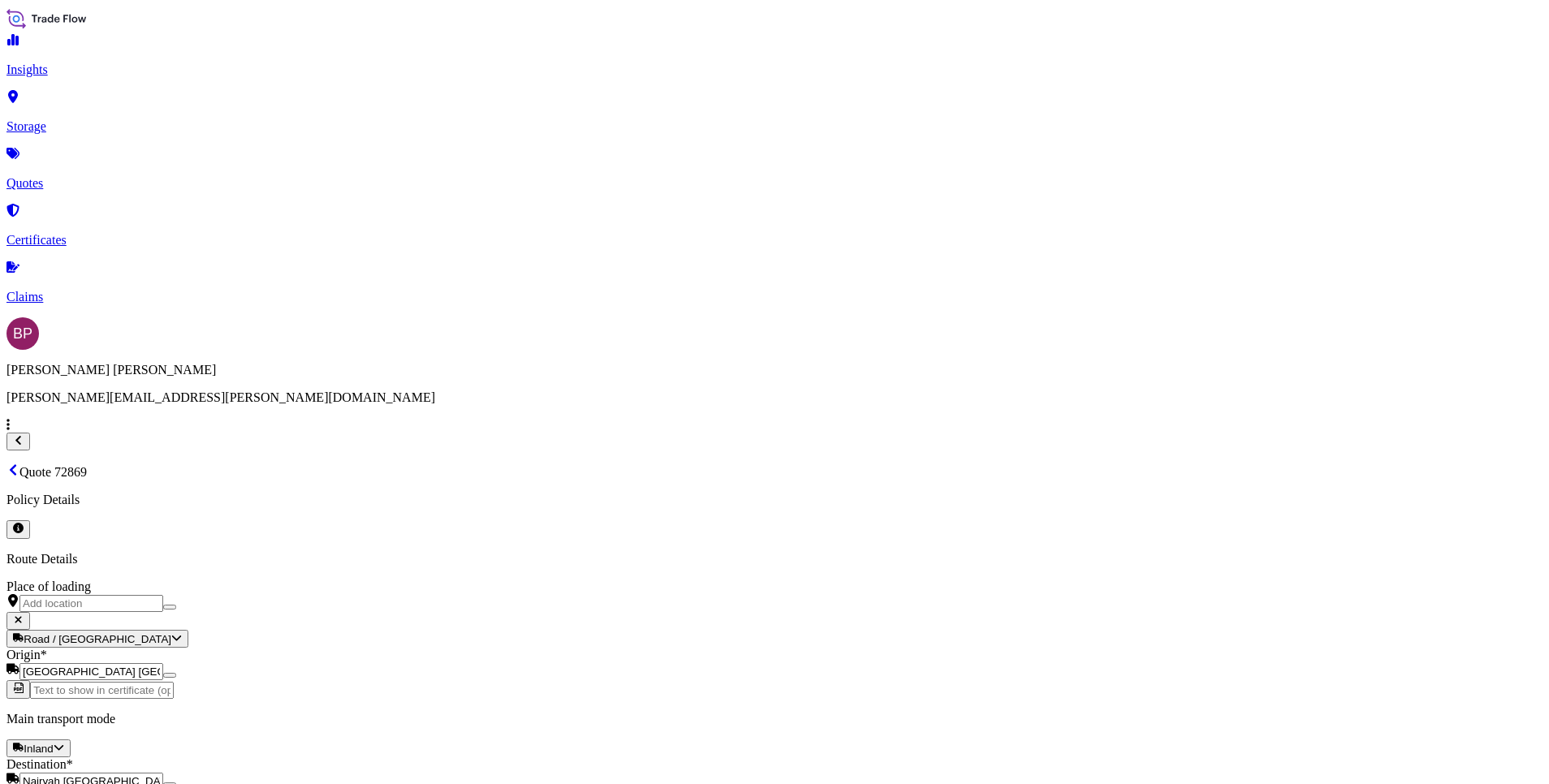
scroll to position [2361, 0]
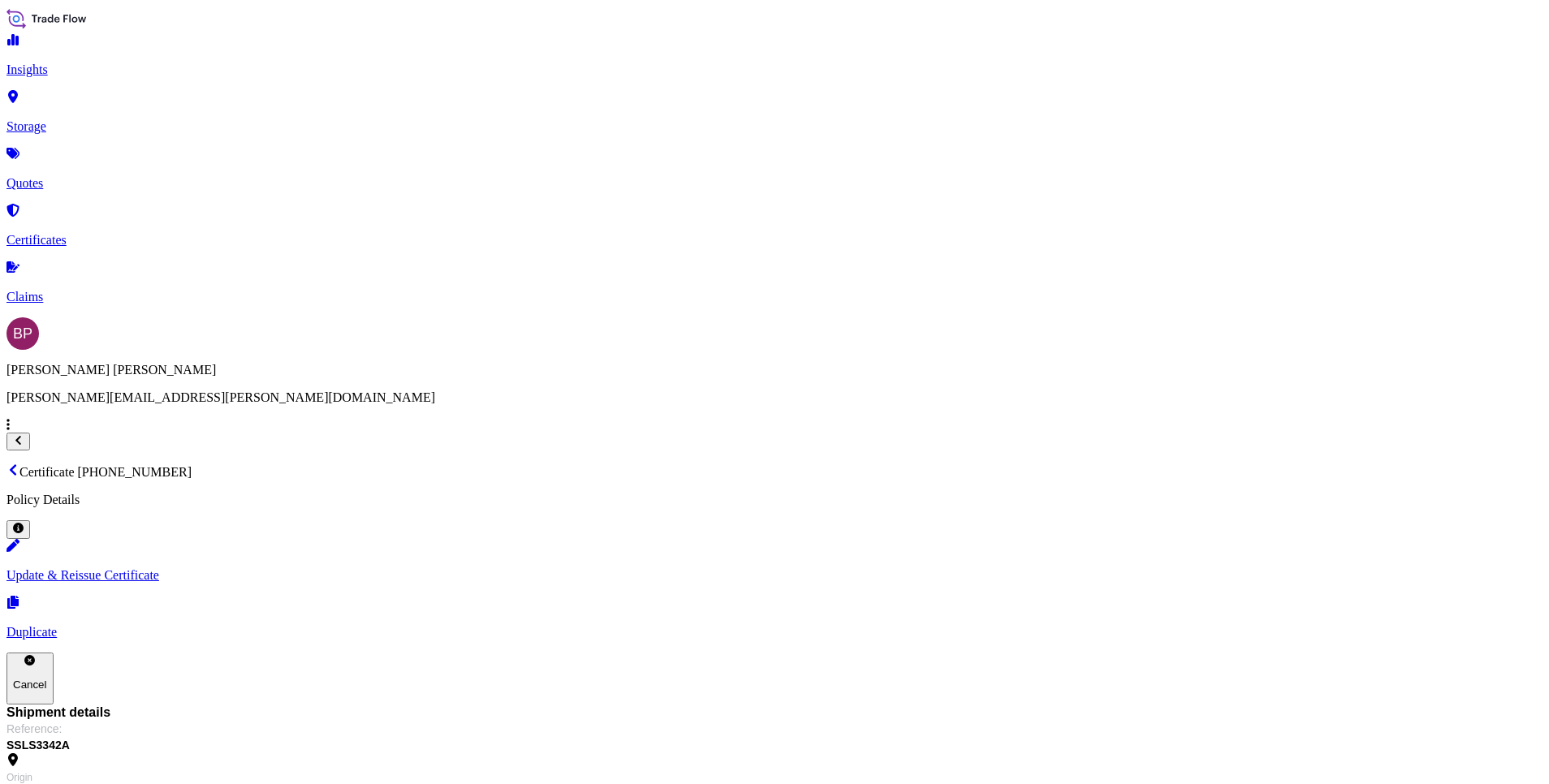
click at [1385, 625] on p "Duplicate" at bounding box center [774, 632] width 1536 height 15
select select "Inland"
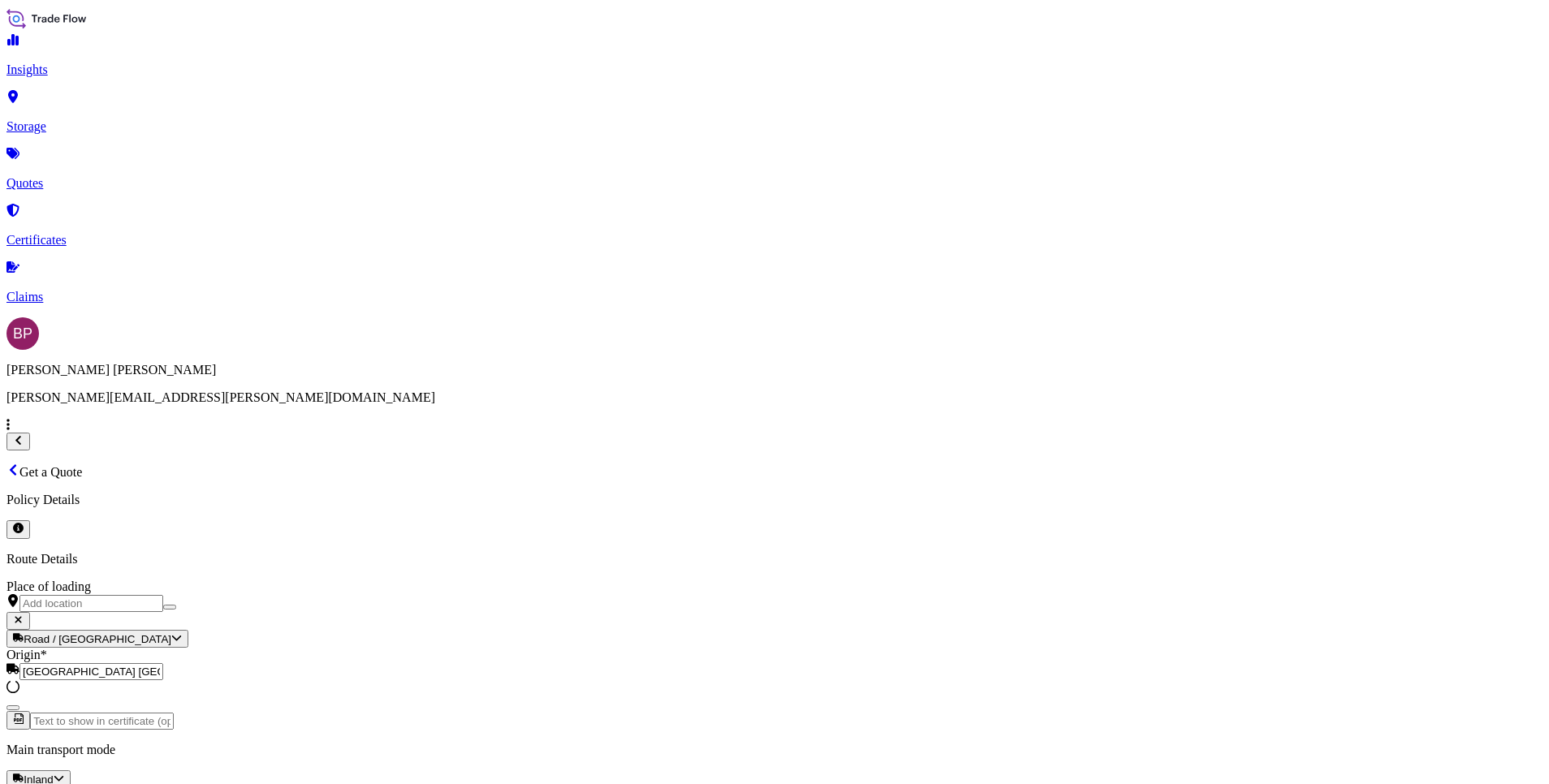
type input "﷼ SAR"
type input "$ USD"
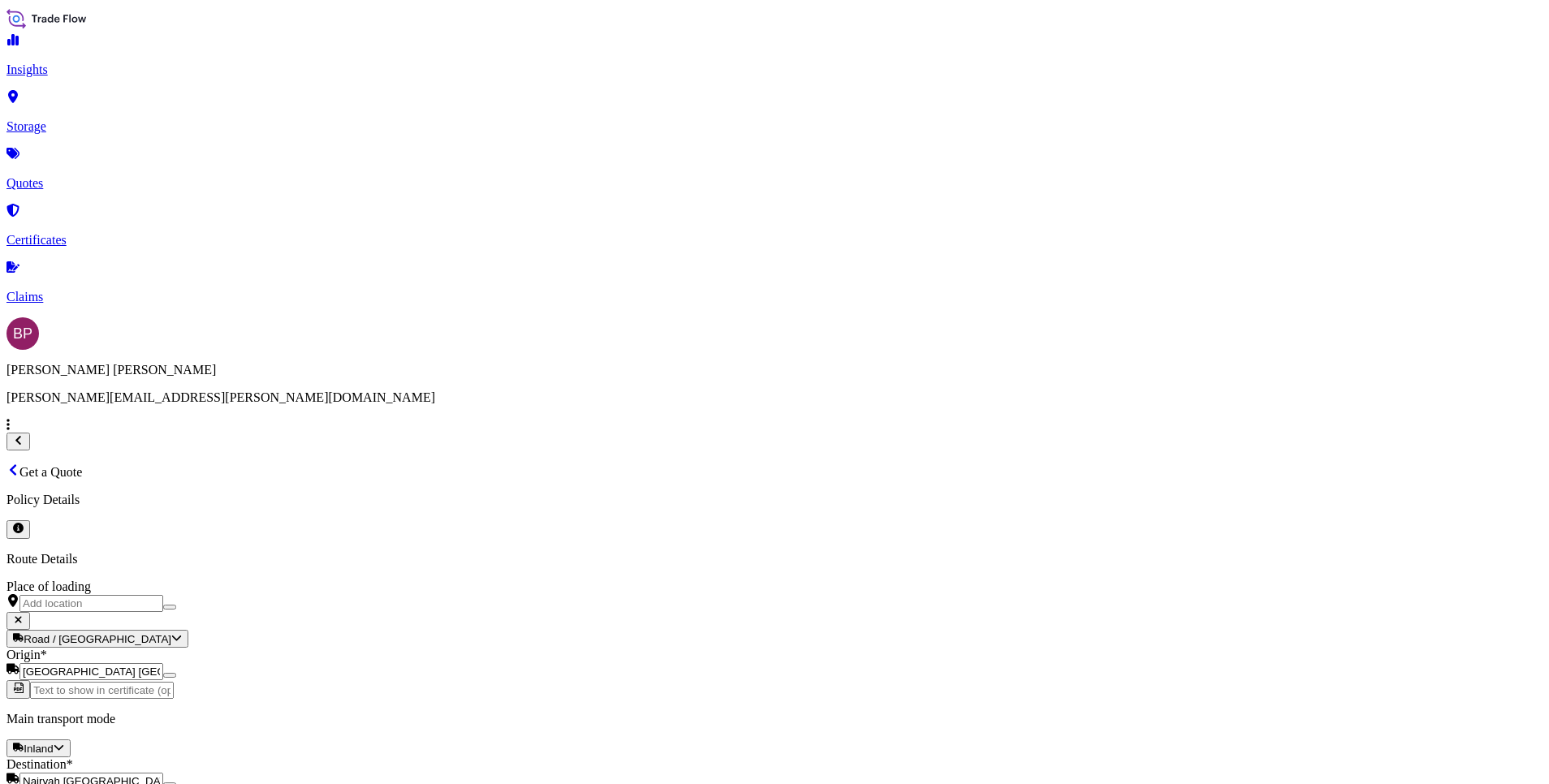
paste input "SSLS3342B"
type input "SSLS3342B"
paste input "2,88,000.00"
type input "288,000"
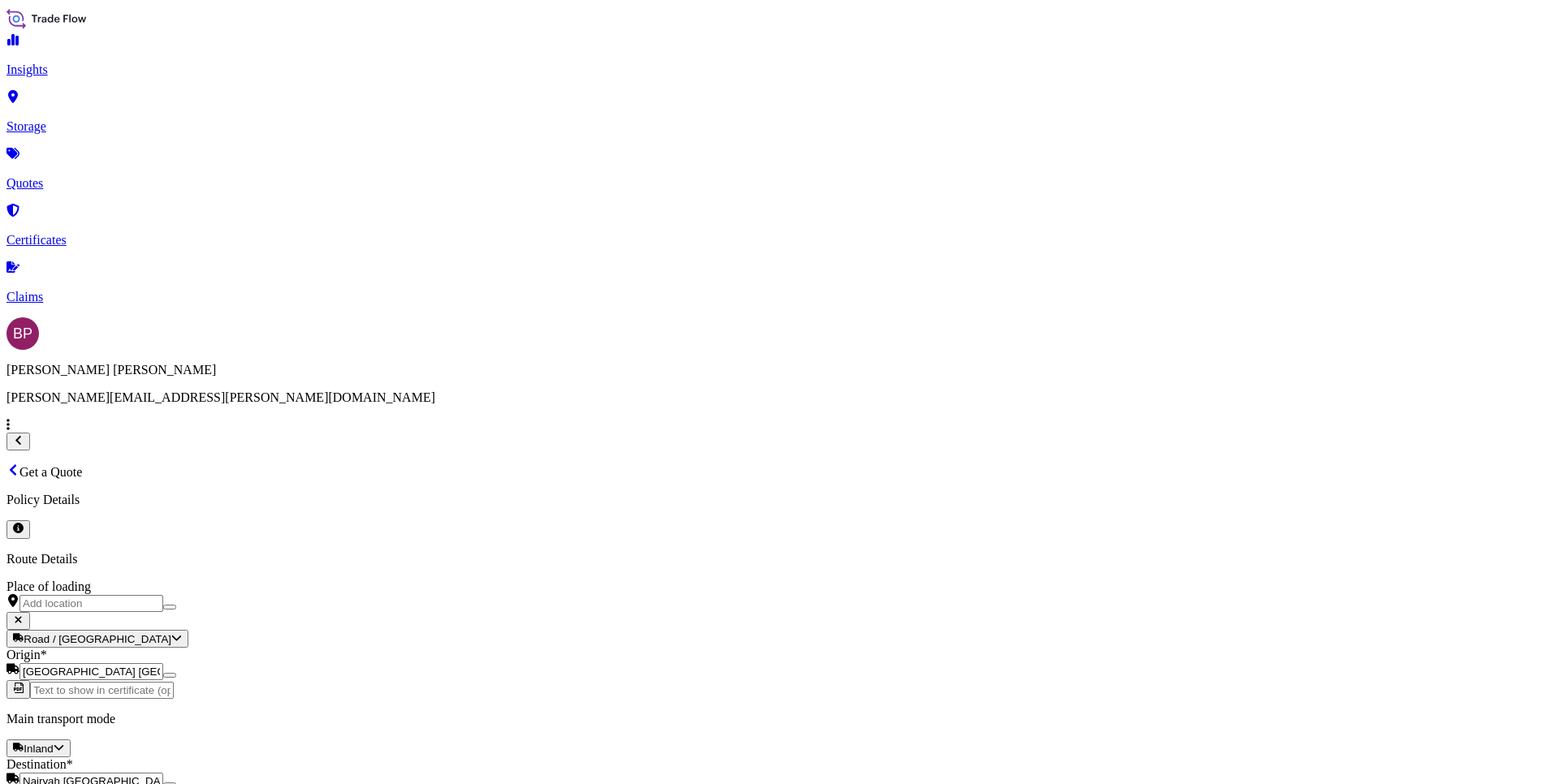
scroll to position [106, 0]
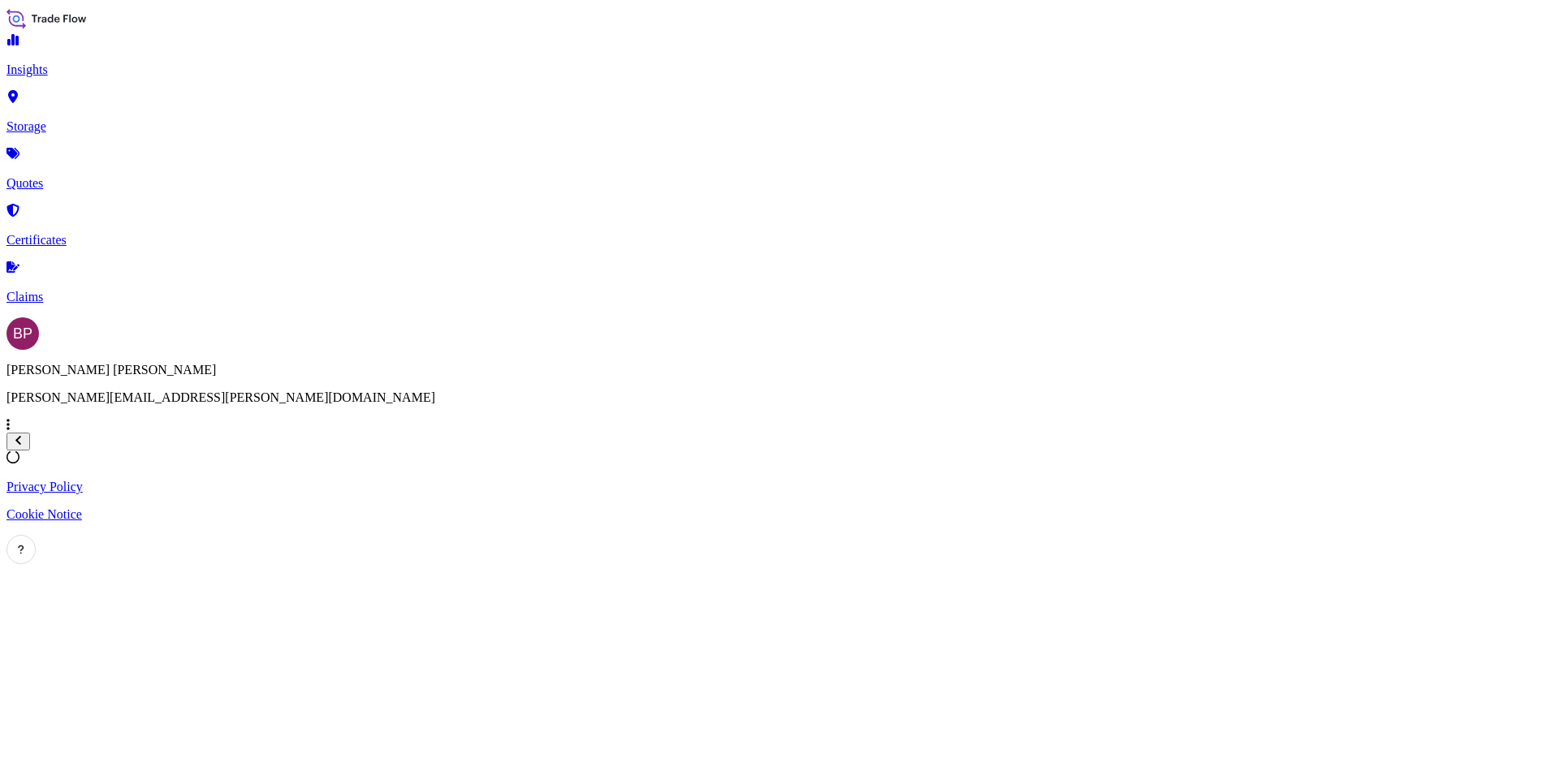
select select "Inland"
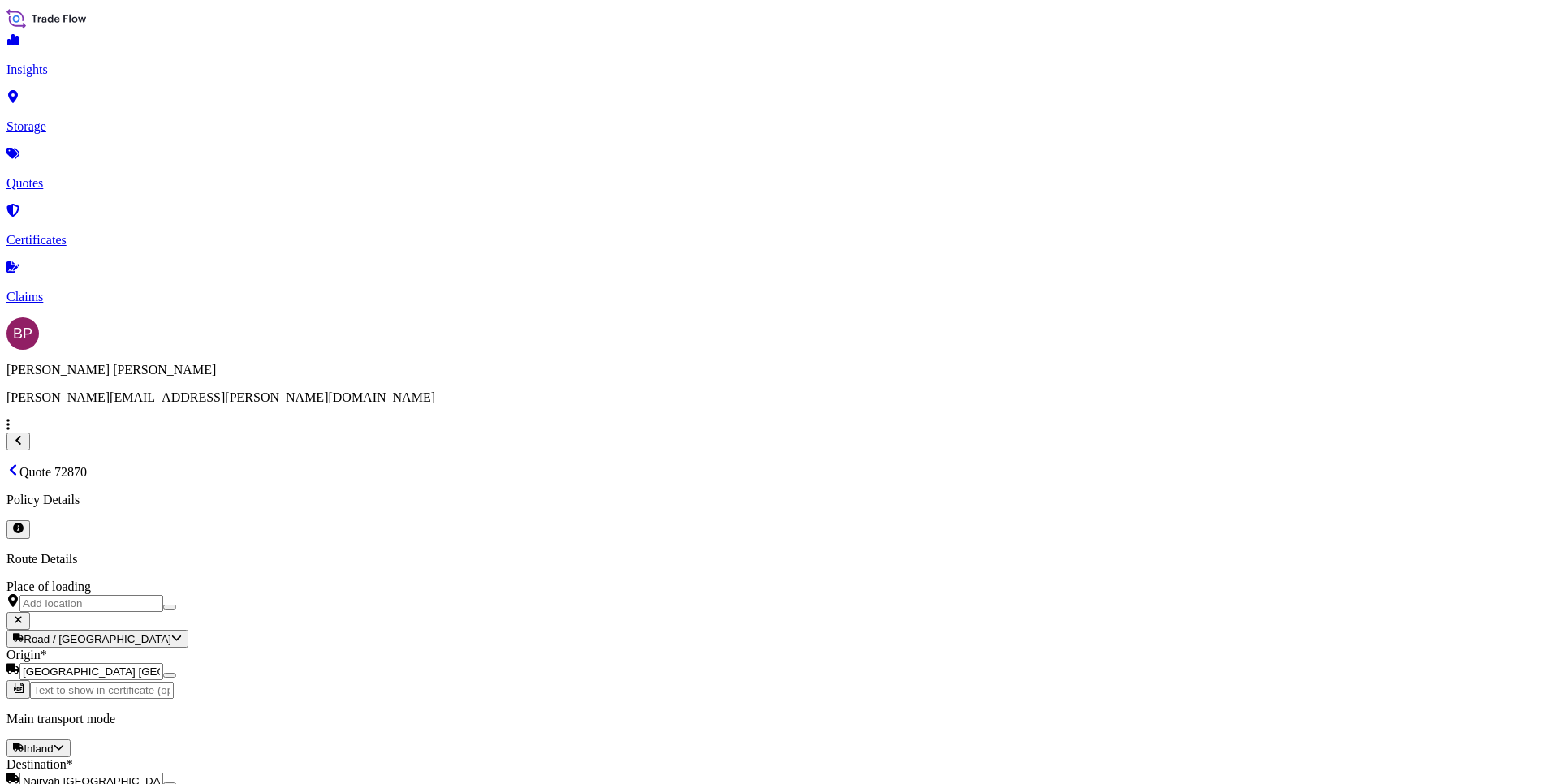
scroll to position [2361, 0]
